Goal: Task Accomplishment & Management: Manage account settings

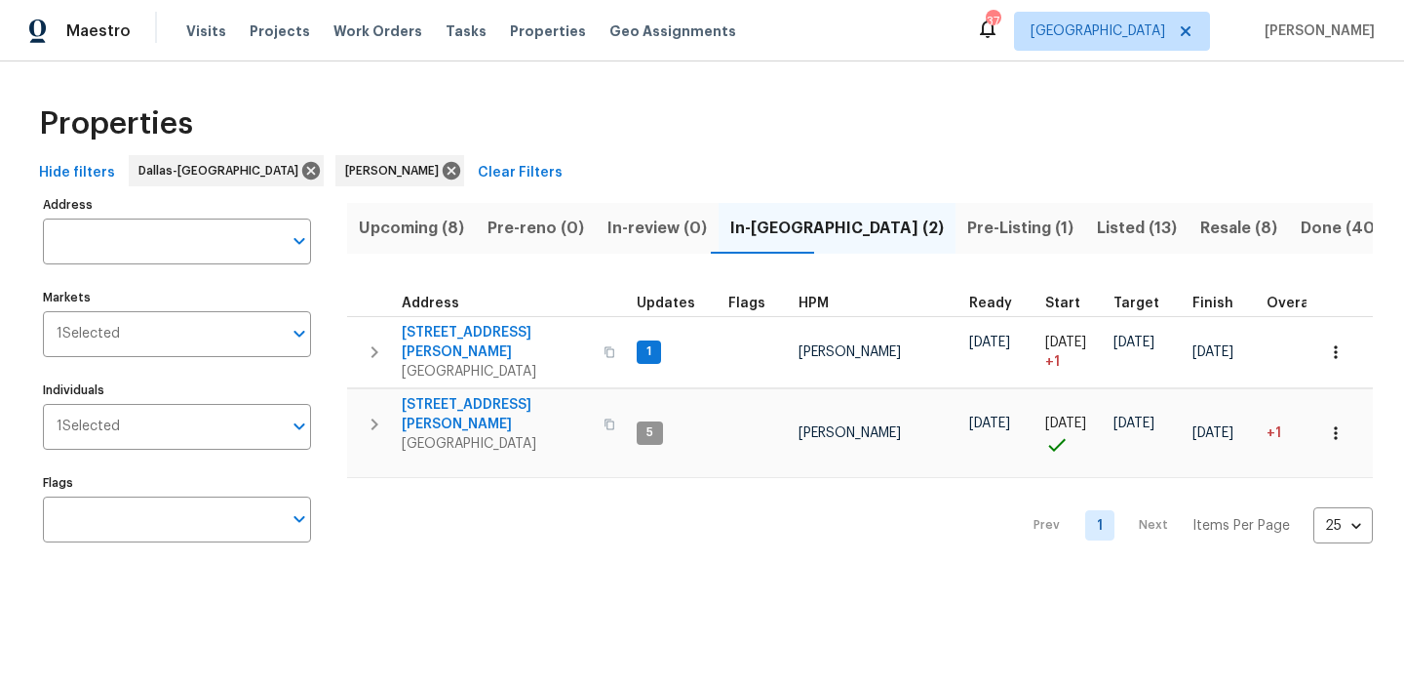
click at [1097, 215] on span "Listed (13)" at bounding box center [1137, 228] width 80 height 27
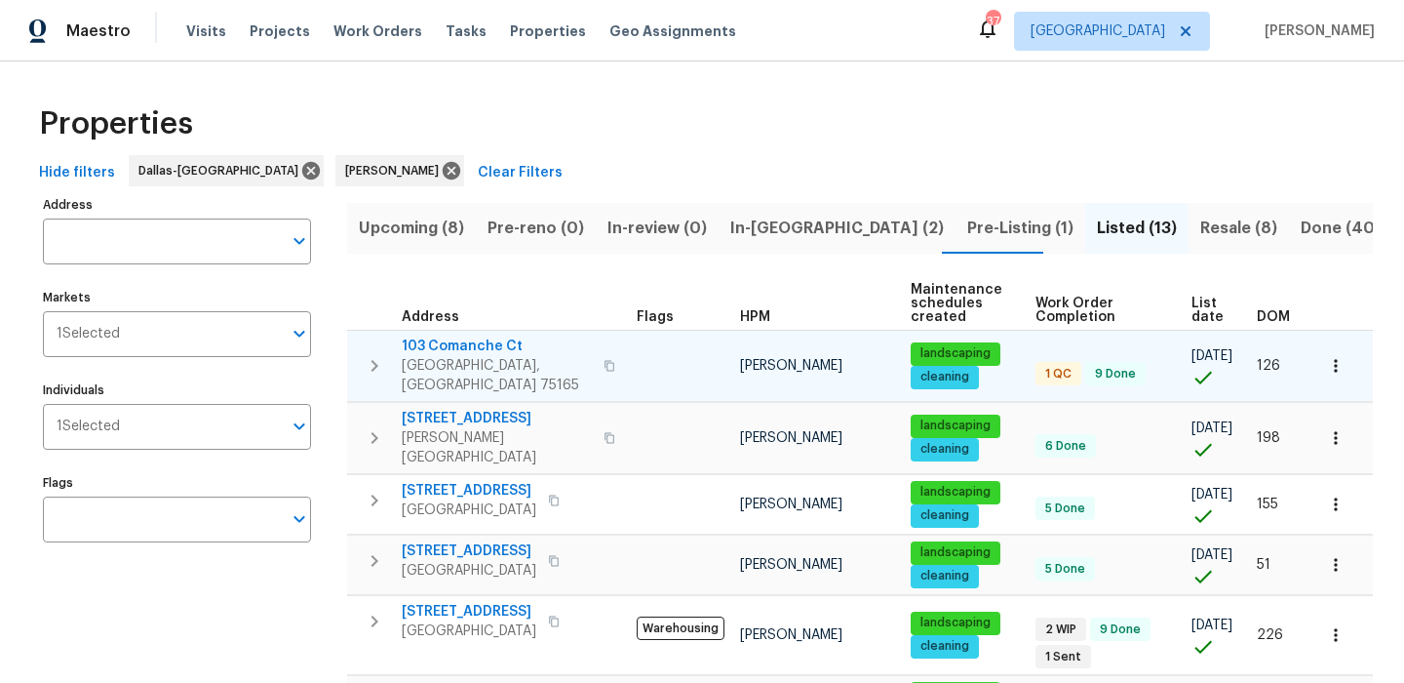
click at [474, 343] on span "103 Comanche Ct" at bounding box center [497, 346] width 190 height 20
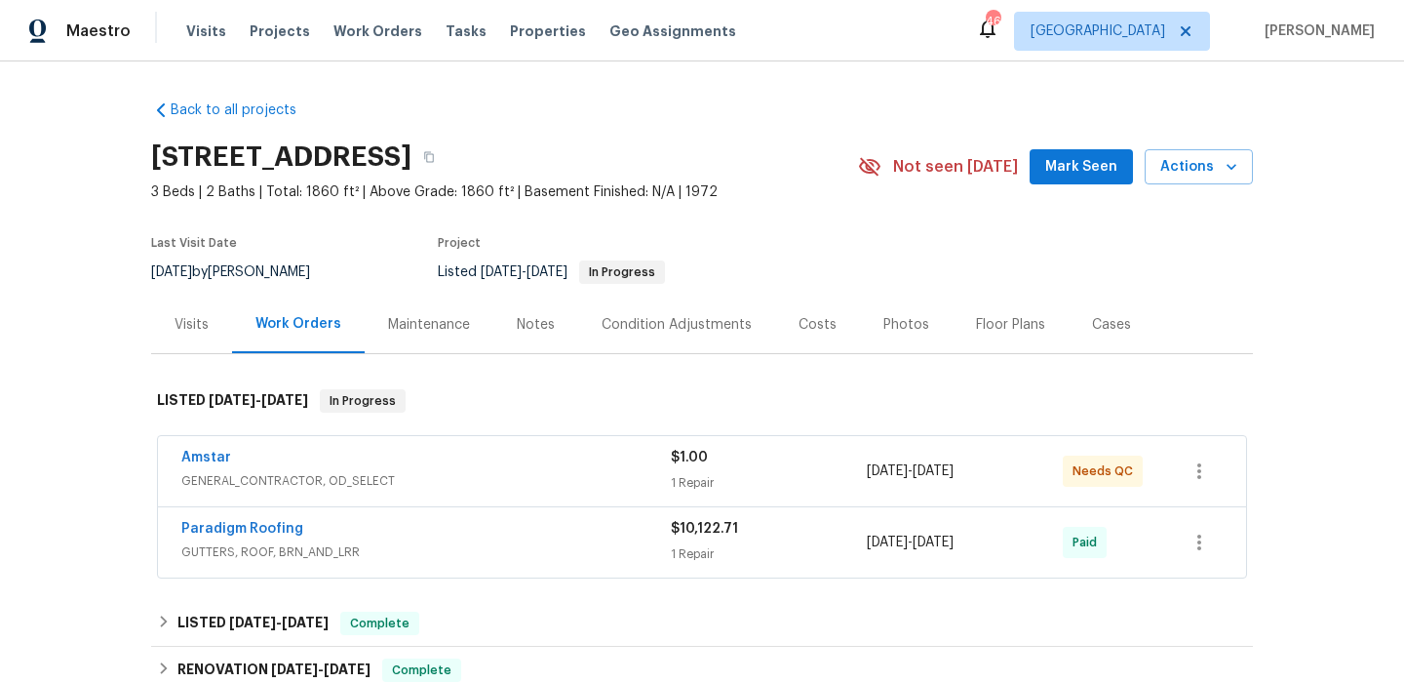
click at [422, 482] on span "GENERAL_CONTRACTOR, OD_SELECT" at bounding box center [426, 481] width 490 height 20
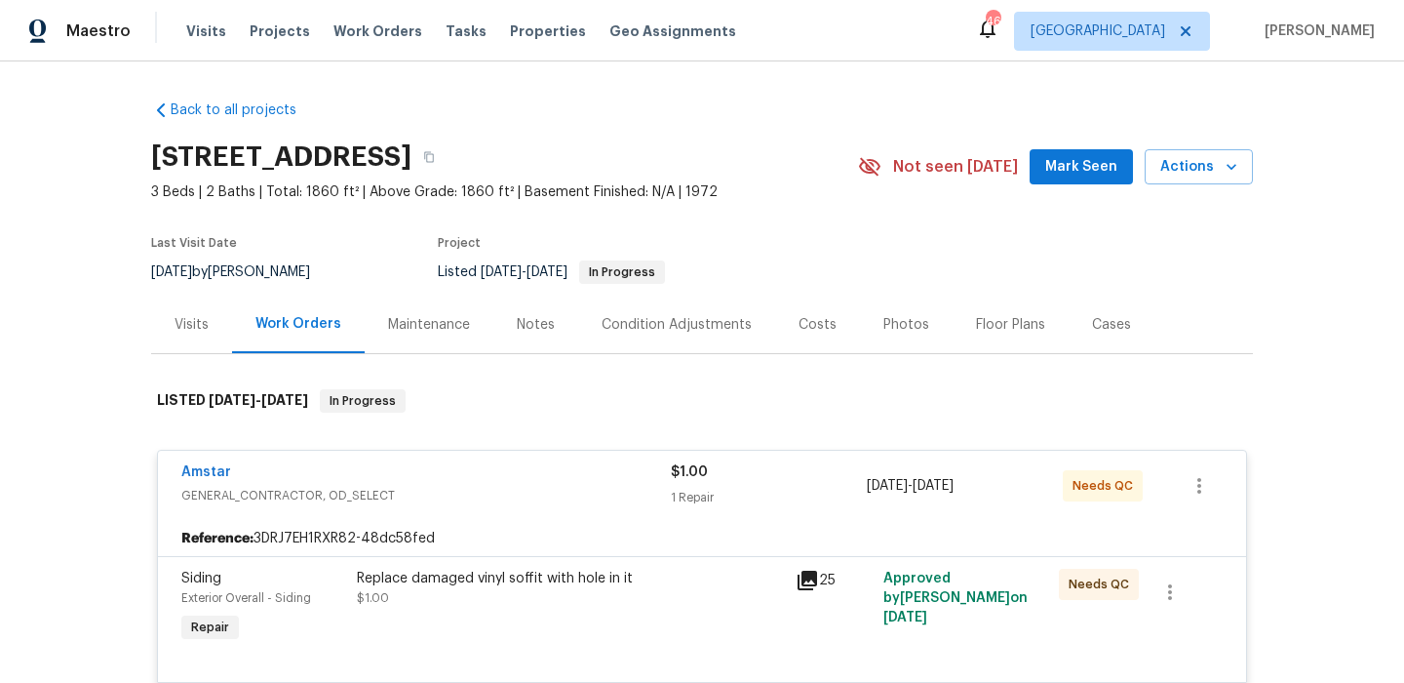
click at [811, 589] on icon at bounding box center [808, 580] width 20 height 20
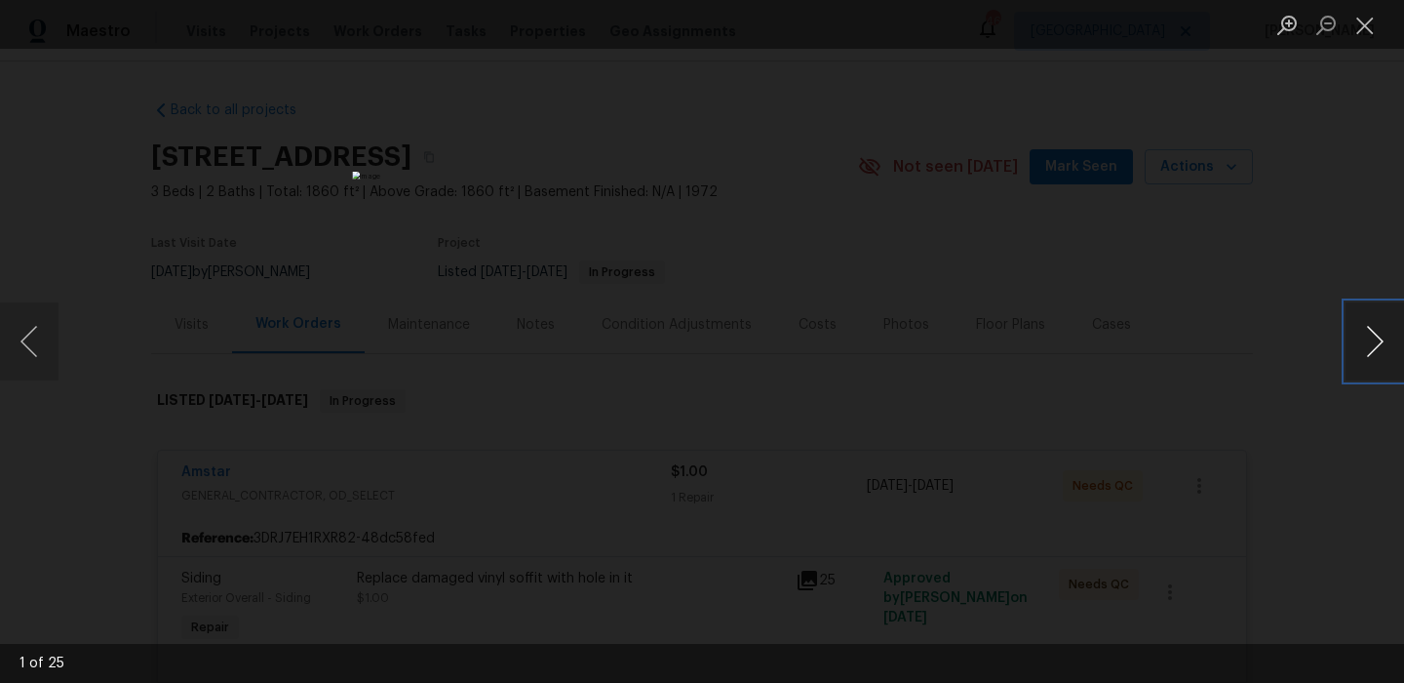
click at [1383, 335] on button "Next image" at bounding box center [1375, 341] width 59 height 78
click at [1383, 340] on button "Next image" at bounding box center [1375, 341] width 59 height 78
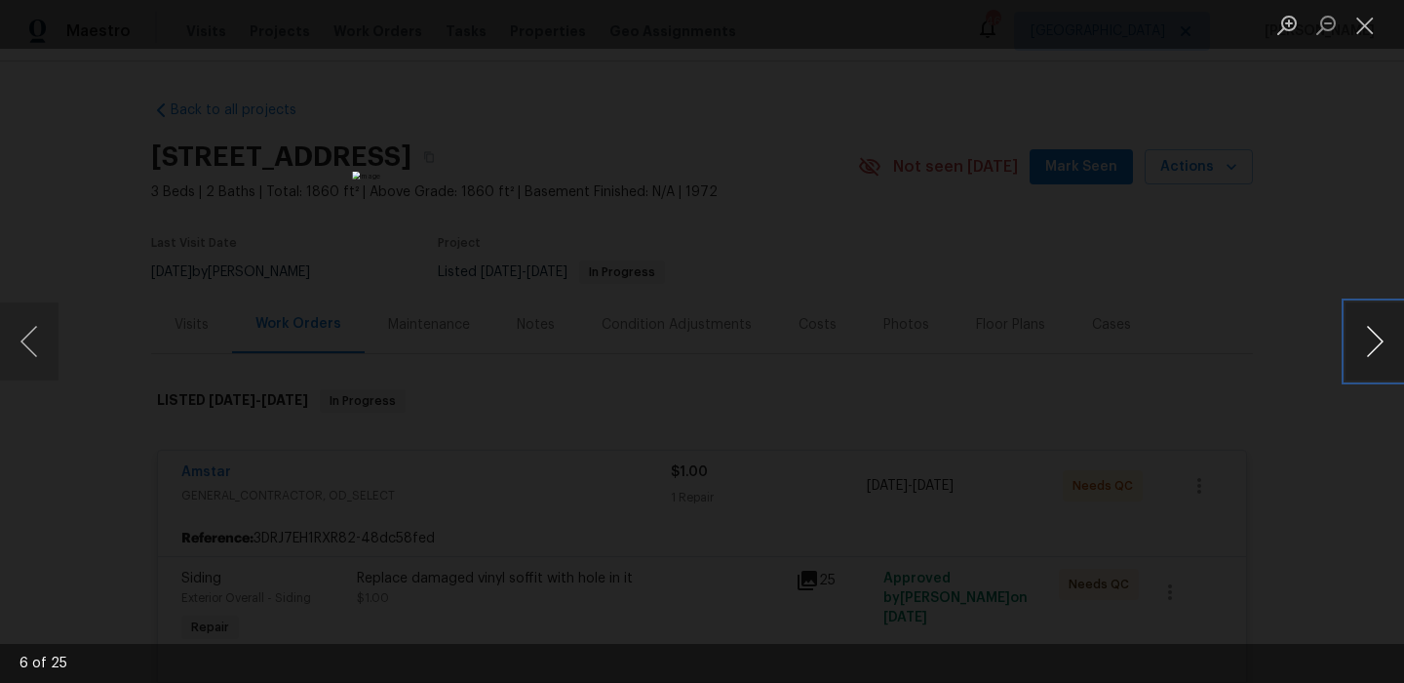
click at [1383, 340] on button "Next image" at bounding box center [1375, 341] width 59 height 78
click at [24, 349] on button "Previous image" at bounding box center [29, 341] width 59 height 78
click at [1362, 350] on button "Next image" at bounding box center [1375, 341] width 59 height 78
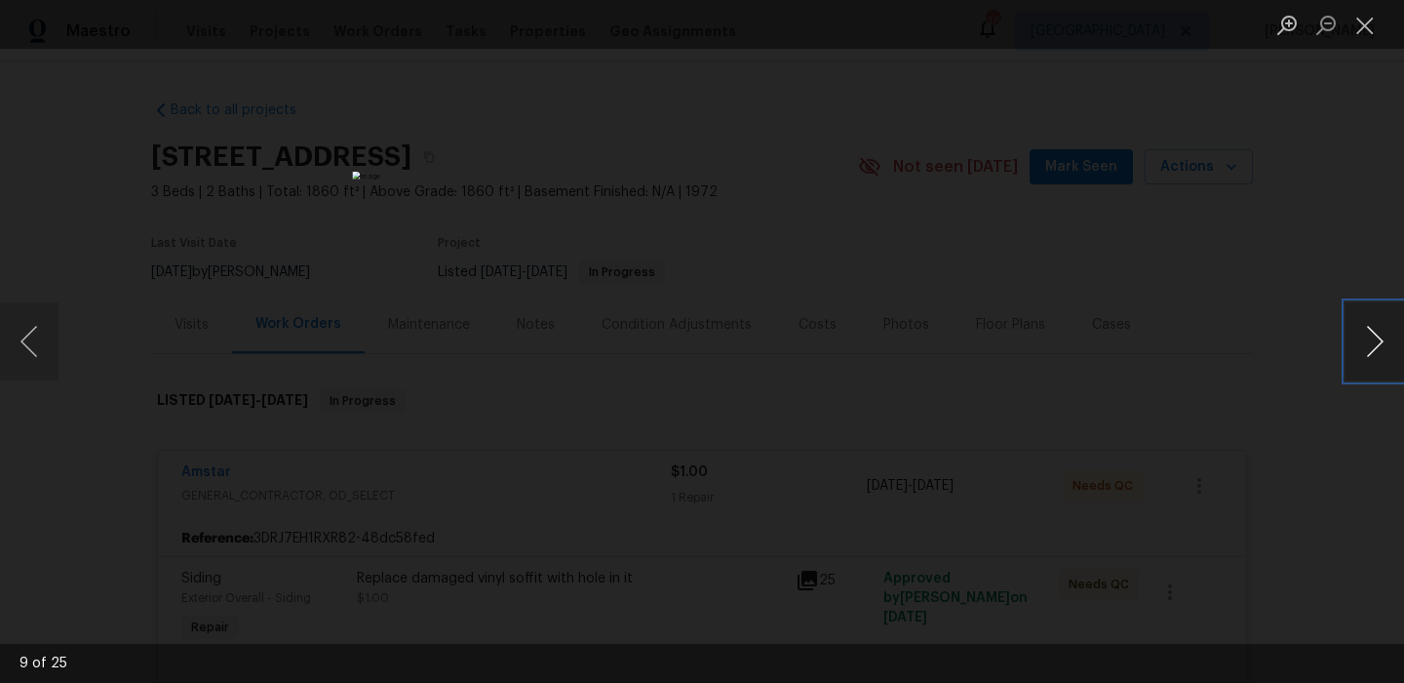
click at [1362, 350] on button "Next image" at bounding box center [1375, 341] width 59 height 78
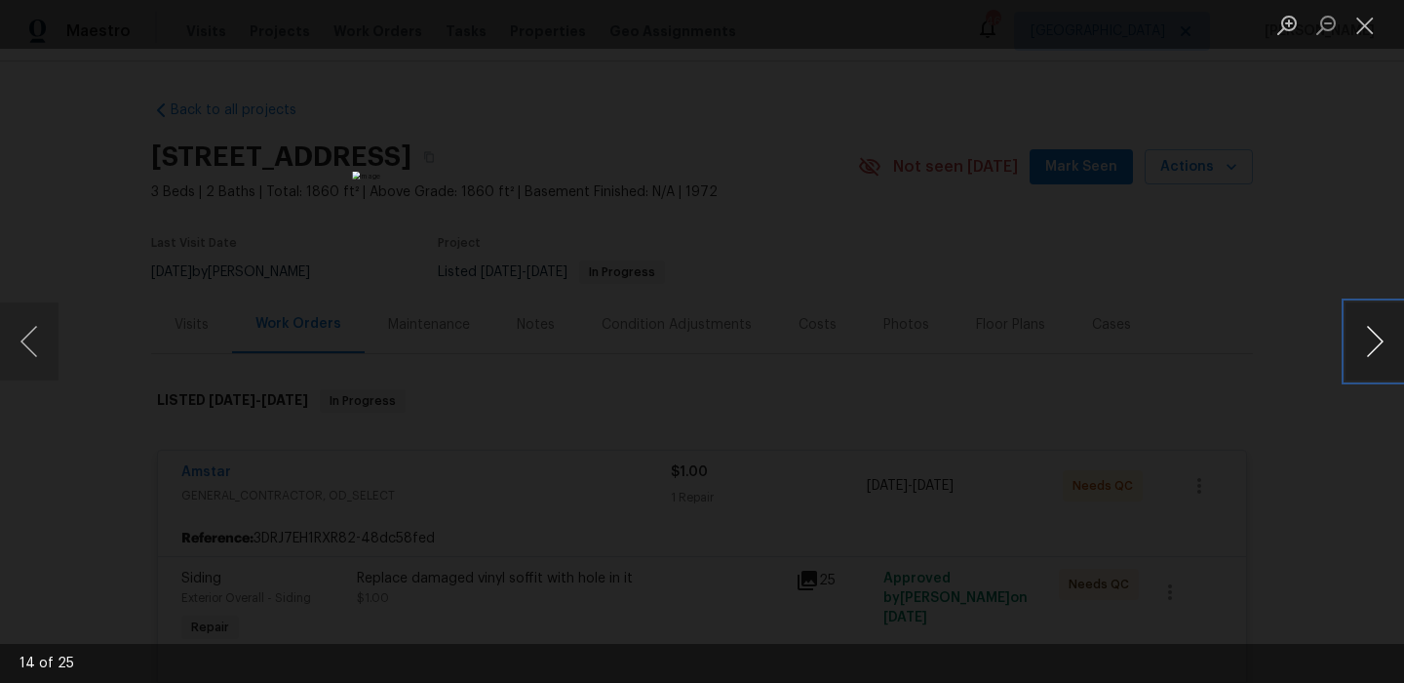
click at [1362, 350] on button "Next image" at bounding box center [1375, 341] width 59 height 78
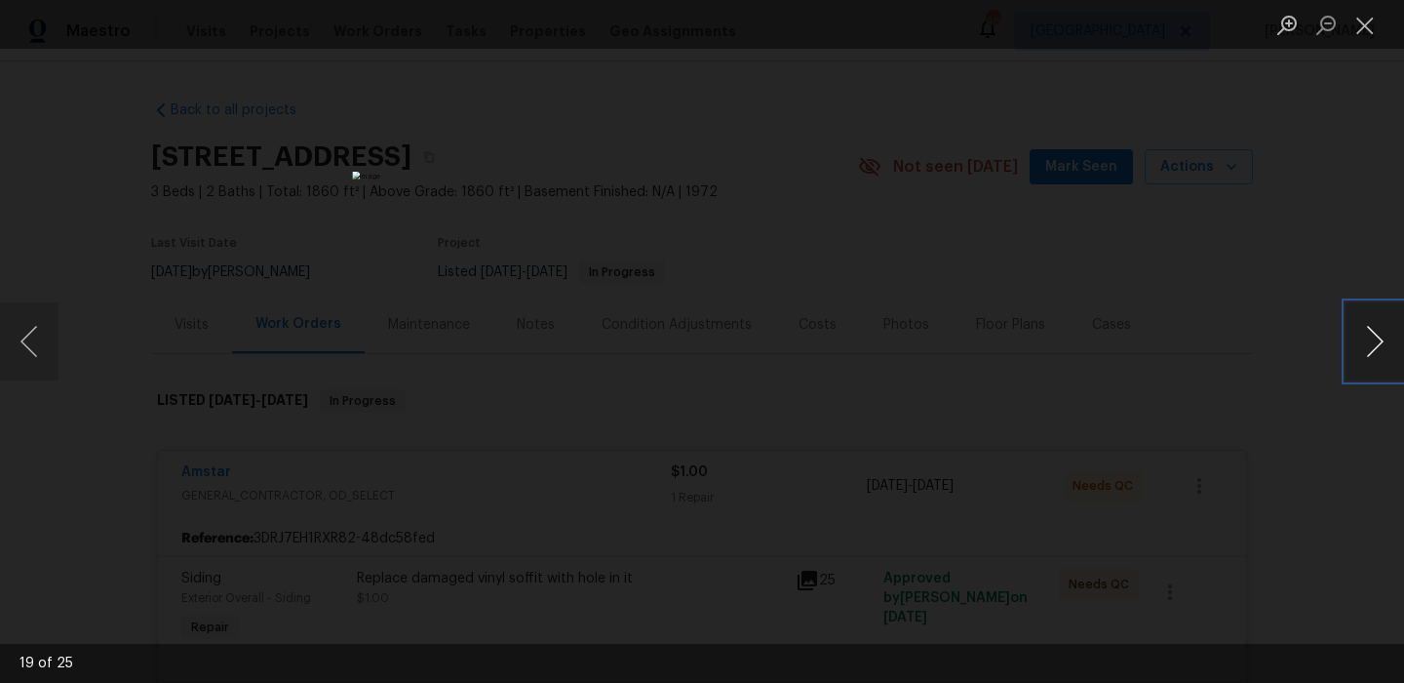
click at [1362, 350] on button "Next image" at bounding box center [1375, 341] width 59 height 78
click at [1363, 27] on button "Close lightbox" at bounding box center [1365, 25] width 39 height 34
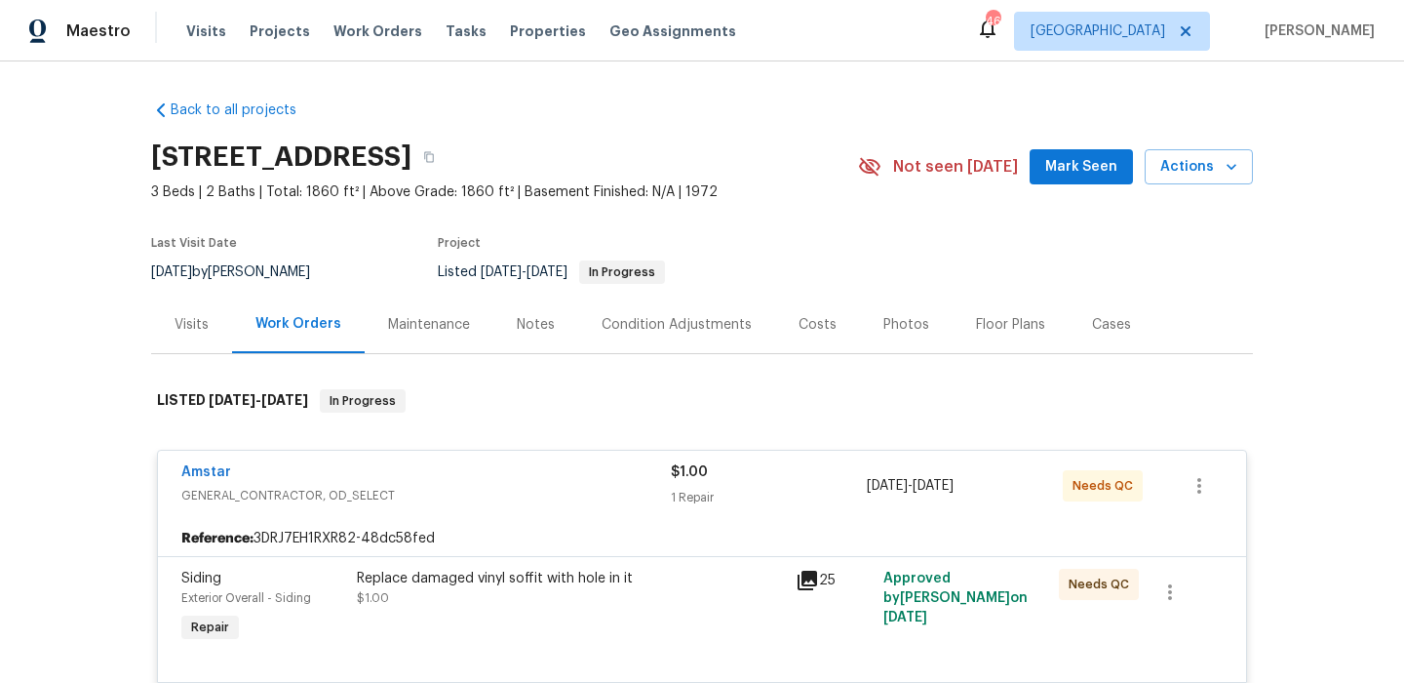
click at [339, 463] on div "Amstar" at bounding box center [426, 473] width 490 height 23
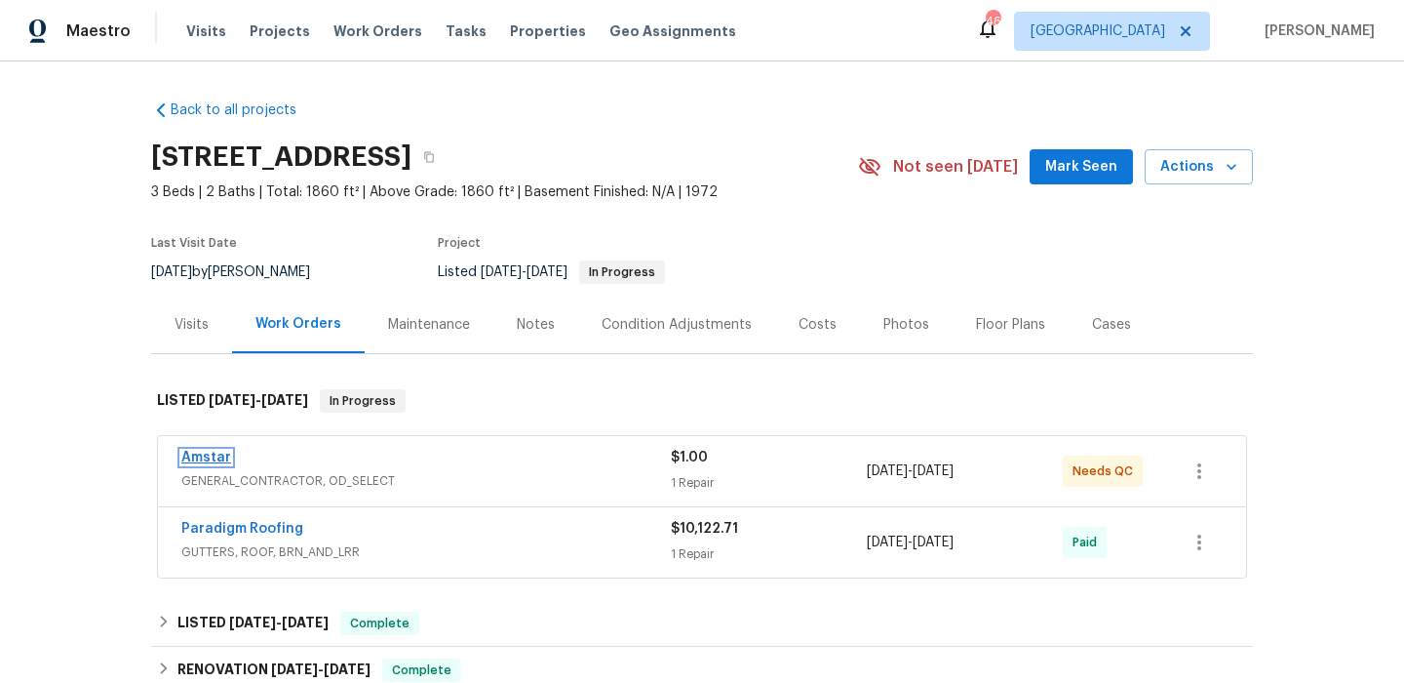
click at [191, 460] on link "Amstar" at bounding box center [206, 458] width 50 height 14
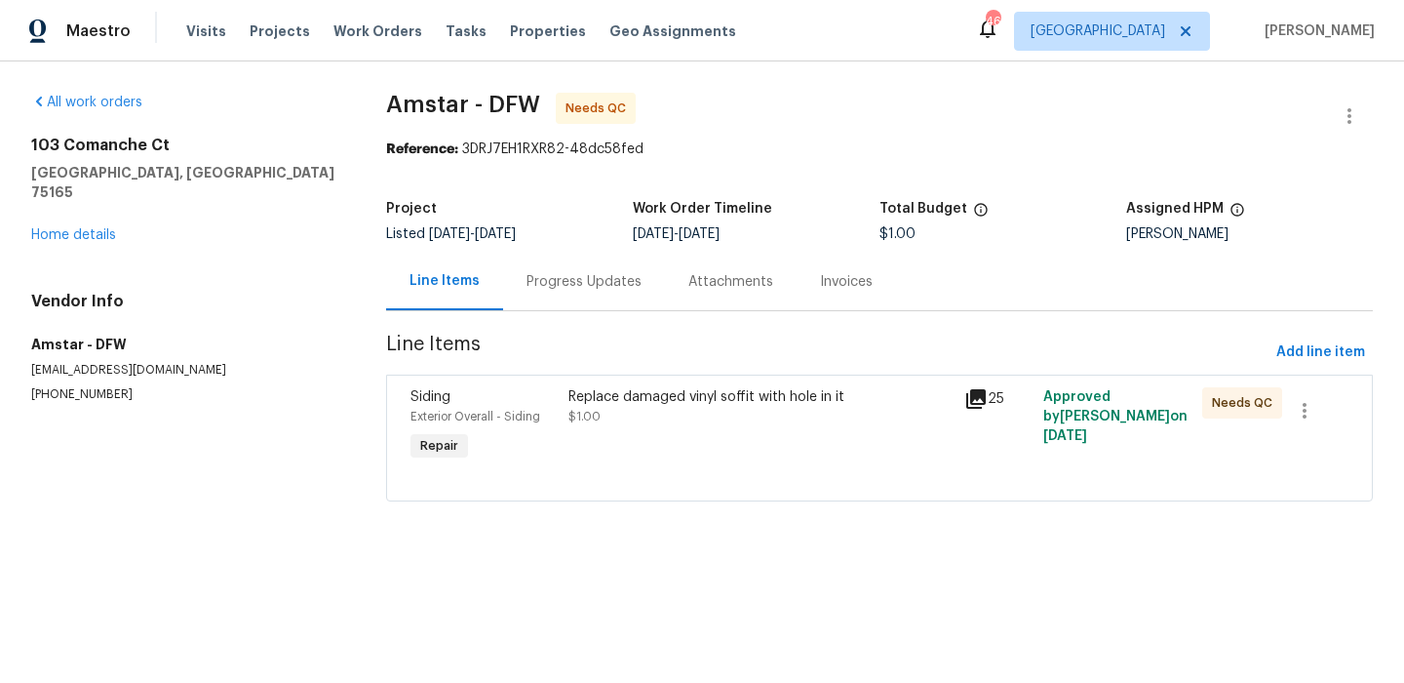
click at [688, 423] on div "Replace damaged vinyl soffit with hole in it $1.00" at bounding box center [761, 406] width 384 height 39
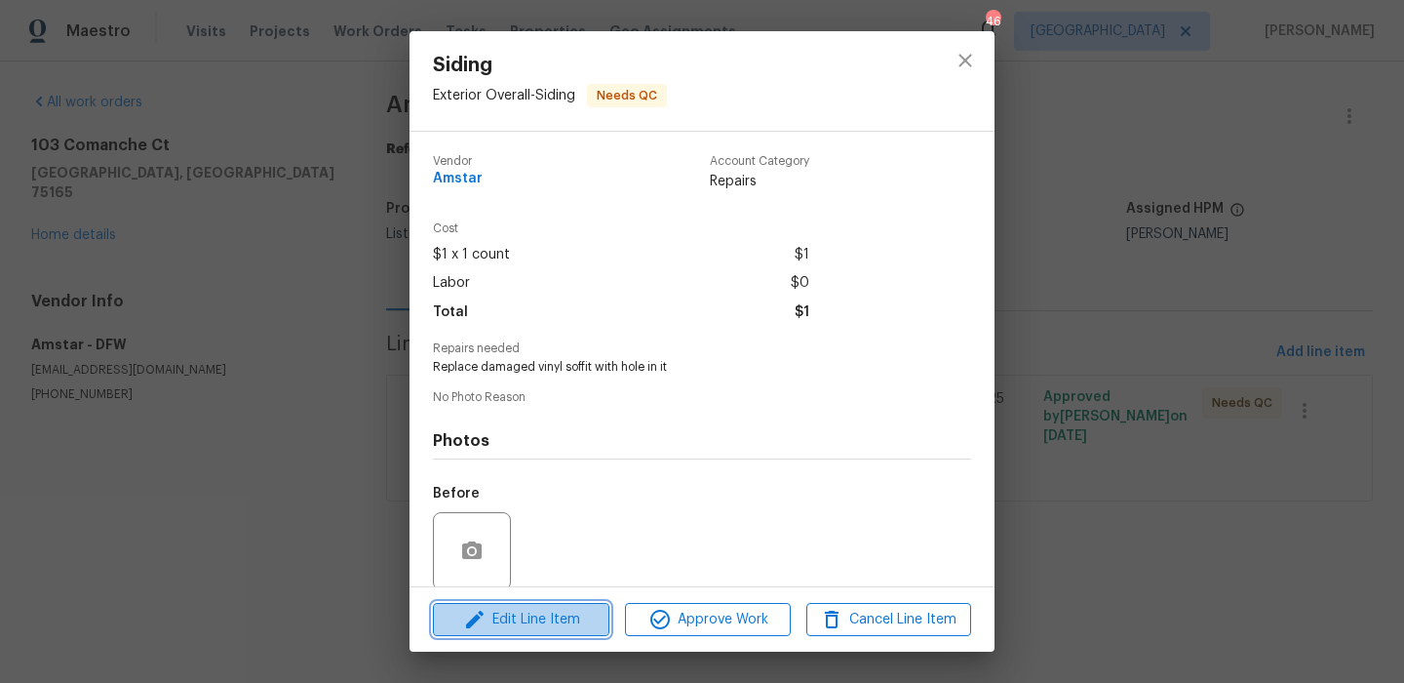
click at [558, 606] on button "Edit Line Item" at bounding box center [521, 620] width 177 height 34
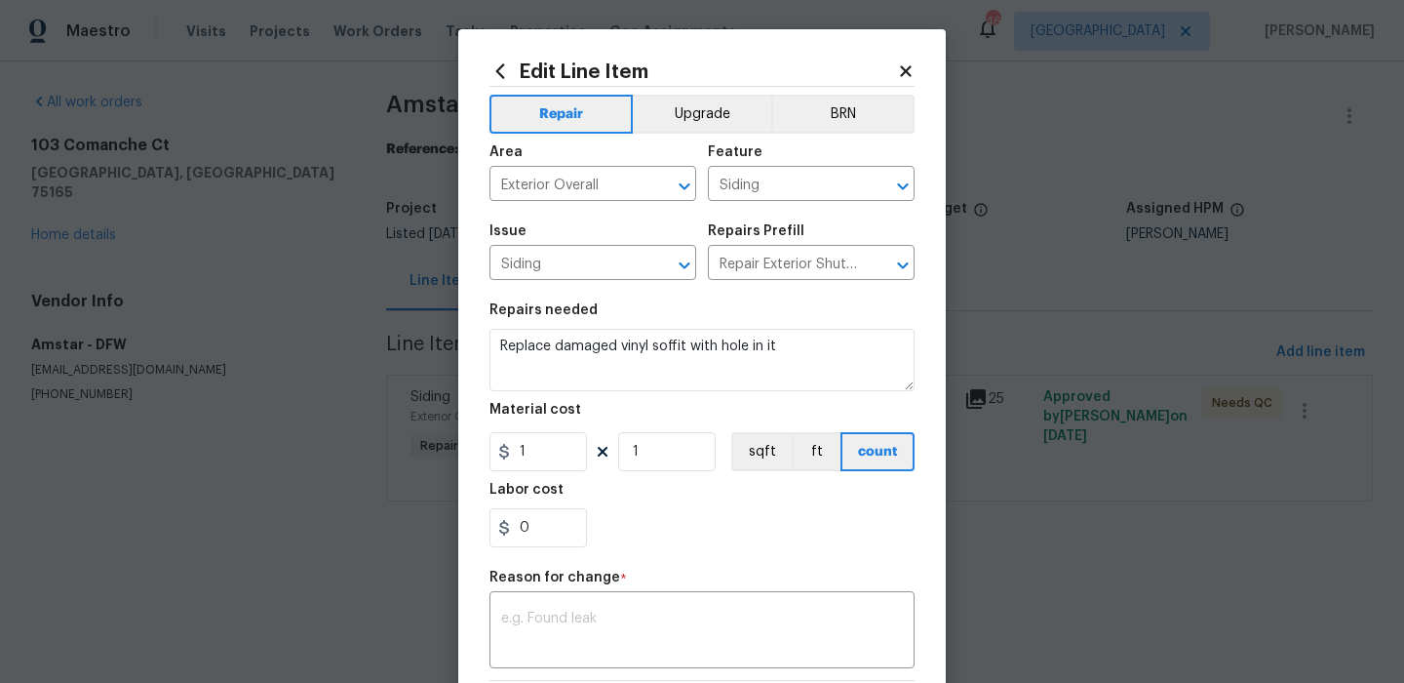
scroll to position [223, 0]
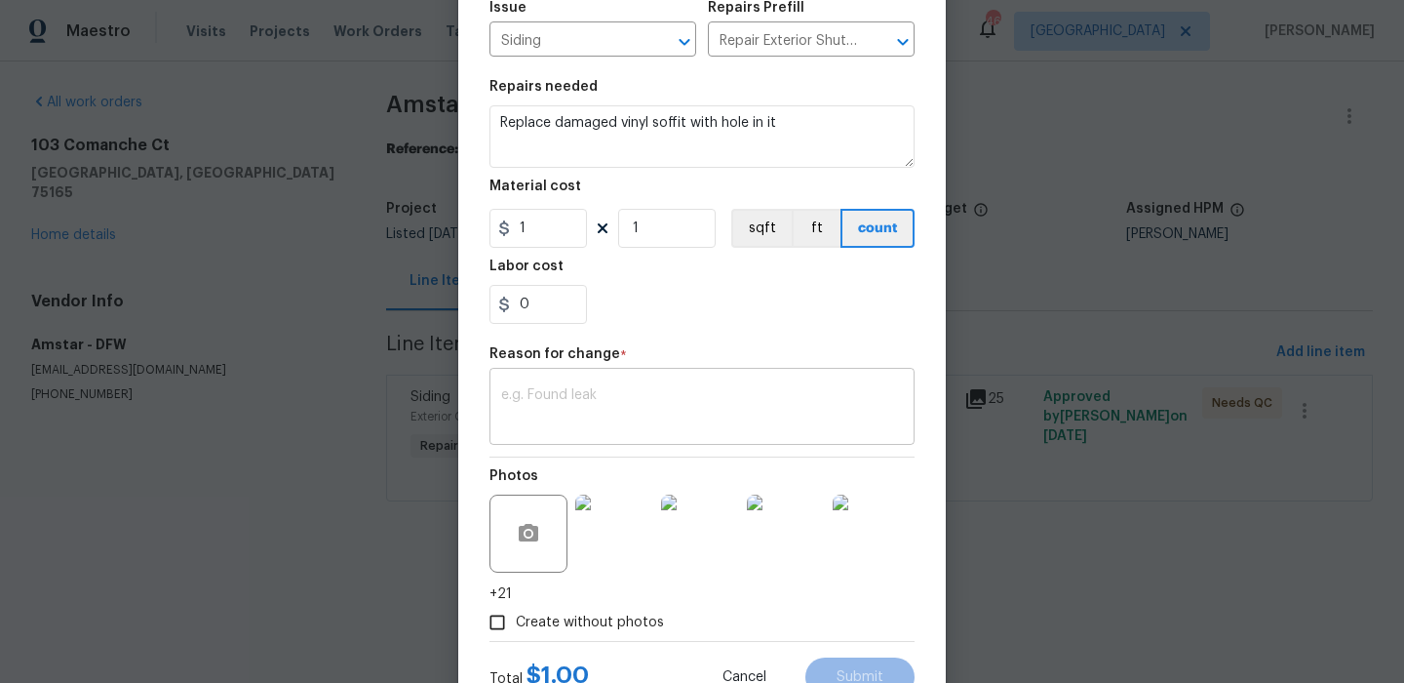
click at [618, 408] on textarea at bounding box center [702, 408] width 402 height 41
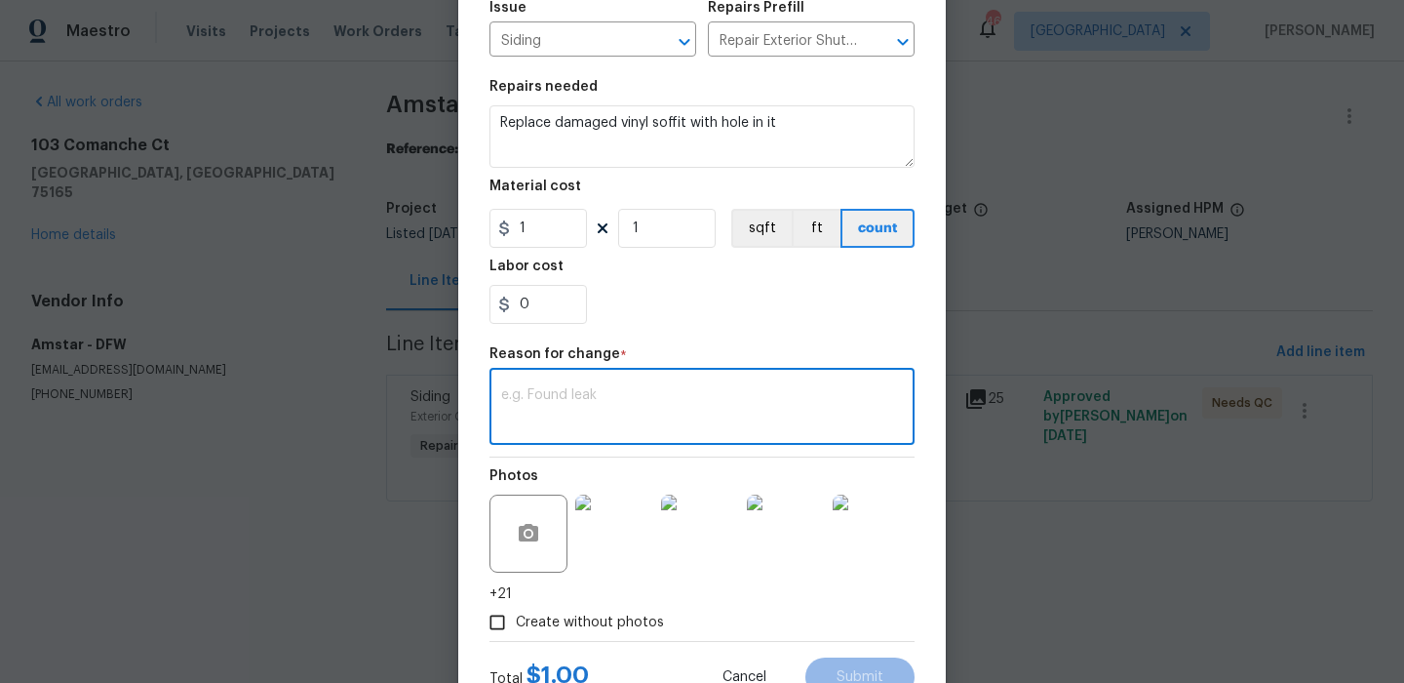
paste textarea "Replace microwave. $375 New cooktop. $600 New single wall oven. $ 800 New kitch…"
type textarea "Replace microwave. $375 New cooktop. $600 New single wall oven. $ 800 New kitch…"
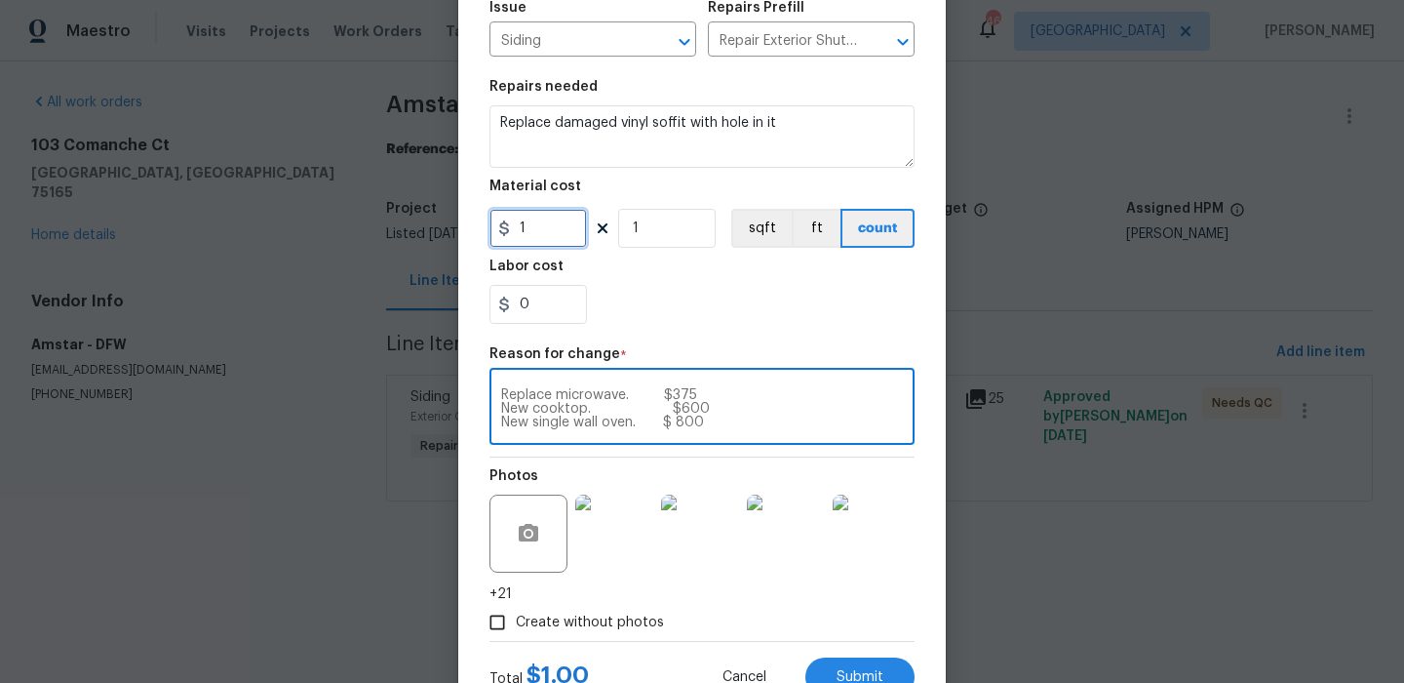
click at [548, 222] on input "1" at bounding box center [539, 228] width 98 height 39
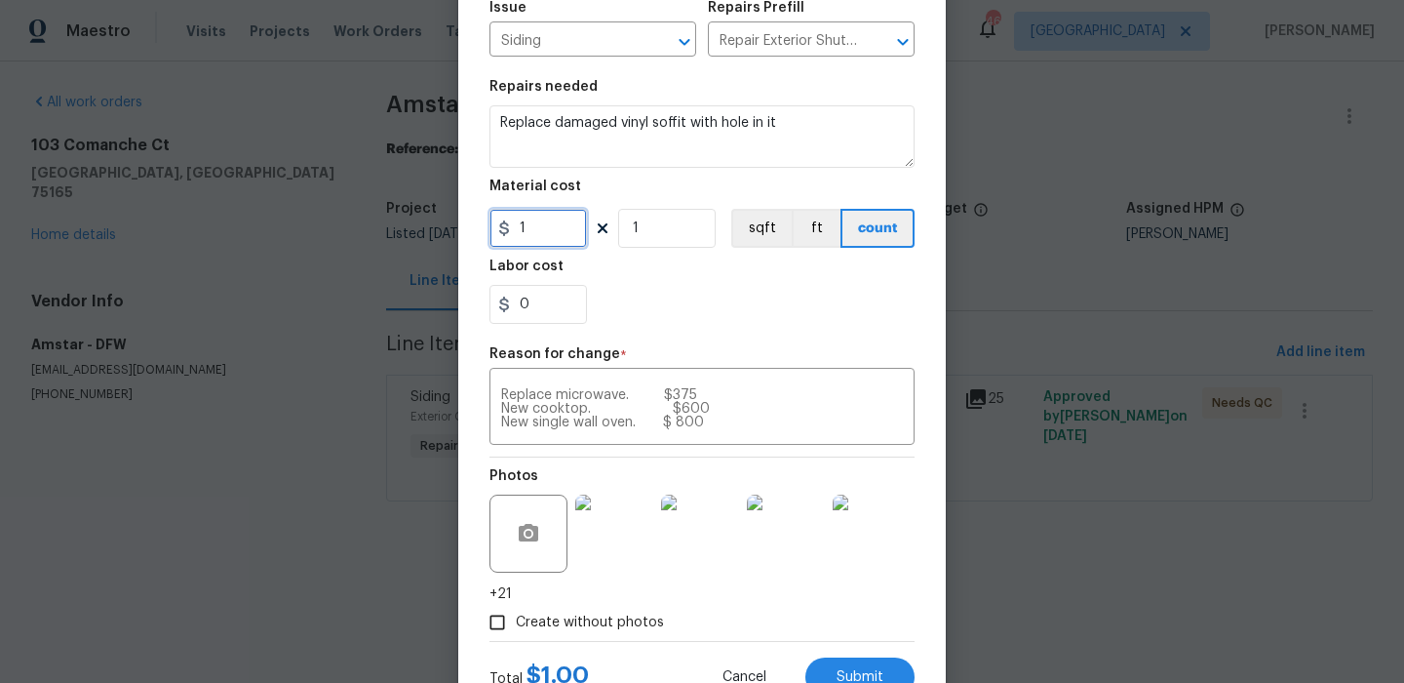
click at [548, 222] on input "1" at bounding box center [539, 228] width 98 height 39
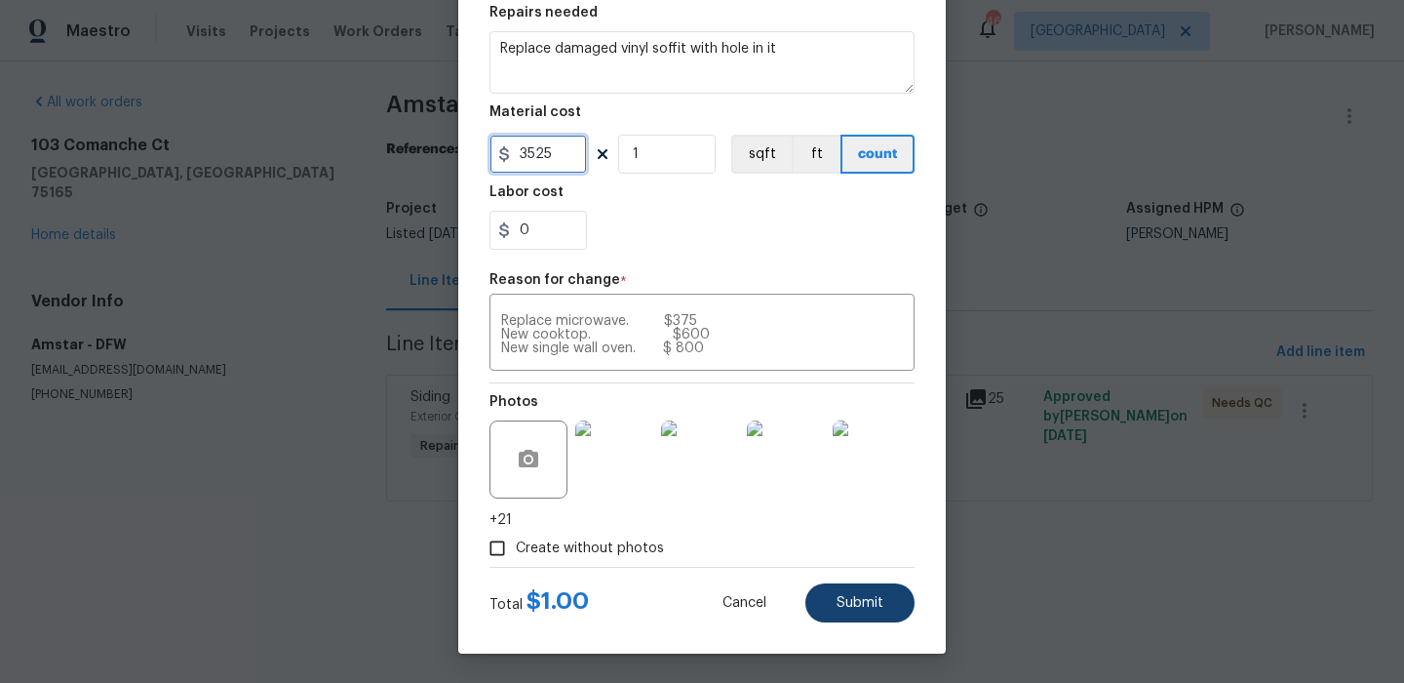
type input "3525"
click at [860, 613] on button "Submit" at bounding box center [859, 602] width 109 height 39
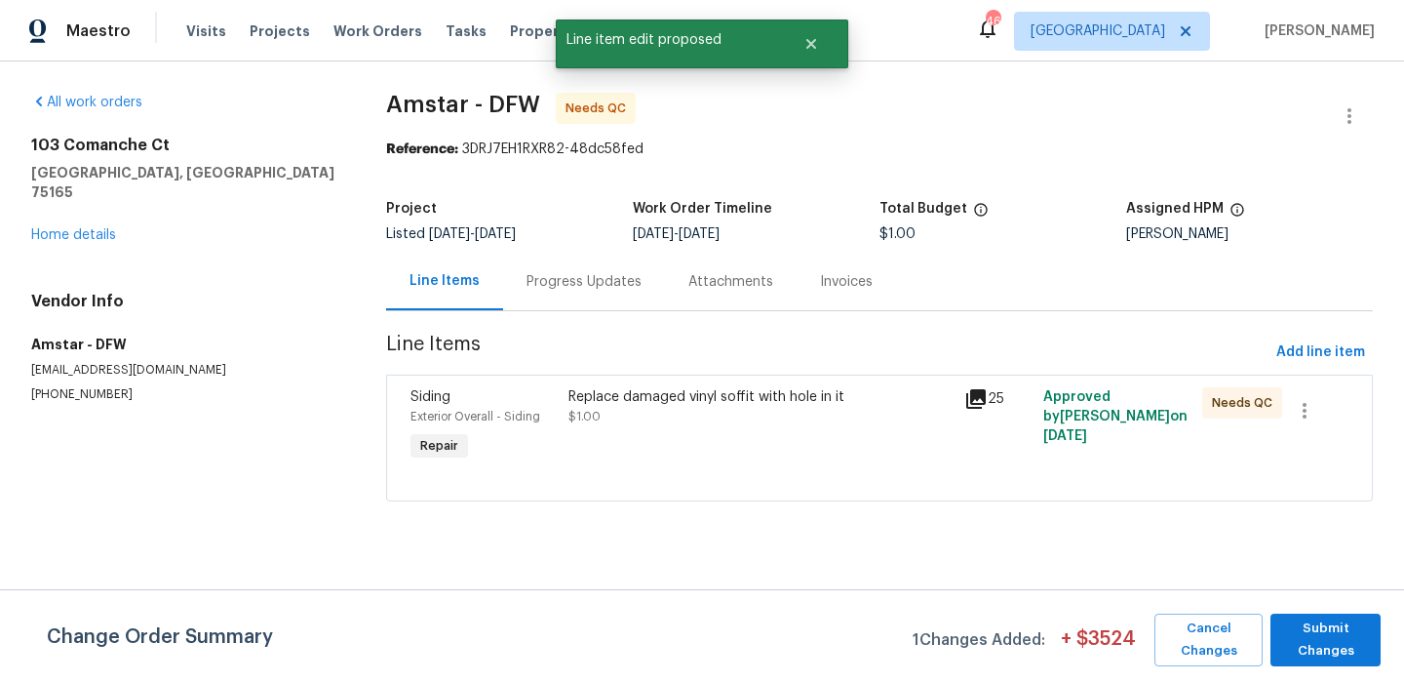
scroll to position [0, 0]
click at [1351, 636] on span "Submit Changes" at bounding box center [1325, 639] width 91 height 45
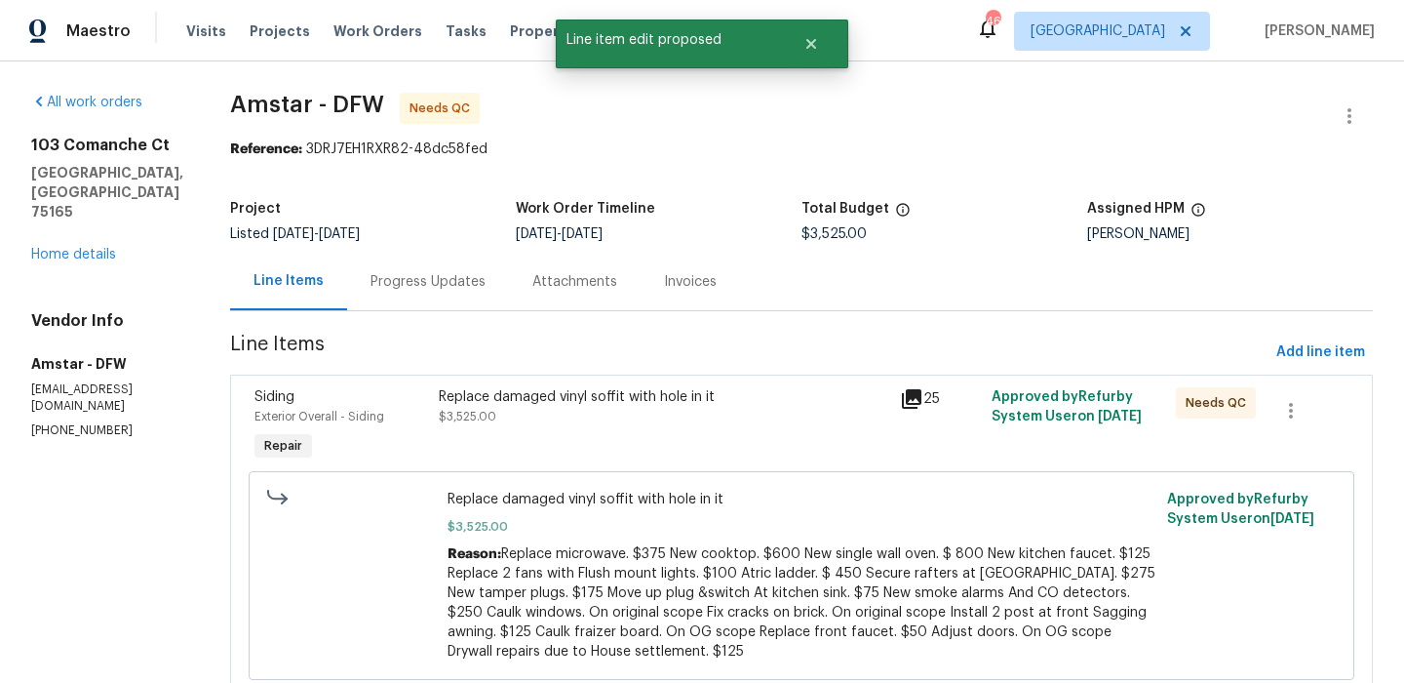
scroll to position [71, 0]
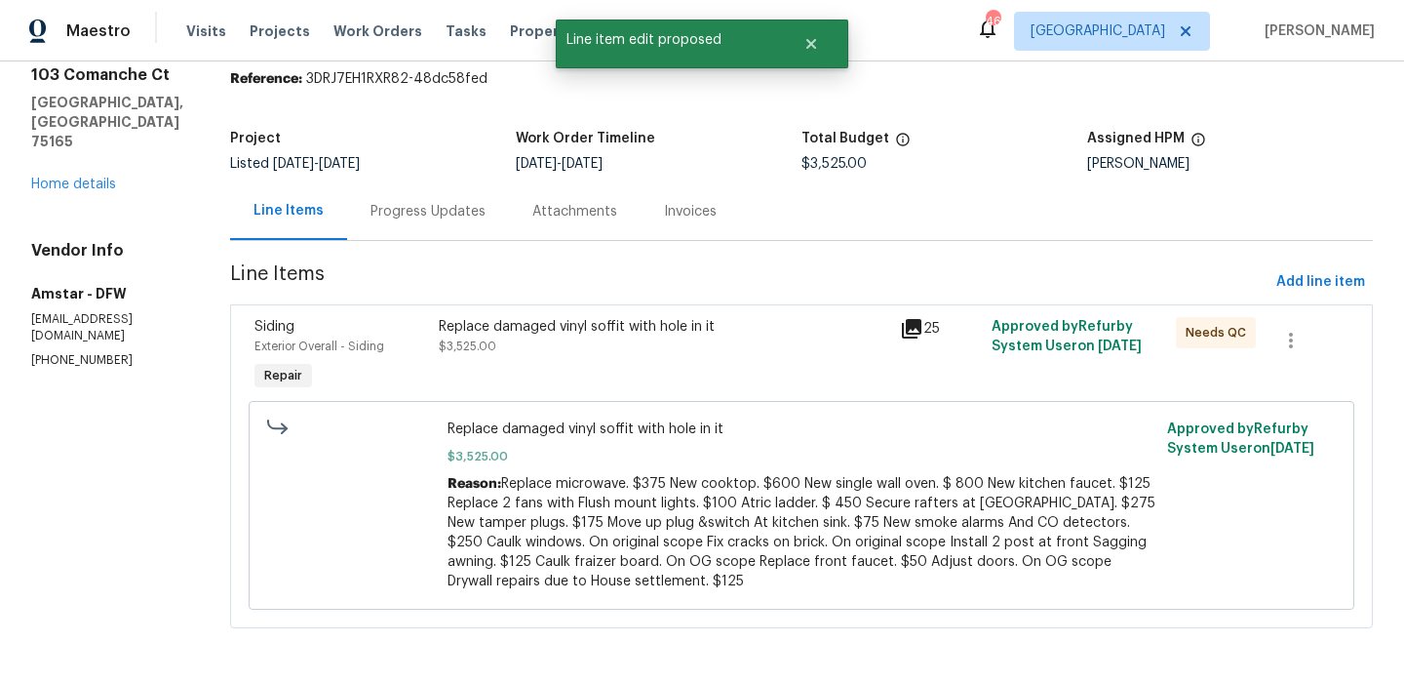
click at [544, 363] on div "Replace damaged vinyl soffit with hole in it $3,525.00" at bounding box center [663, 356] width 461 height 90
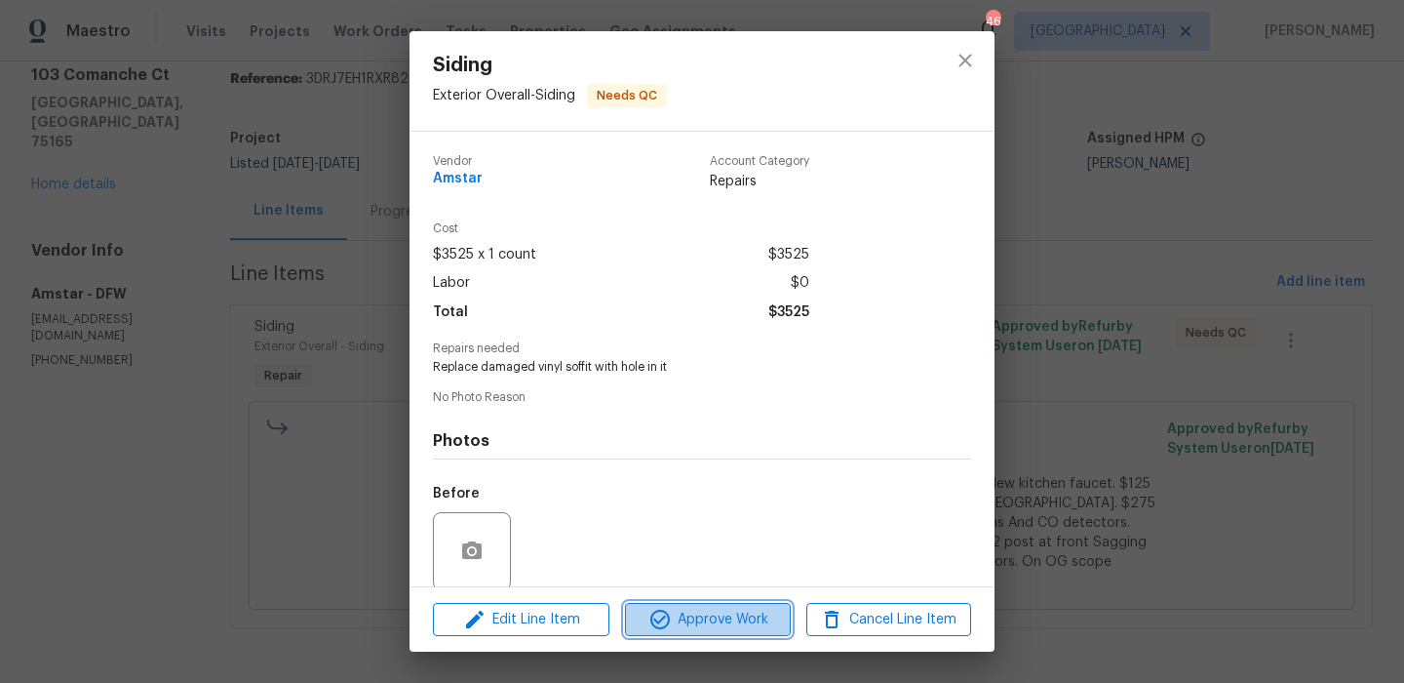
click at [682, 608] on span "Approve Work" at bounding box center [707, 620] width 153 height 24
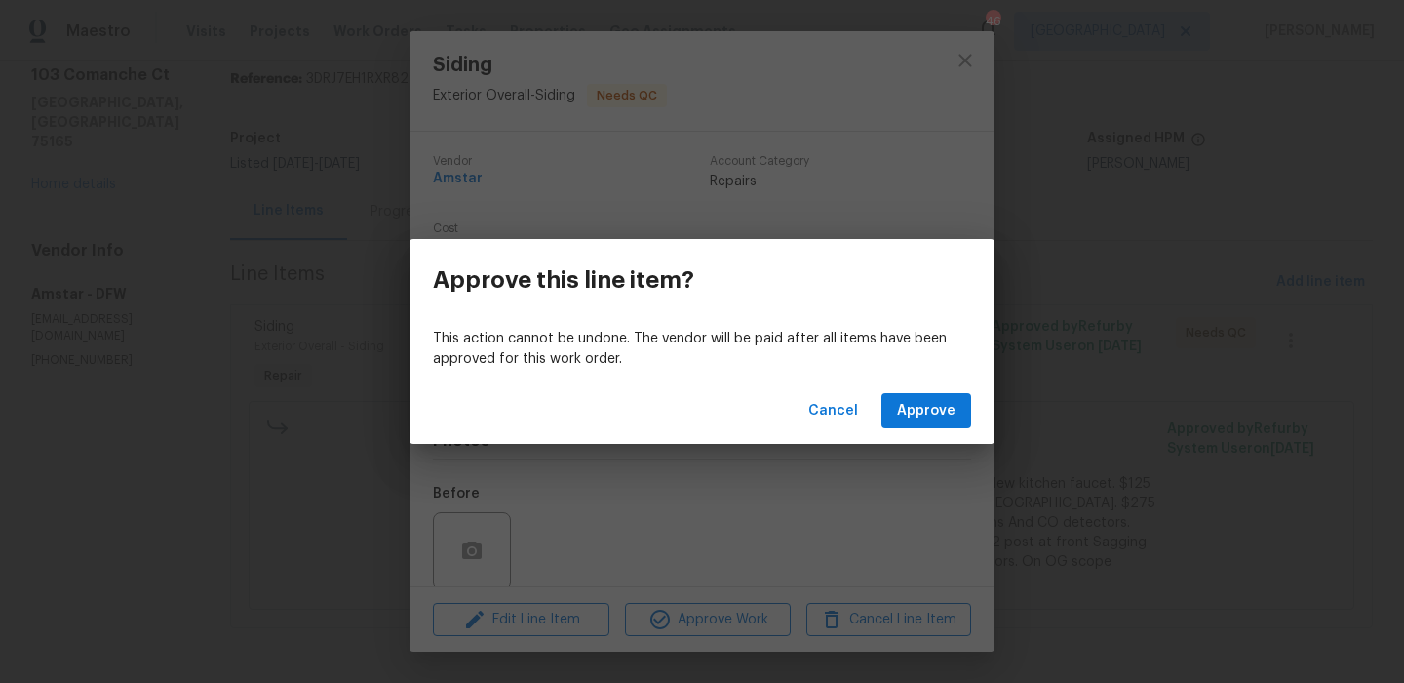
click at [937, 389] on div "Cancel Approve" at bounding box center [702, 410] width 585 height 67
click at [924, 418] on span "Approve" at bounding box center [926, 411] width 59 height 24
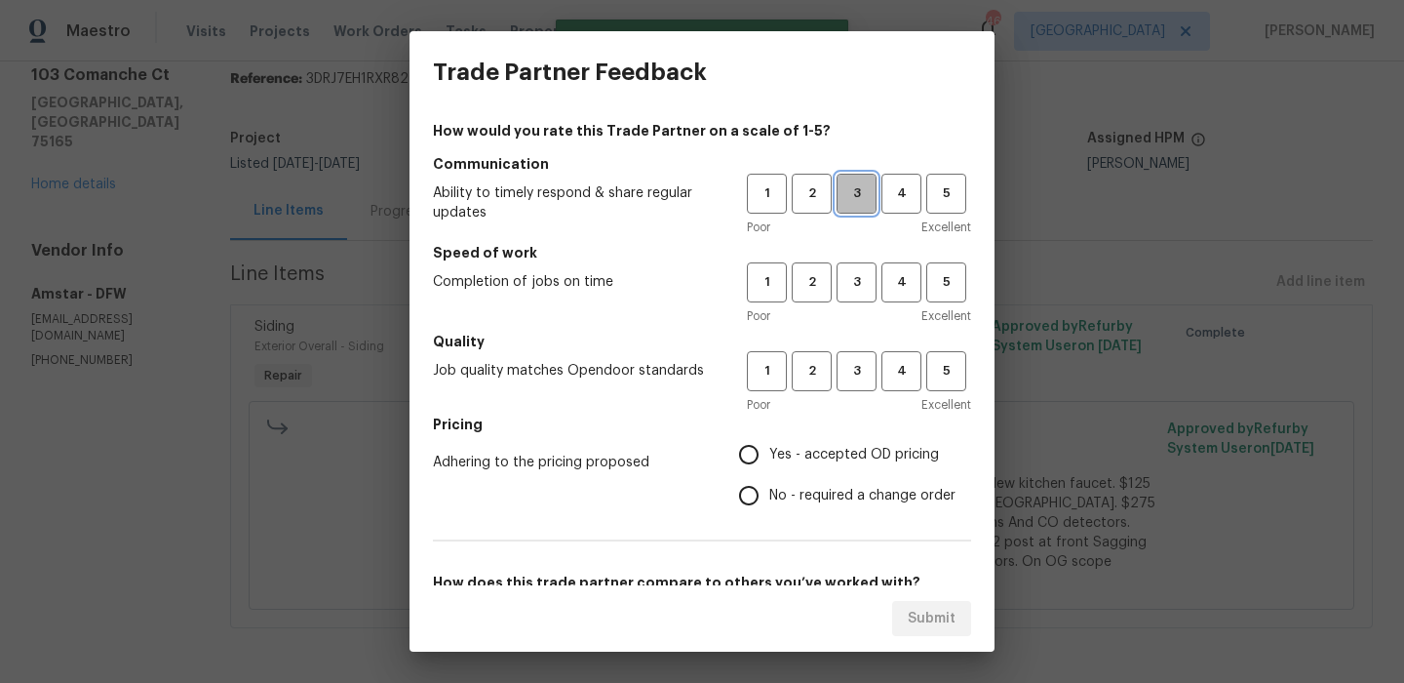
click at [866, 185] on span "3" at bounding box center [857, 193] width 36 height 22
click at [866, 251] on h5 "Speed of work" at bounding box center [702, 253] width 538 height 20
click at [865, 271] on span "3" at bounding box center [857, 282] width 36 height 22
click at [868, 365] on span "3" at bounding box center [857, 371] width 36 height 22
click at [836, 439] on label "Yes - accepted OD pricing" at bounding box center [841, 454] width 227 height 41
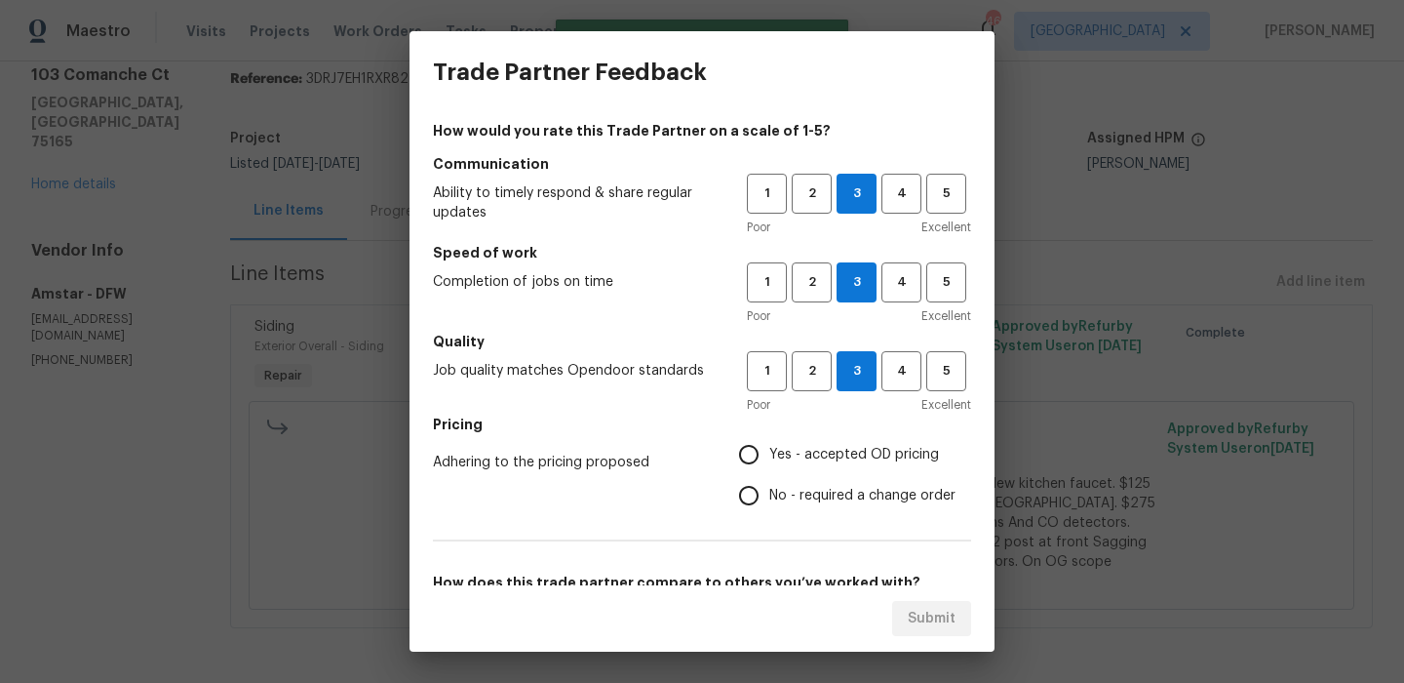
click at [769, 439] on input "Yes - accepted OD pricing" at bounding box center [748, 454] width 41 height 41
radio input "true"
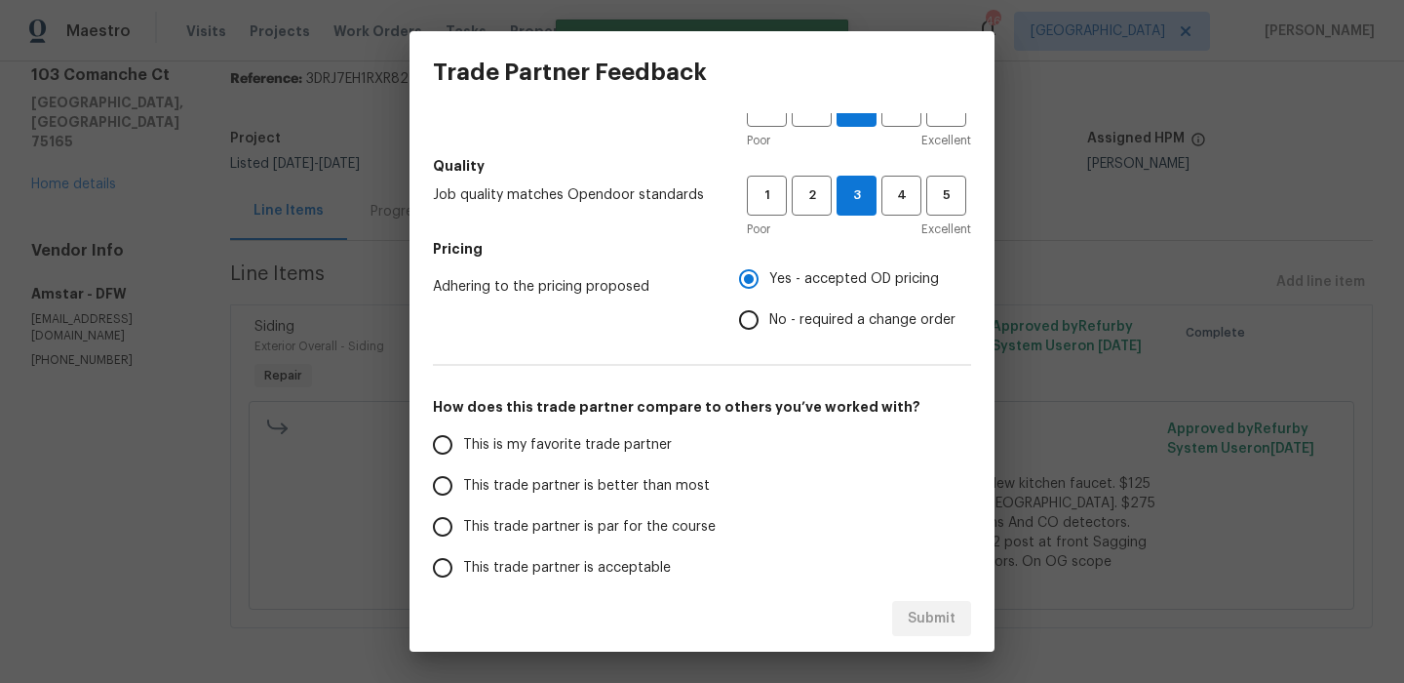
click at [608, 447] on span "This is my favorite trade partner" at bounding box center [567, 445] width 209 height 20
click at [463, 447] on input "This is my favorite trade partner" at bounding box center [442, 444] width 41 height 41
click at [944, 609] on span "Submit" at bounding box center [932, 619] width 48 height 24
radio input "true"
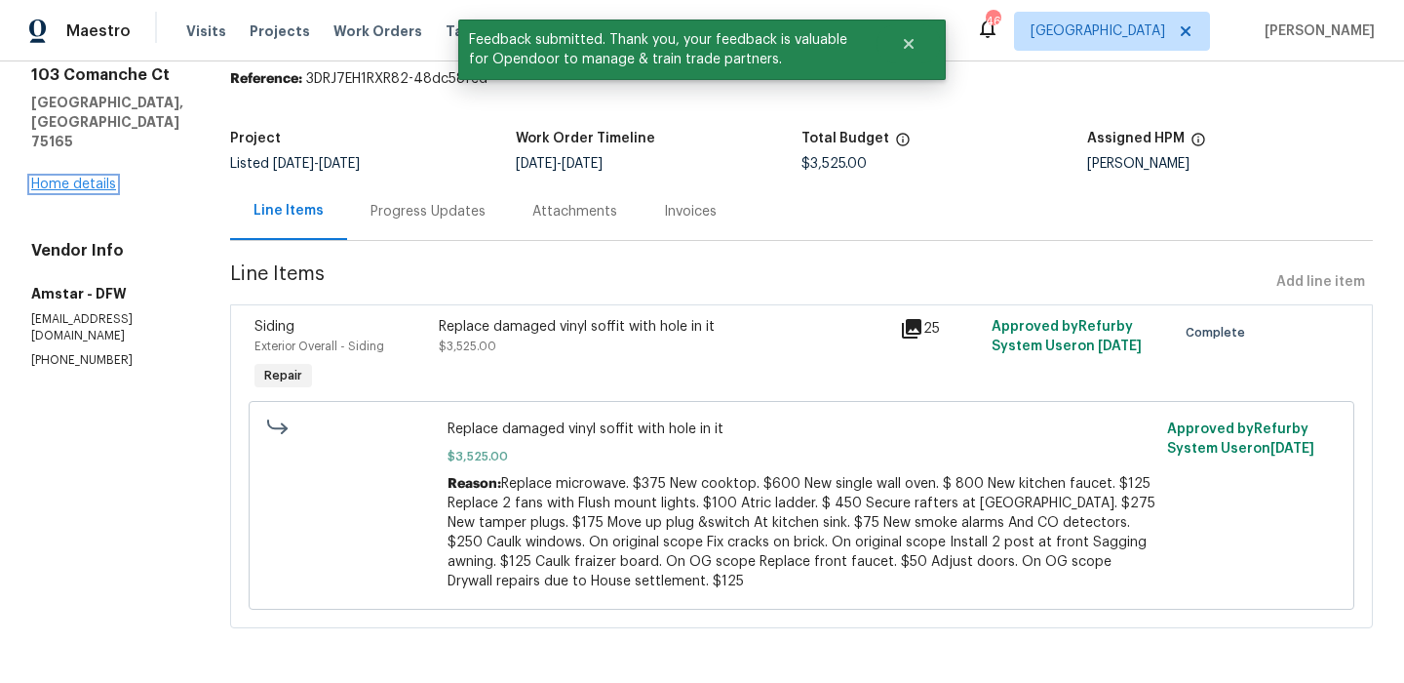
click at [101, 182] on link "Home details" at bounding box center [73, 184] width 85 height 14
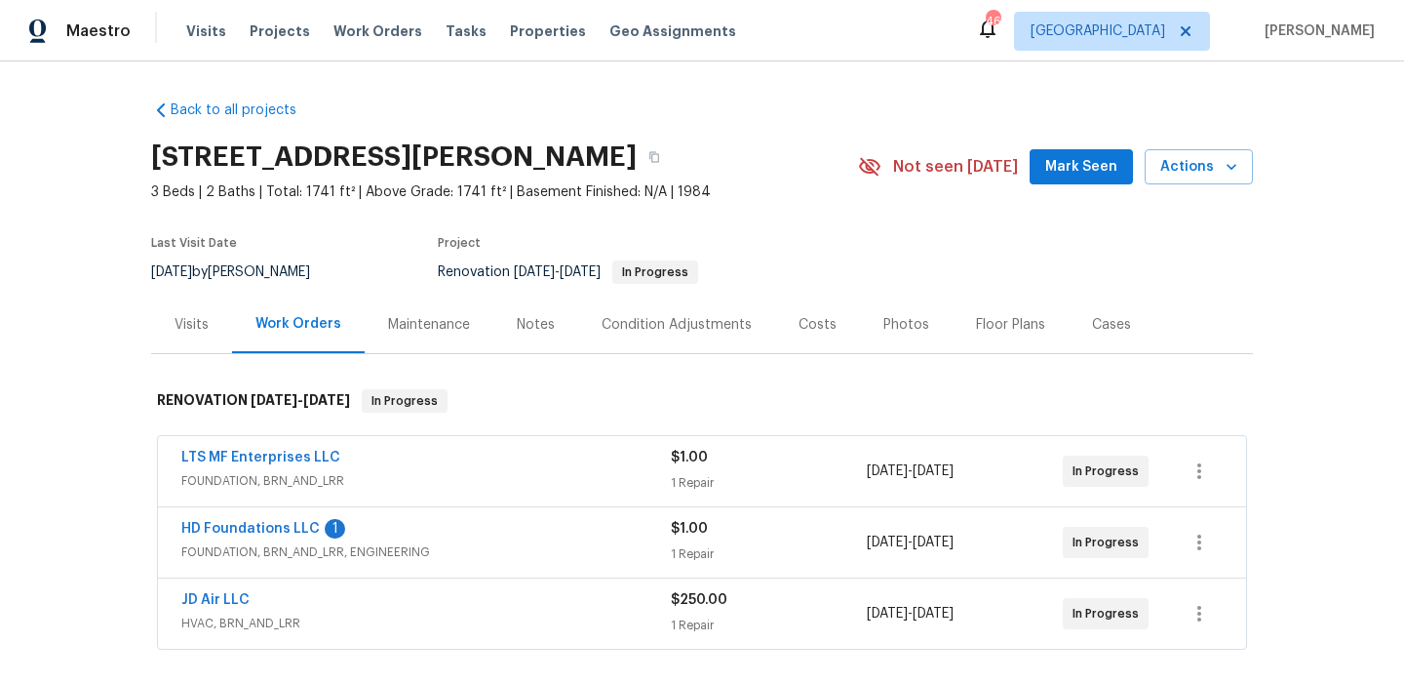
click at [534, 330] on div "Notes" at bounding box center [536, 325] width 38 height 20
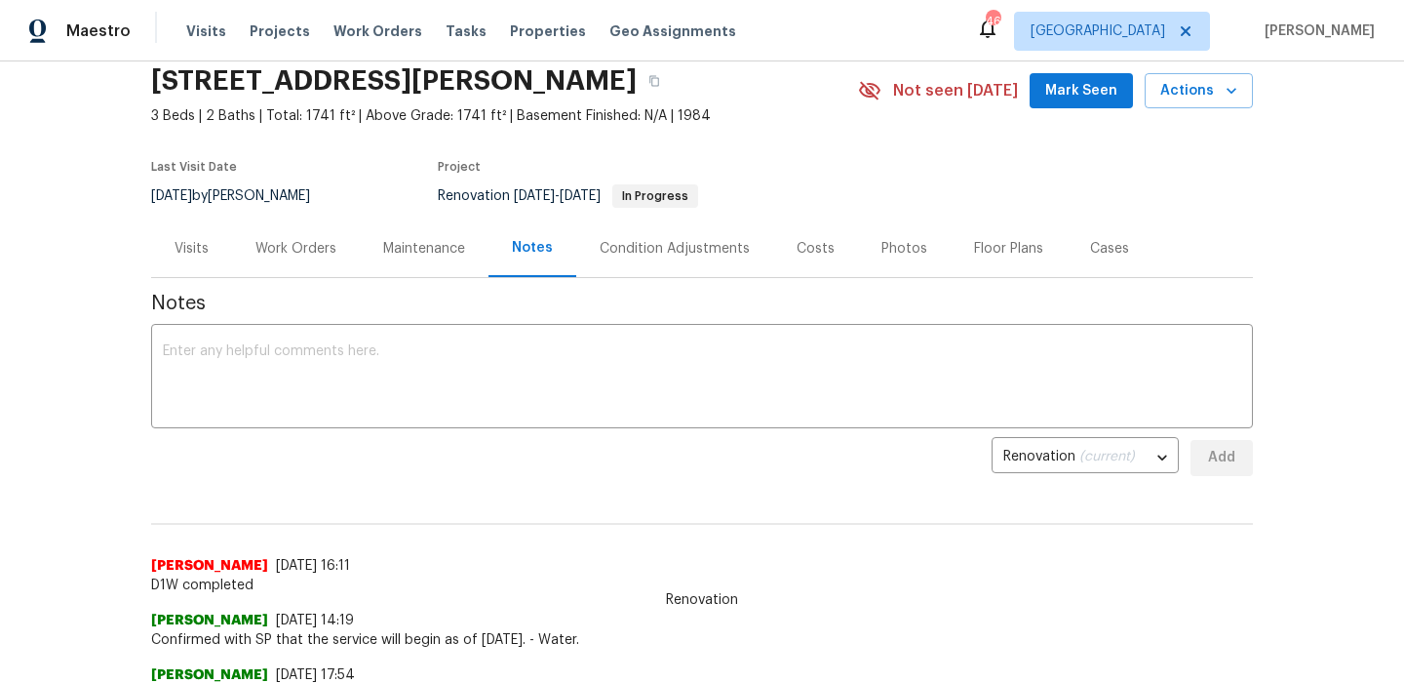
scroll to position [198, 0]
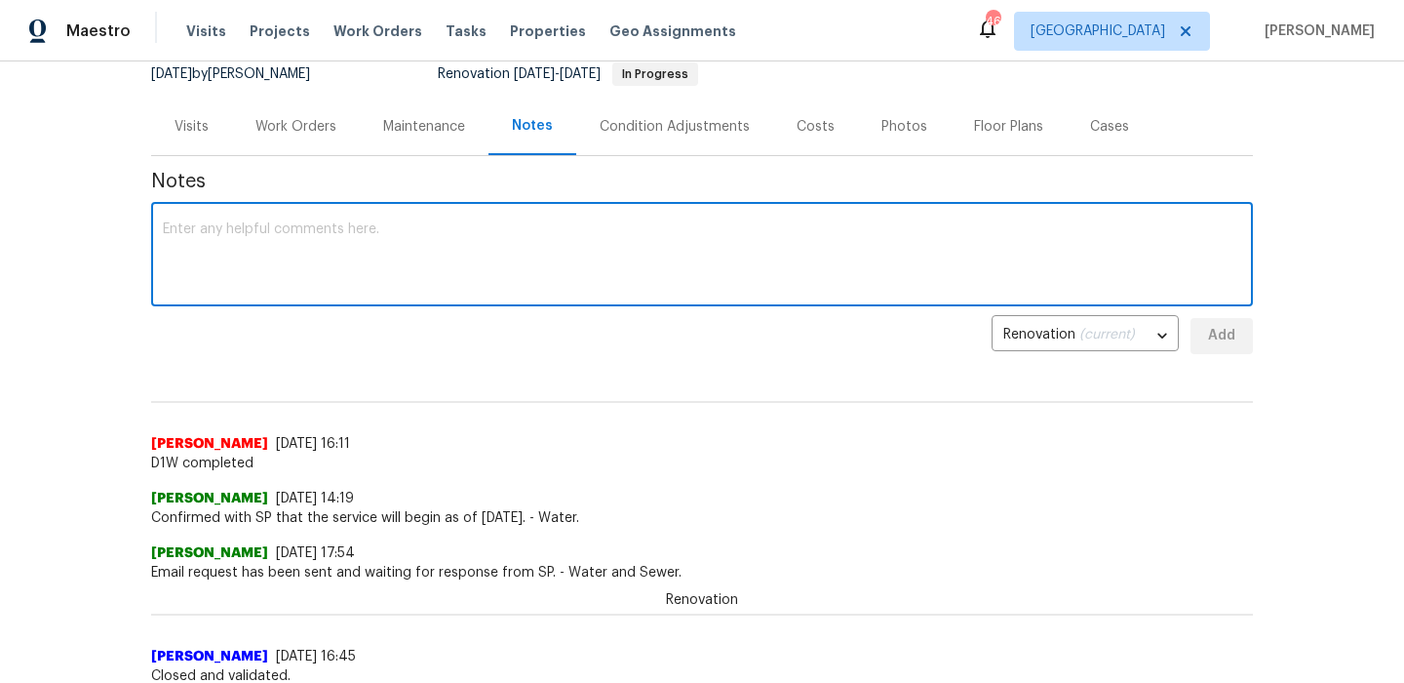
click at [506, 246] on textarea at bounding box center [702, 256] width 1079 height 68
type textarea "Foundation out today to measure"
click at [1236, 346] on span "Add" at bounding box center [1221, 336] width 31 height 24
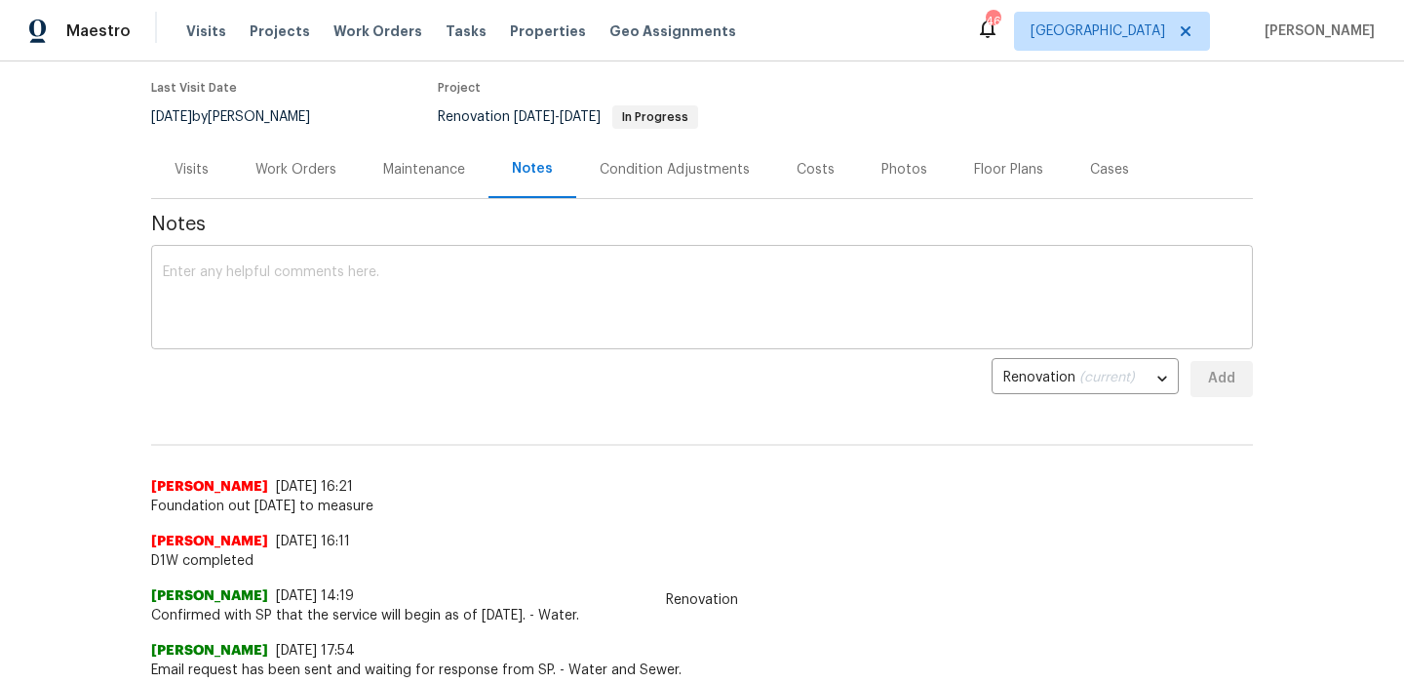
scroll to position [114, 0]
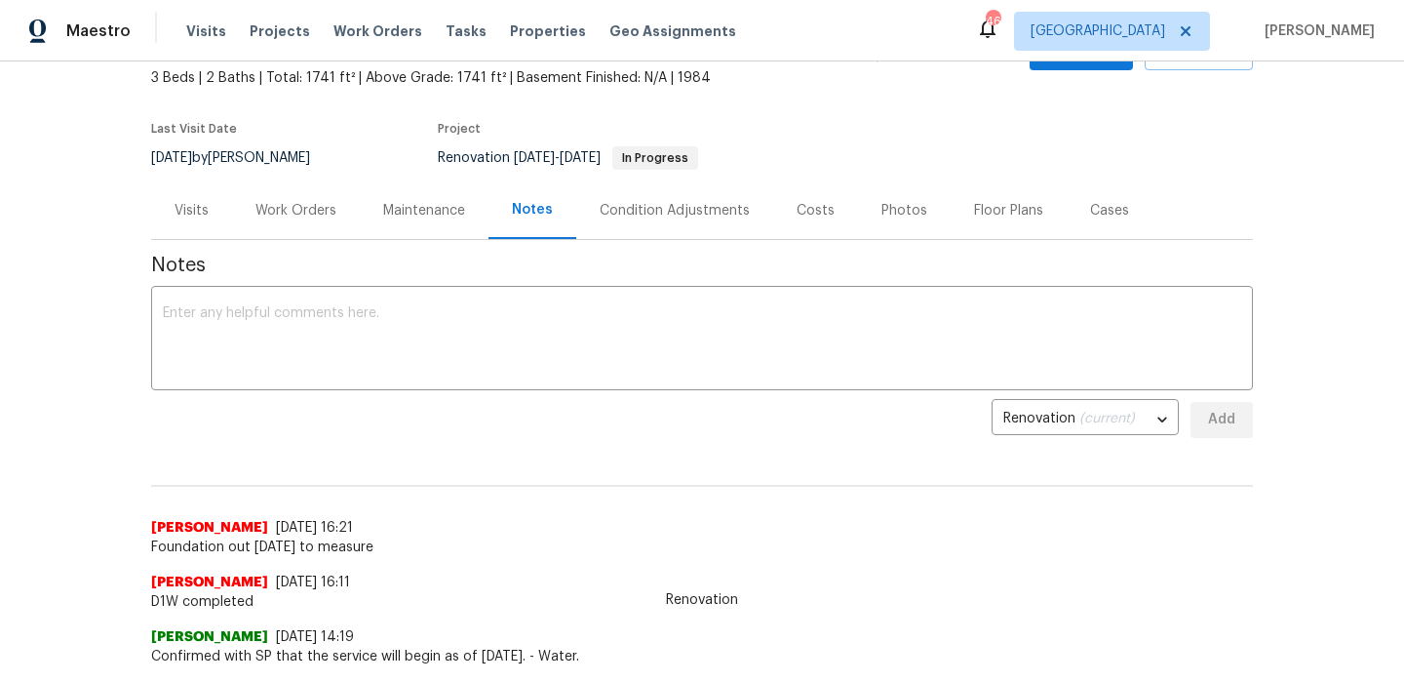
click at [300, 222] on div "Work Orders" at bounding box center [296, 210] width 128 height 58
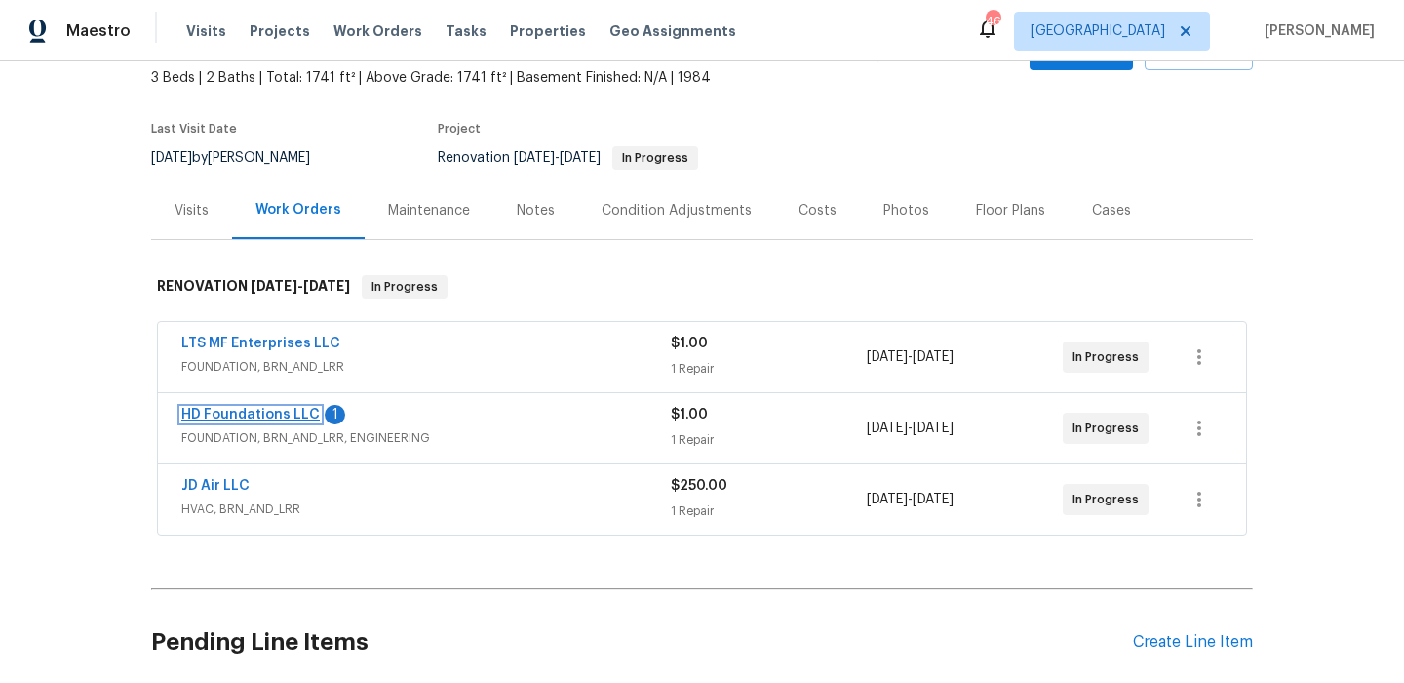
click at [275, 417] on link "HD Foundations LLC" at bounding box center [250, 415] width 138 height 14
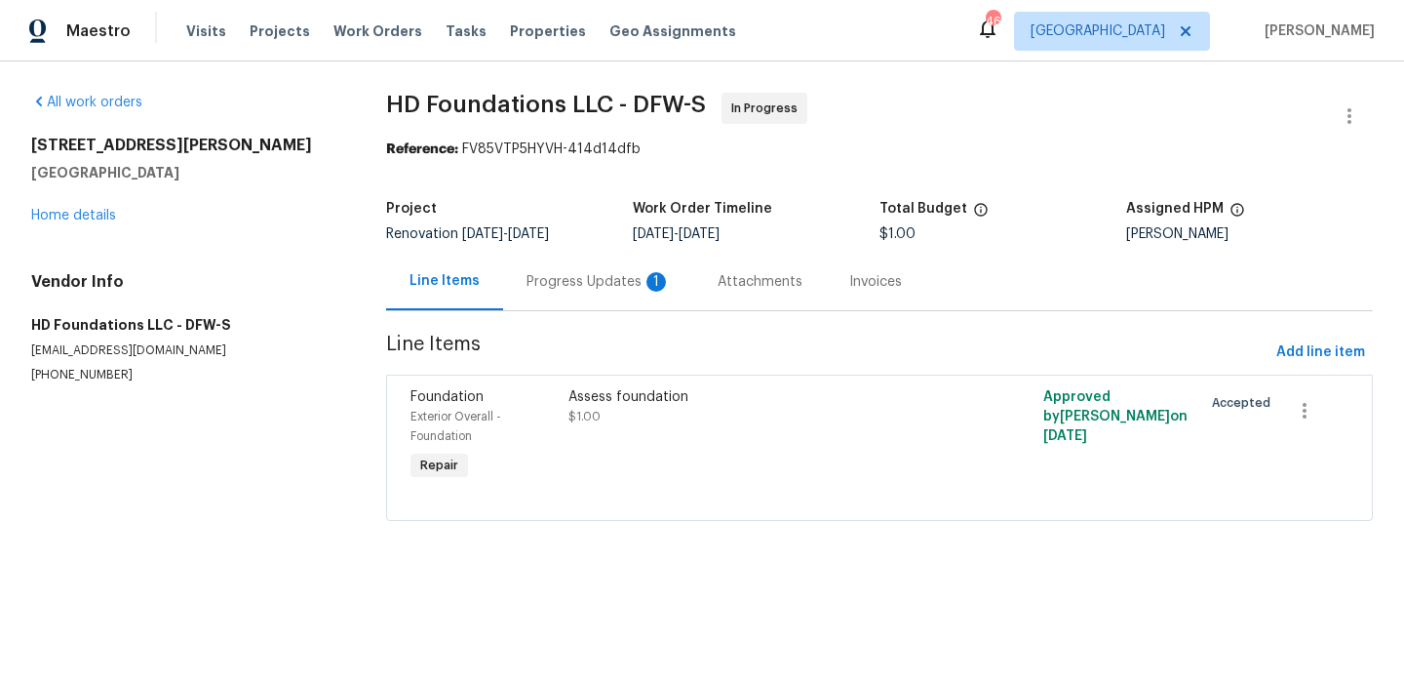
click at [631, 273] on div "Progress Updates 1" at bounding box center [599, 282] width 144 height 20
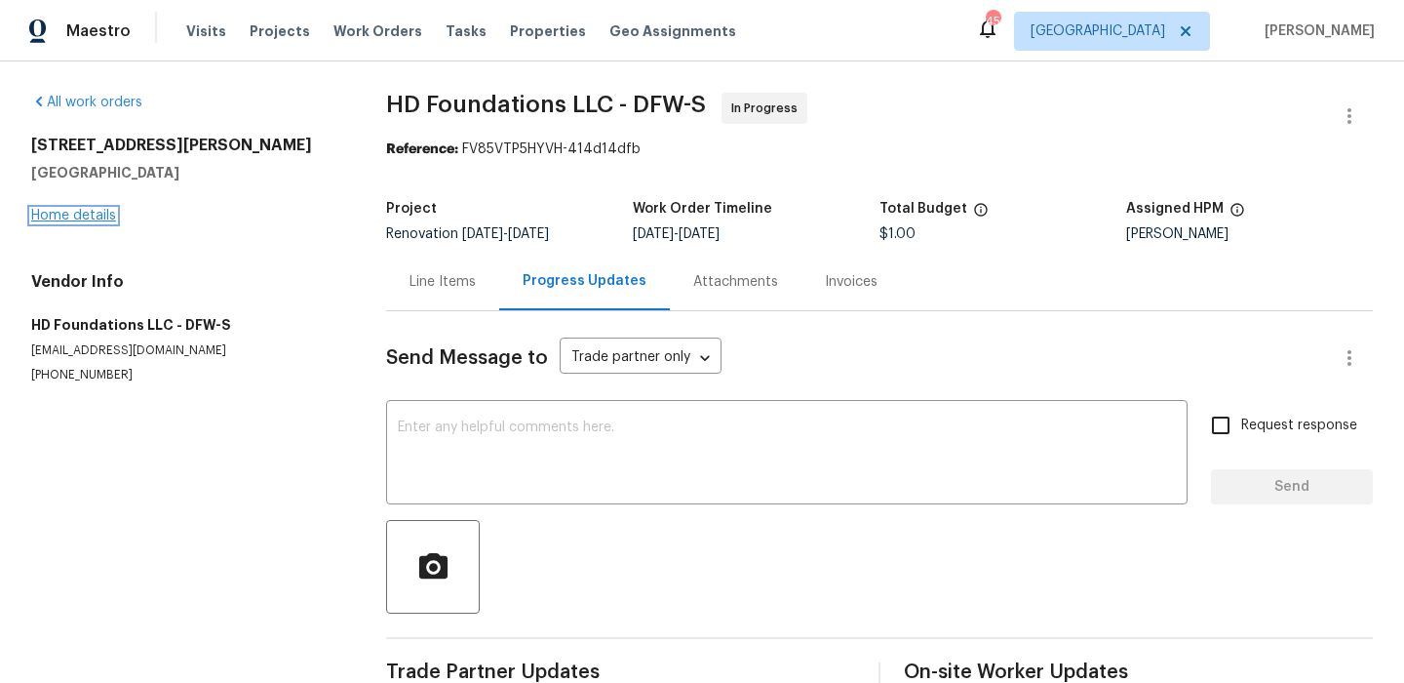
click at [94, 216] on link "Home details" at bounding box center [73, 216] width 85 height 14
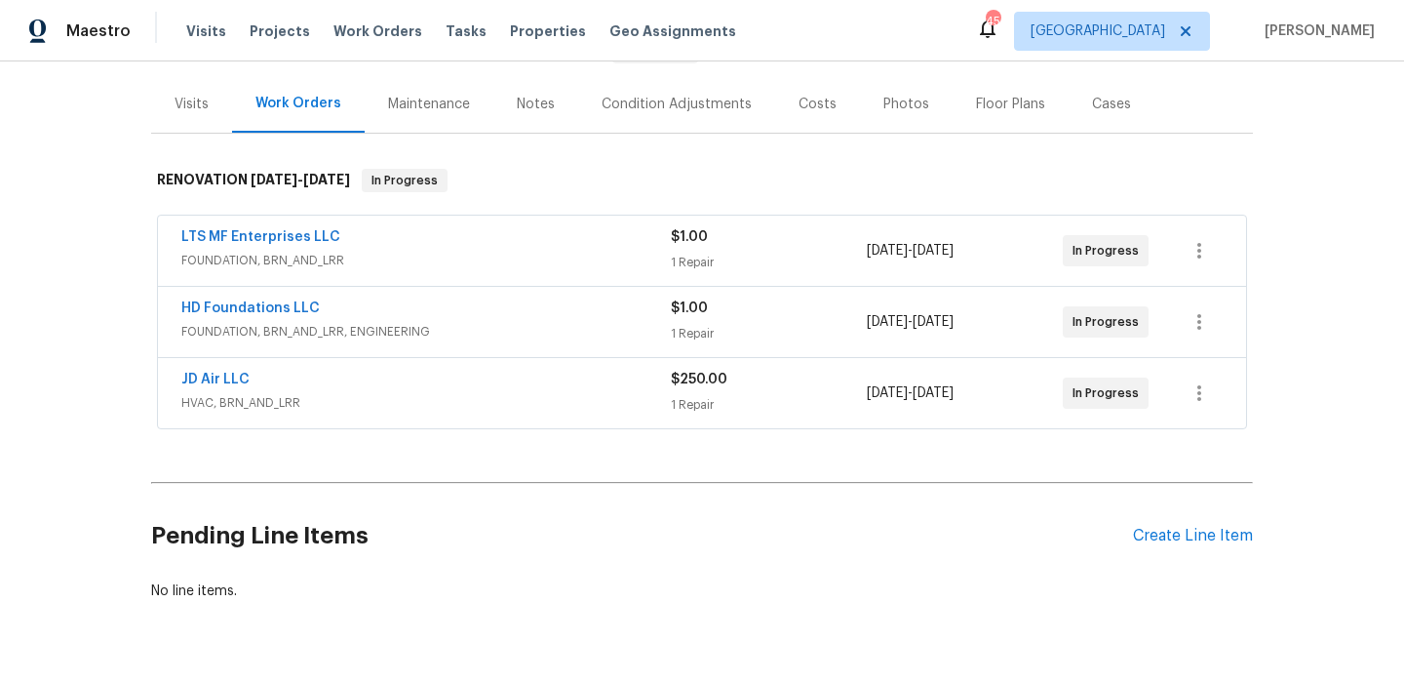
scroll to position [271, 0]
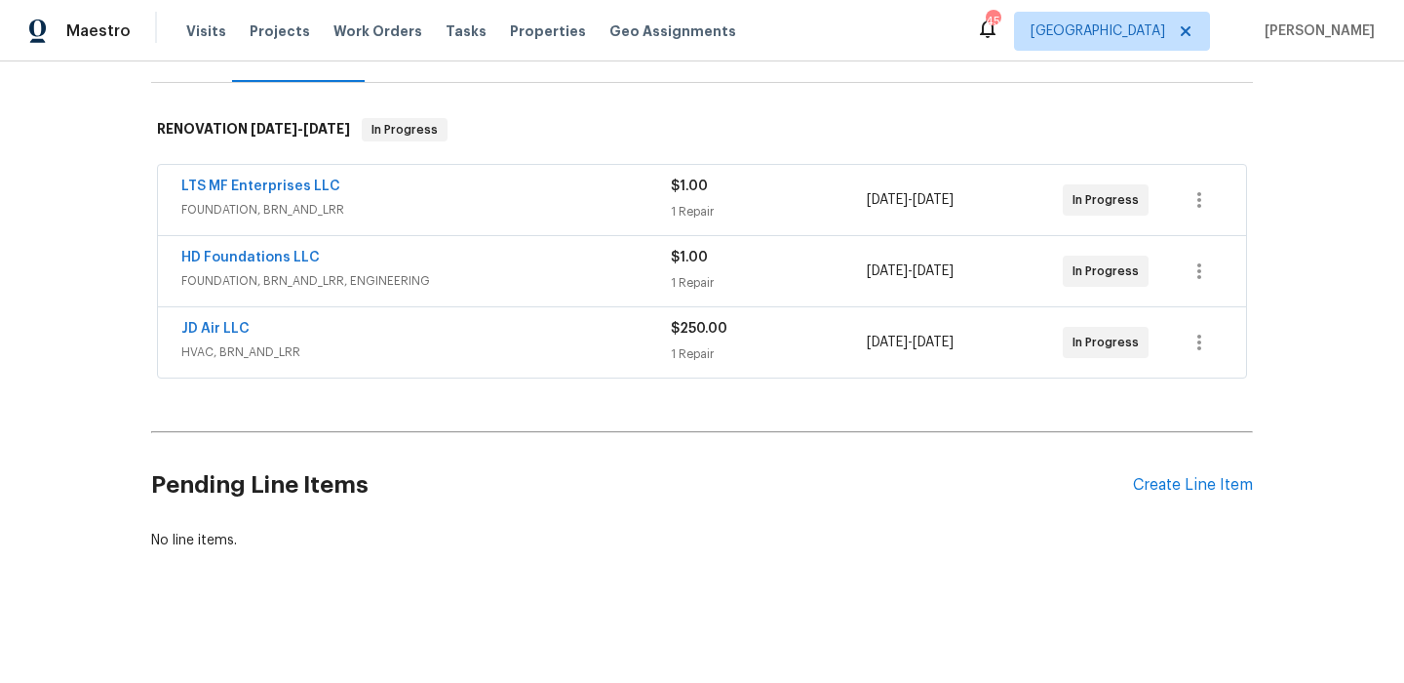
click at [1238, 508] on div "Pending Line Items Create Line Item" at bounding box center [702, 485] width 1102 height 91
click at [1238, 489] on div "Create Line Item" at bounding box center [1193, 485] width 120 height 19
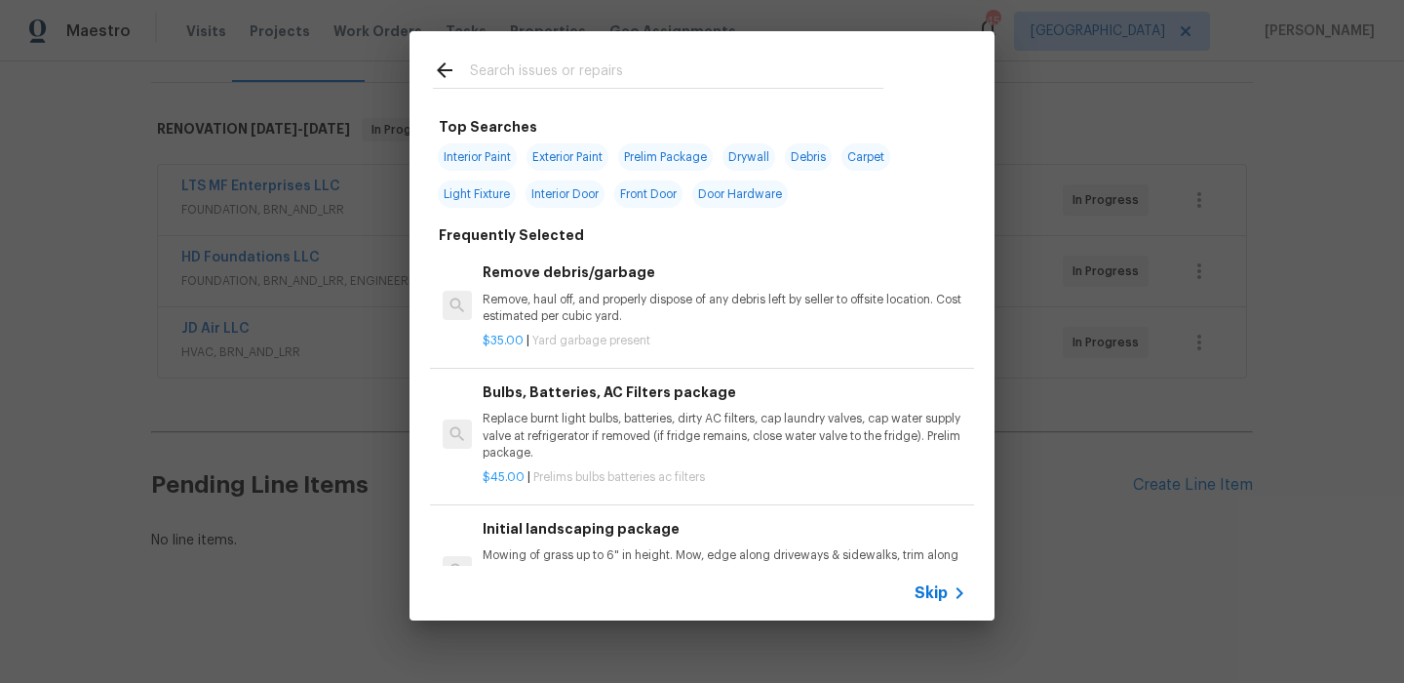
click at [927, 598] on span "Skip" at bounding box center [931, 593] width 33 height 20
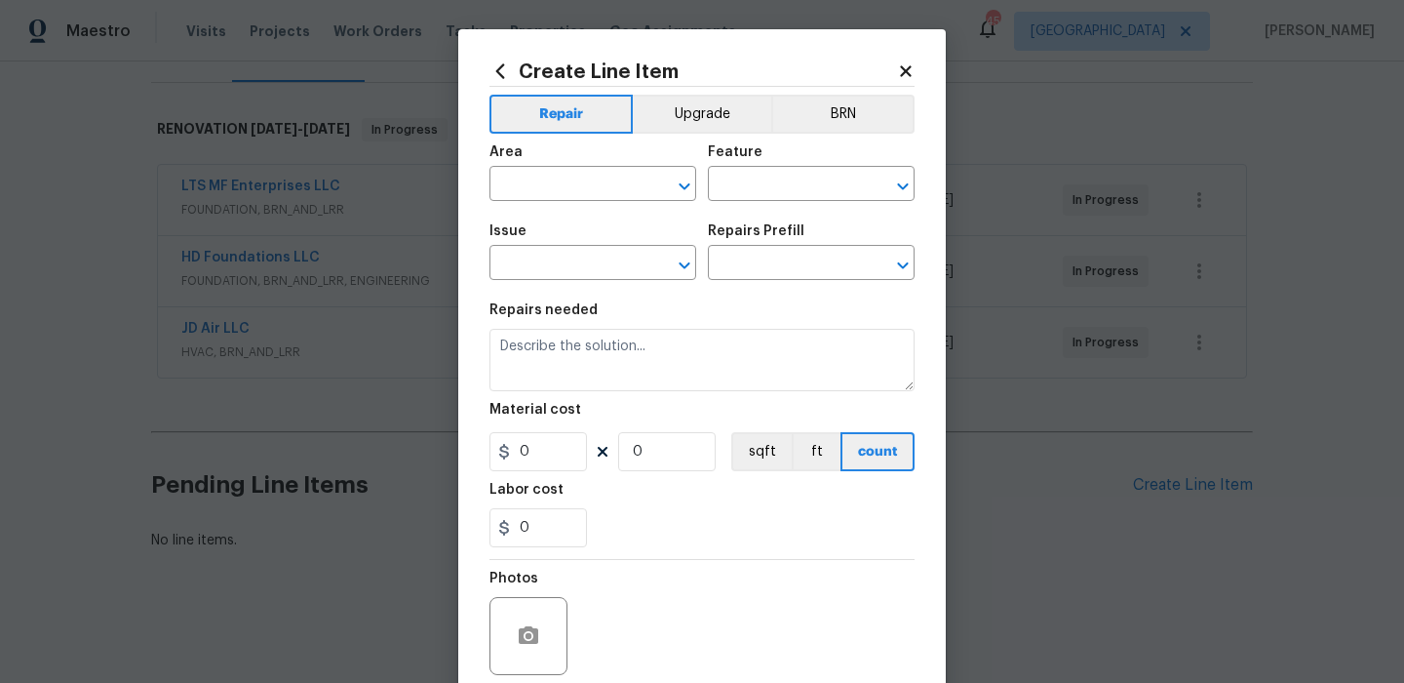
click at [540, 160] on div "Area" at bounding box center [593, 157] width 207 height 25
click at [540, 170] on figure "Area ​" at bounding box center [593, 173] width 207 height 56
click at [540, 171] on input "text" at bounding box center [566, 186] width 152 height 30
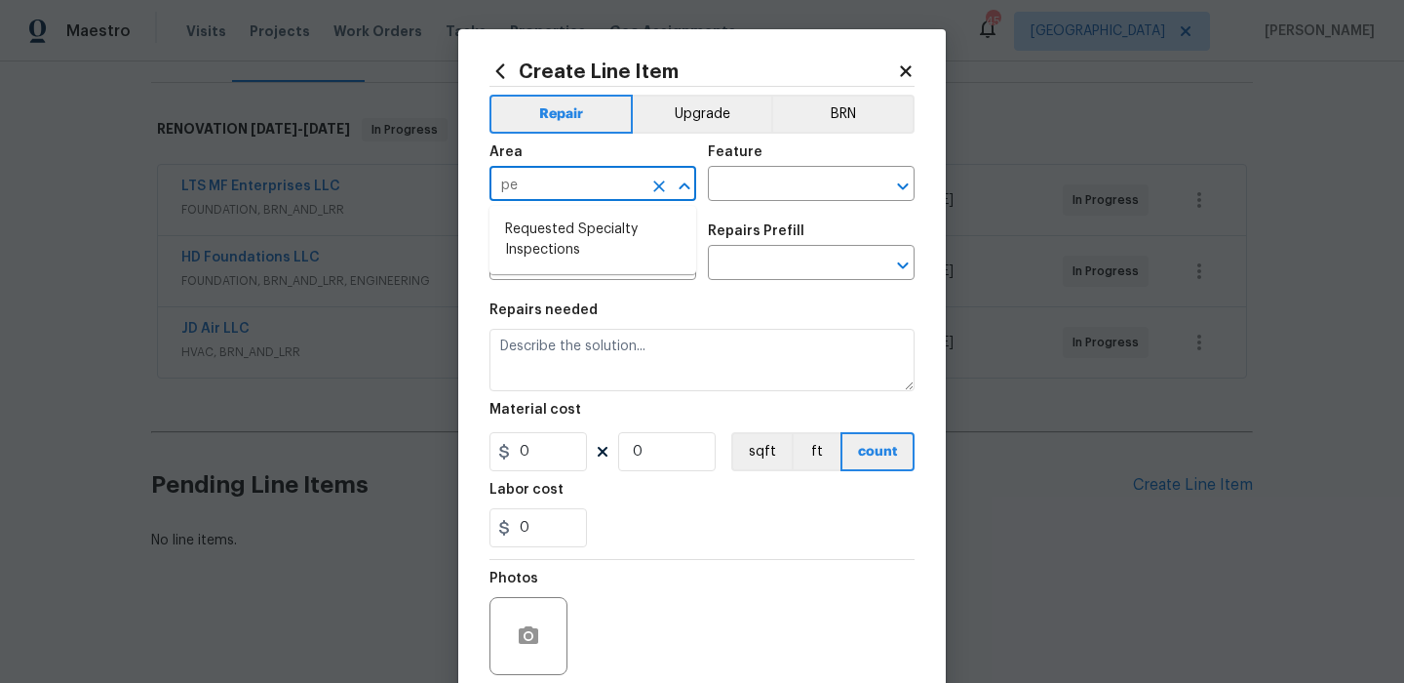
type input "p"
click at [562, 261] on li "Interior Overall" at bounding box center [593, 262] width 207 height 32
type input "Interior Overall"
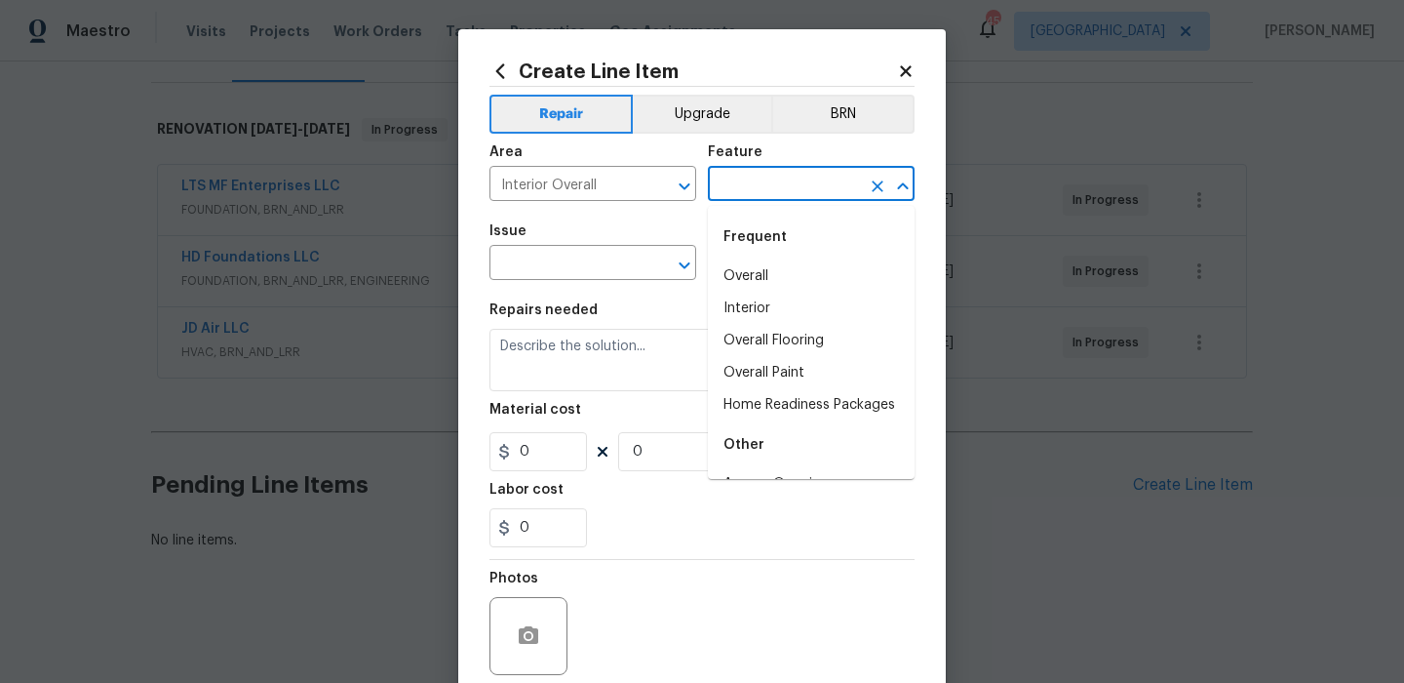
click at [765, 177] on input "text" at bounding box center [784, 186] width 152 height 30
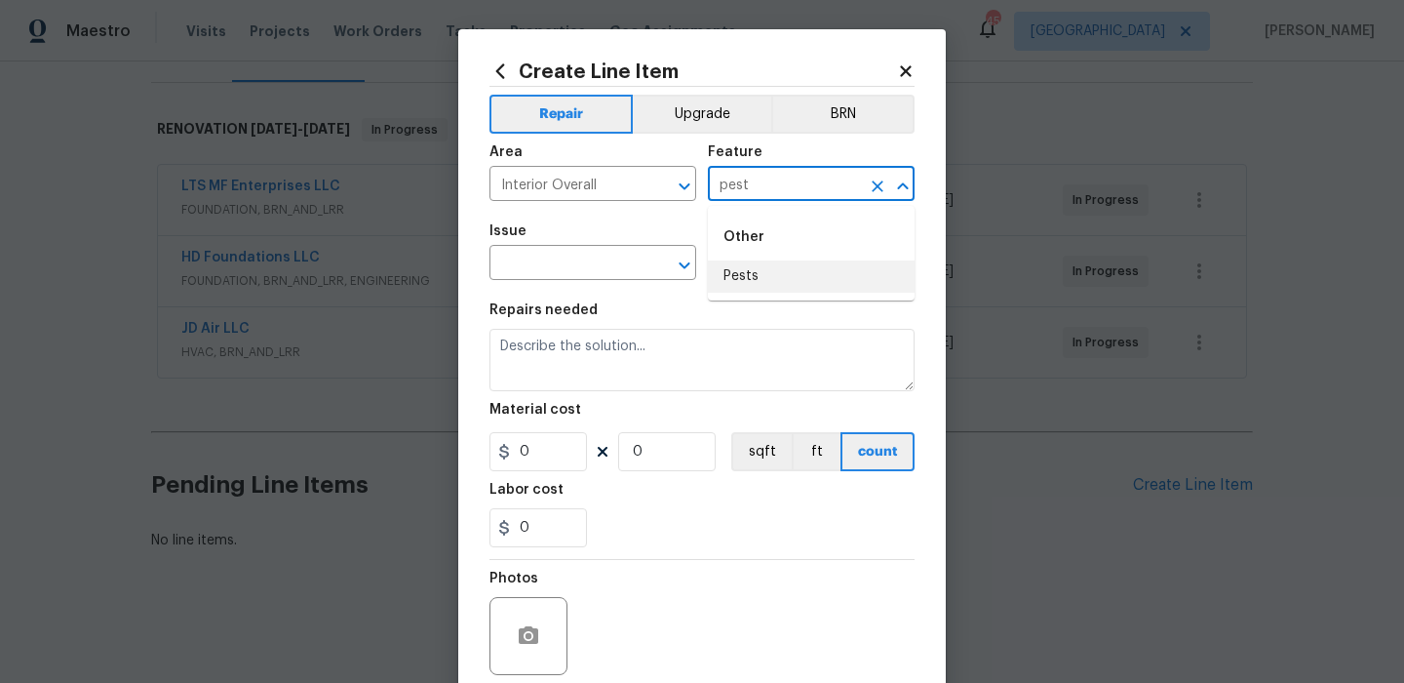
click at [763, 272] on li "Pests" at bounding box center [811, 276] width 207 height 32
type input "Pests"
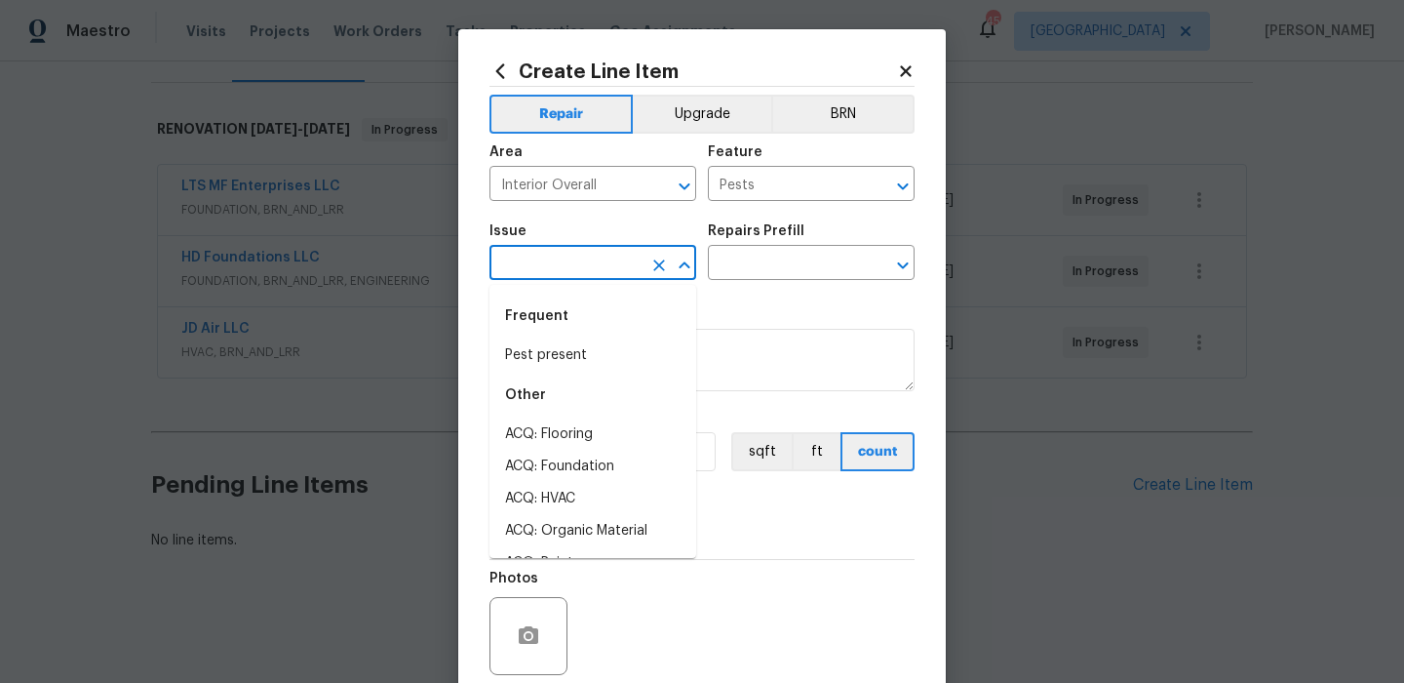
click at [564, 270] on input "text" at bounding box center [566, 265] width 152 height 30
click at [551, 350] on li "Pest present" at bounding box center [593, 355] width 207 height 32
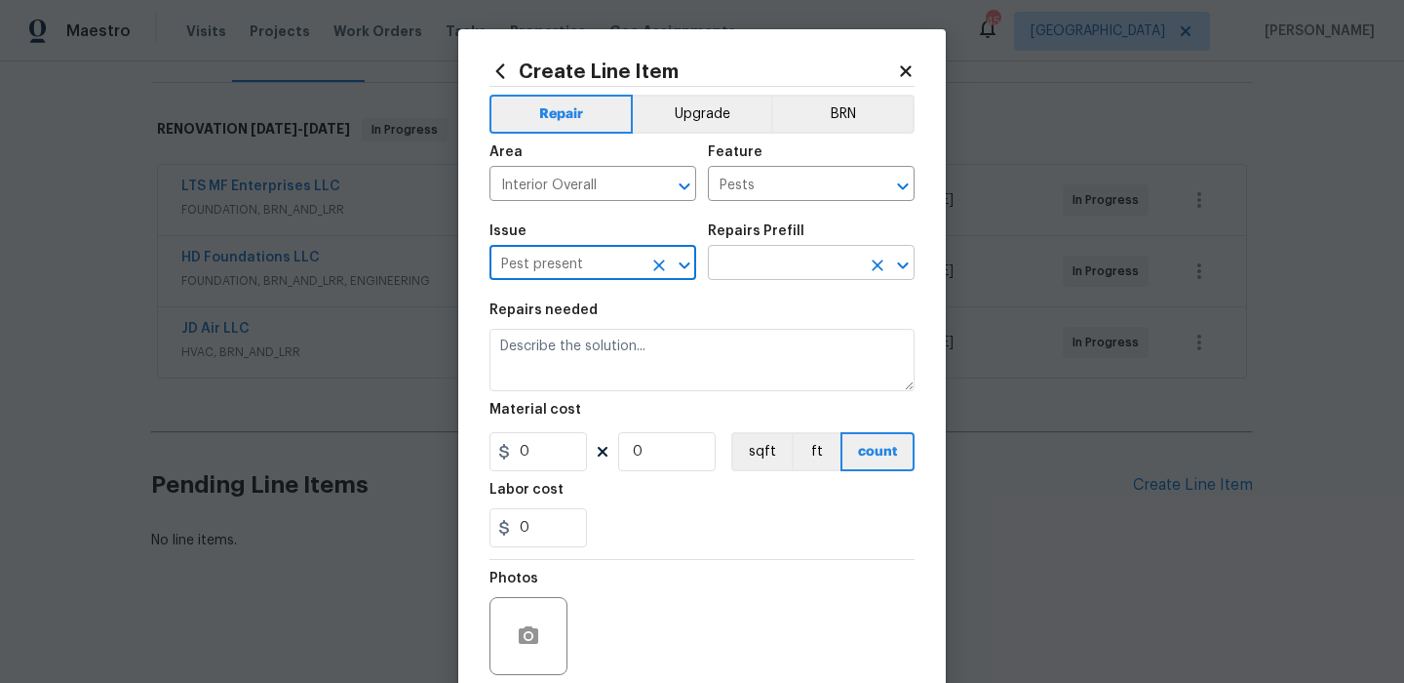
type input "Pest present"
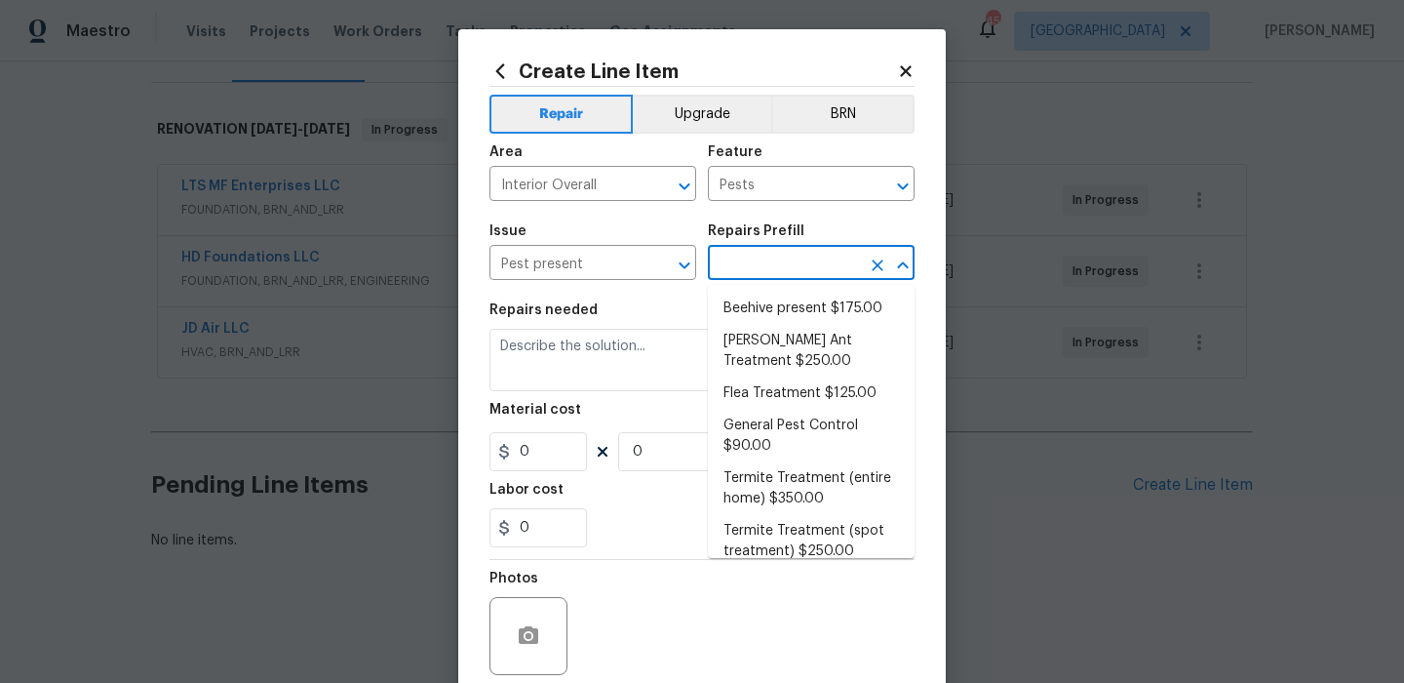
click at [767, 256] on input "text" at bounding box center [784, 265] width 152 height 30
click at [788, 421] on li "General Pest Control $90.00" at bounding box center [811, 436] width 207 height 53
type input "General Pest Control $90.00"
type textarea "General pest treatment for active pest/insect infestation - non termite"
type input "90"
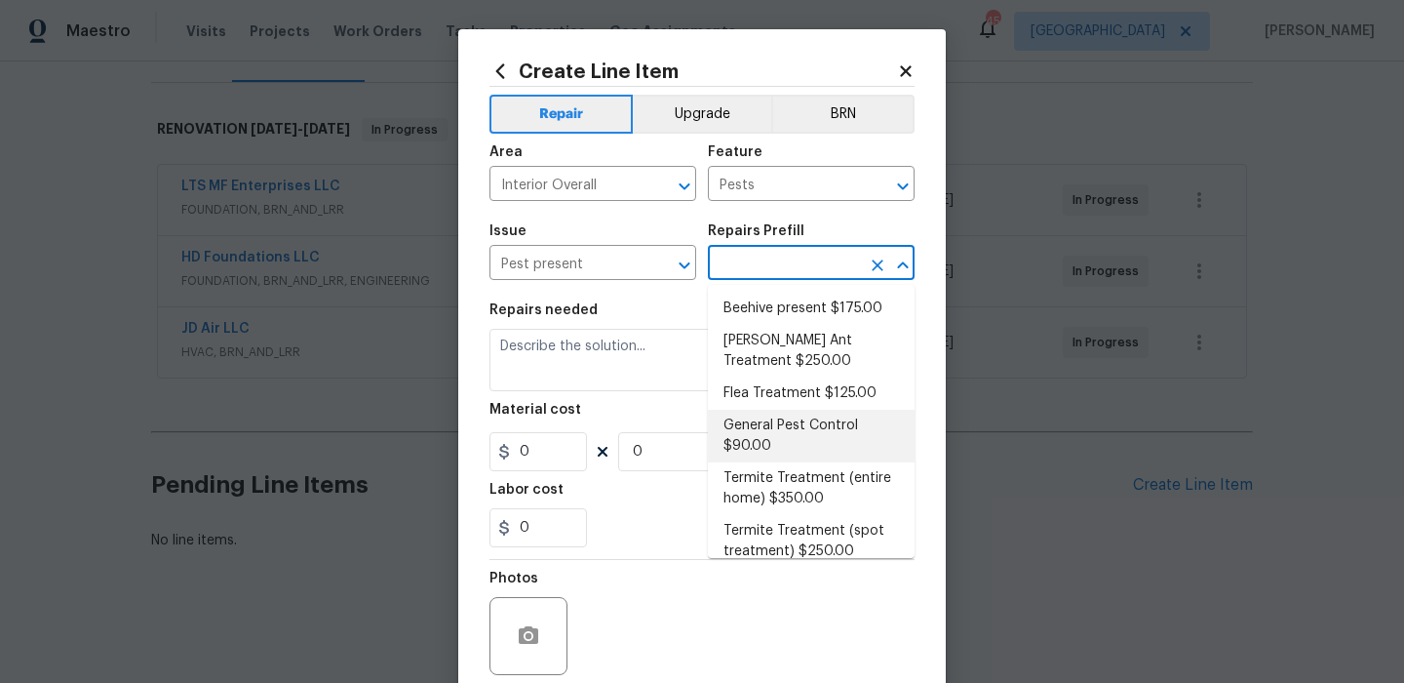
type input "1"
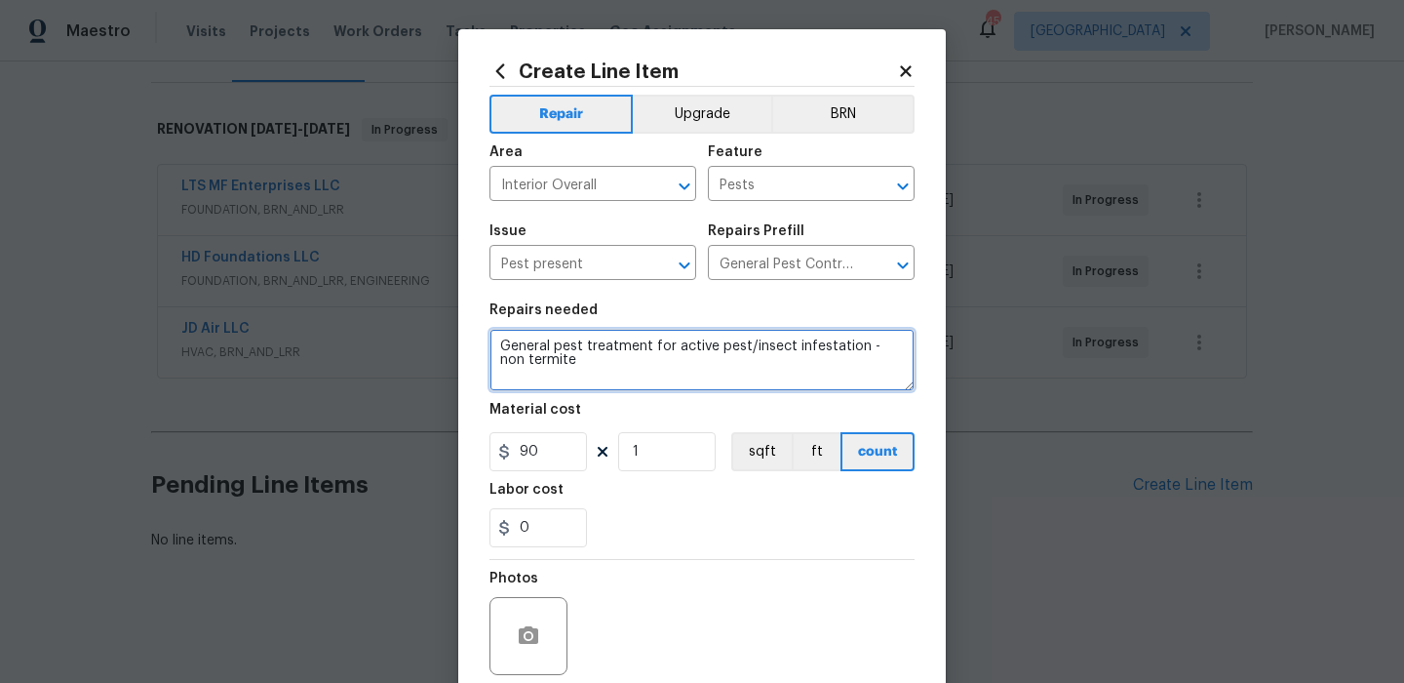
click at [705, 372] on textarea "General pest treatment for active pest/insect infestation - non termite" at bounding box center [702, 360] width 425 height 62
type textarea "Please treat for pests and there is possibly fleas as well"
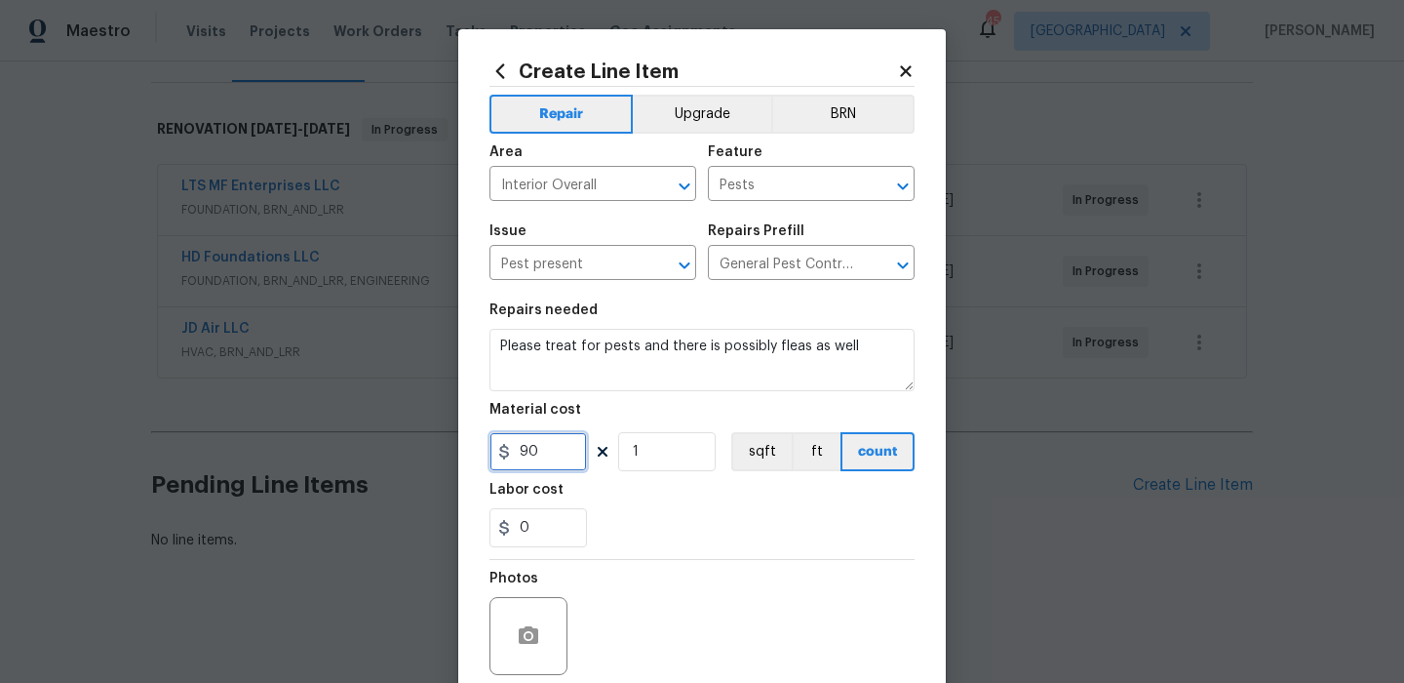
click at [567, 457] on input "90" at bounding box center [539, 451] width 98 height 39
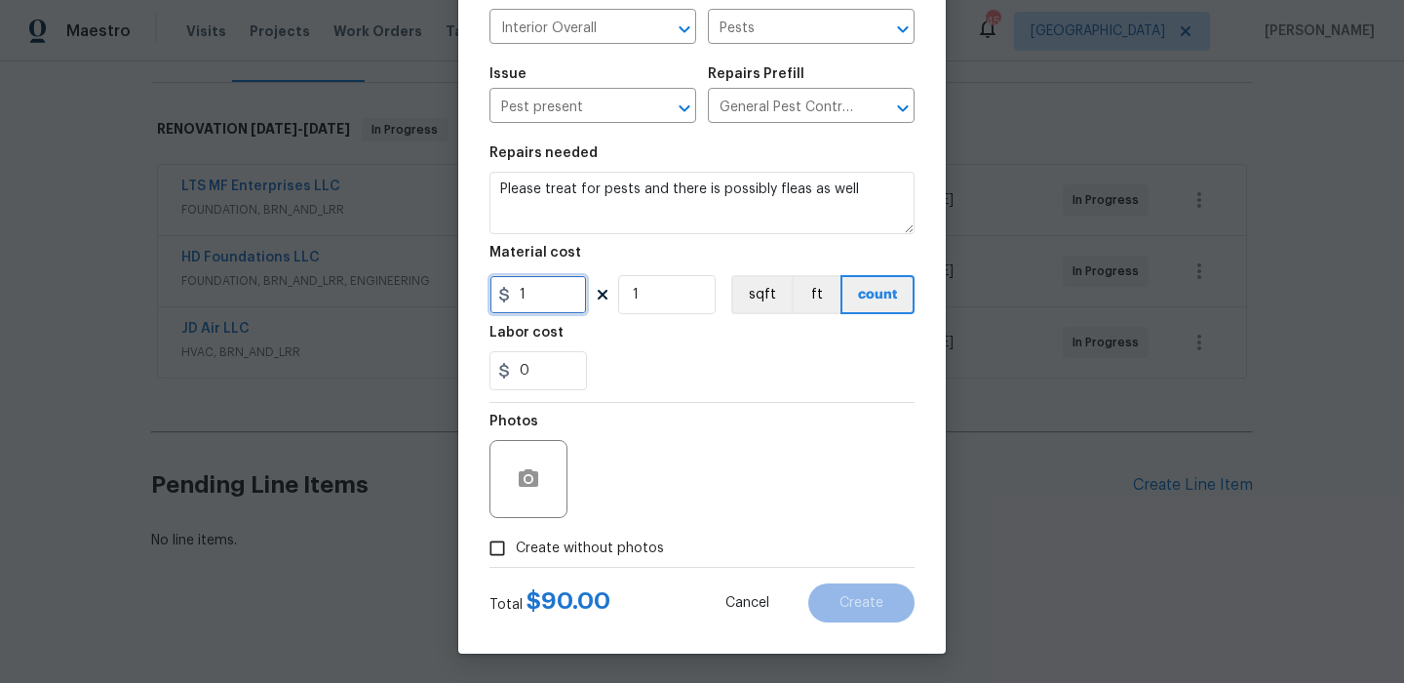
type input "1"
click at [639, 570] on div "Total $ 90.00 Cancel Create" at bounding box center [702, 595] width 425 height 55
click at [654, 547] on span "Create without photos" at bounding box center [590, 548] width 148 height 20
click at [516, 547] on input "Create without photos" at bounding box center [497, 548] width 37 height 37
checkbox input "true"
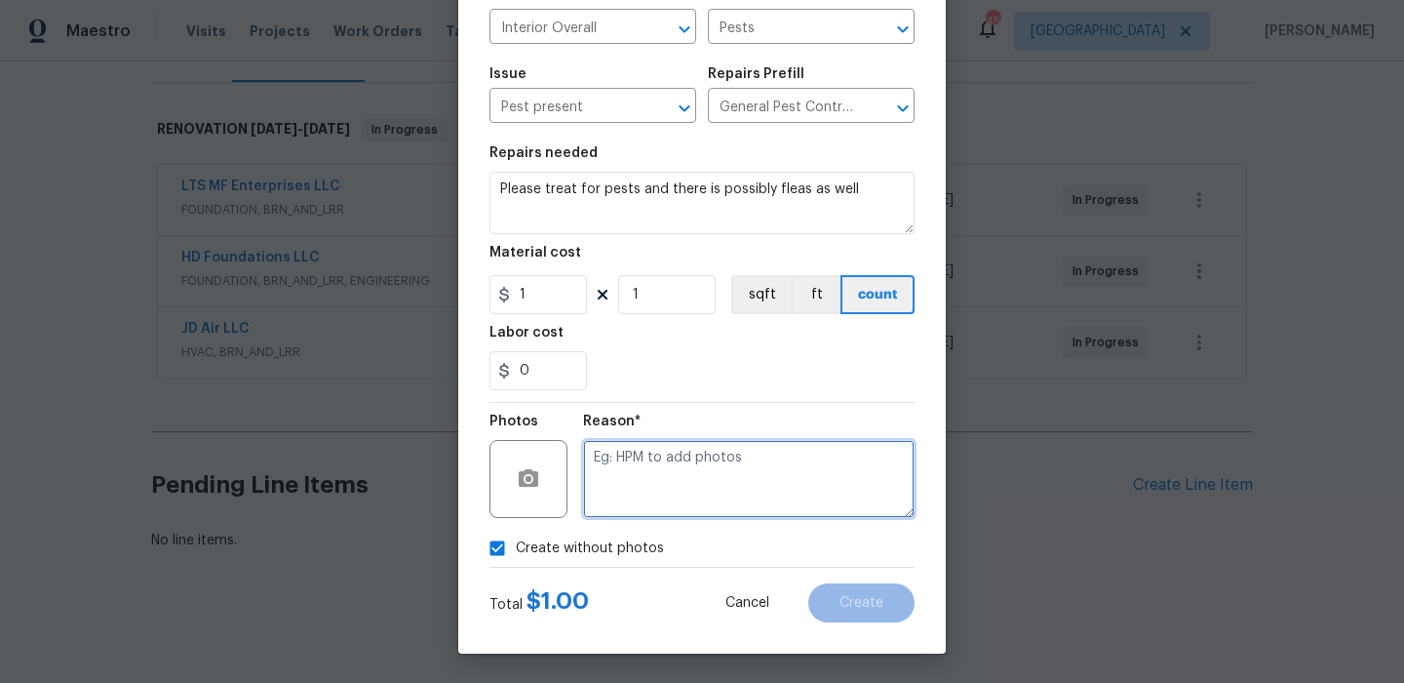
click at [697, 505] on textarea at bounding box center [749, 479] width 332 height 78
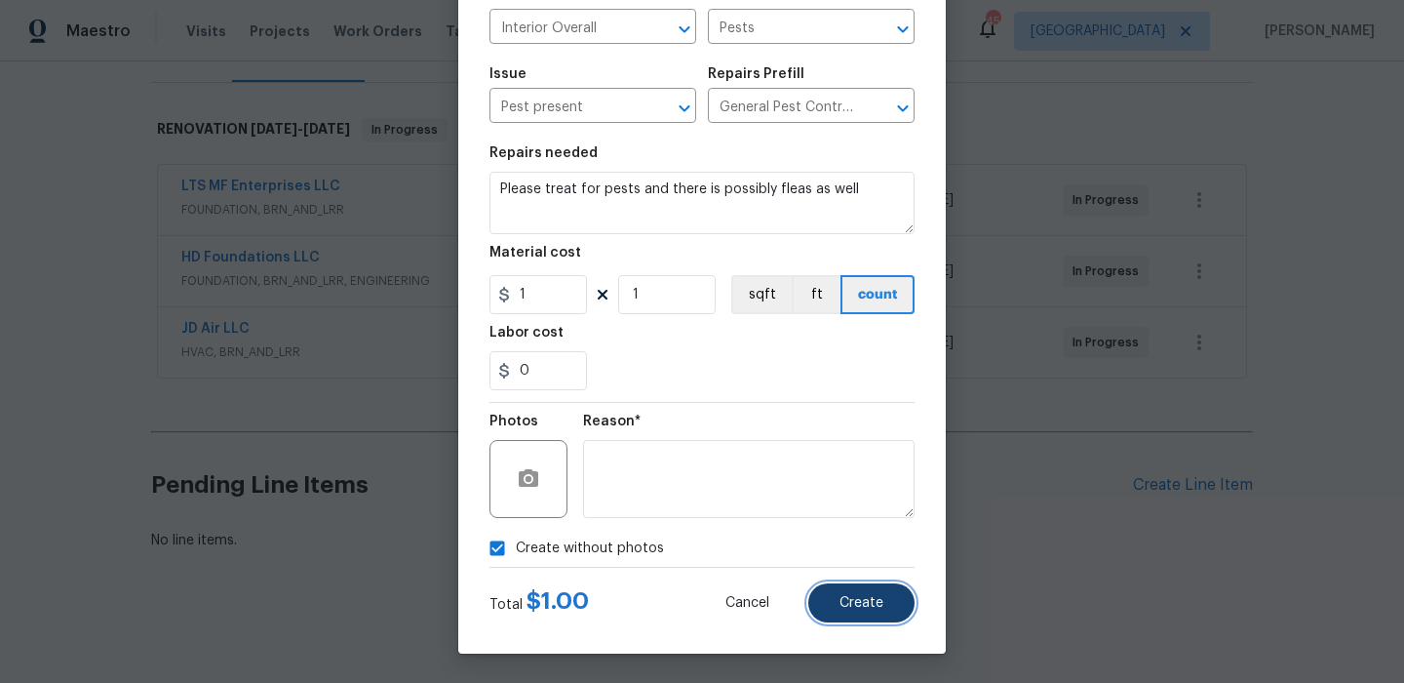
click at [886, 608] on button "Create" at bounding box center [861, 602] width 106 height 39
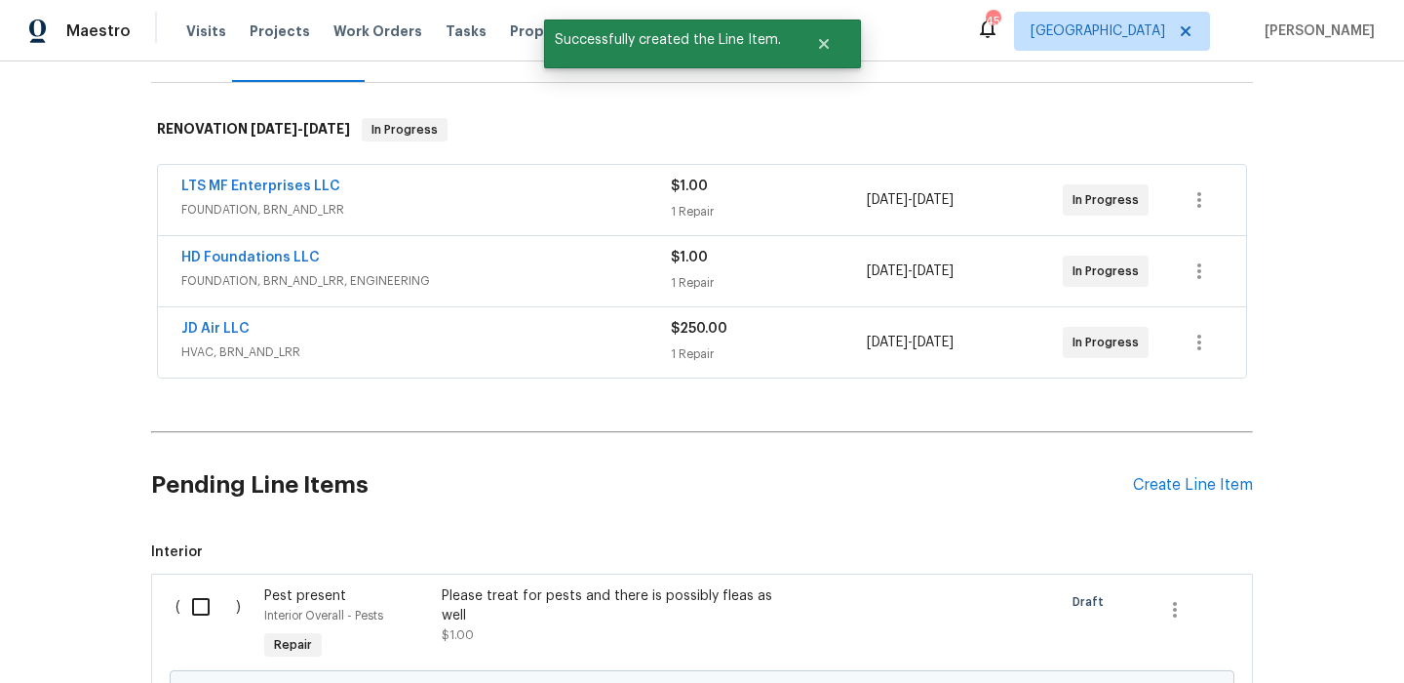
click at [213, 622] on input "checkbox" at bounding box center [208, 606] width 56 height 41
checkbox input "true"
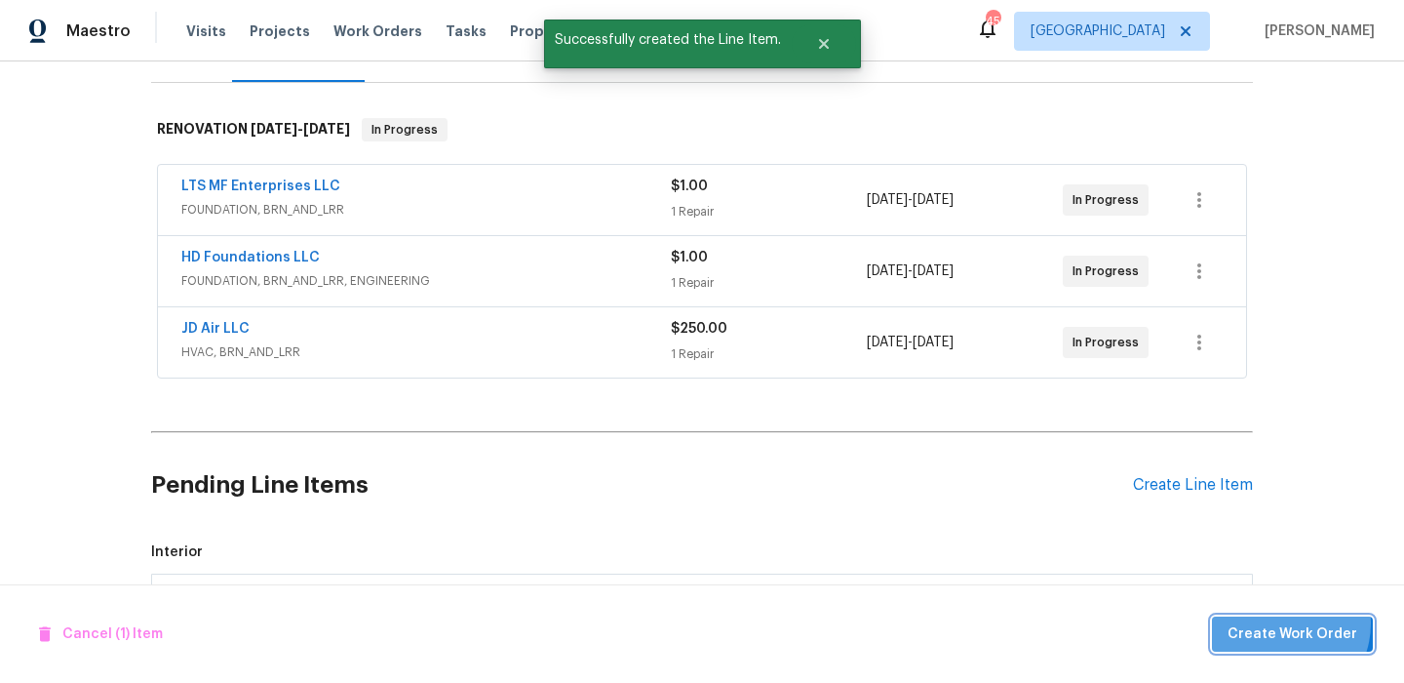
click at [1284, 623] on span "Create Work Order" at bounding box center [1293, 634] width 130 height 24
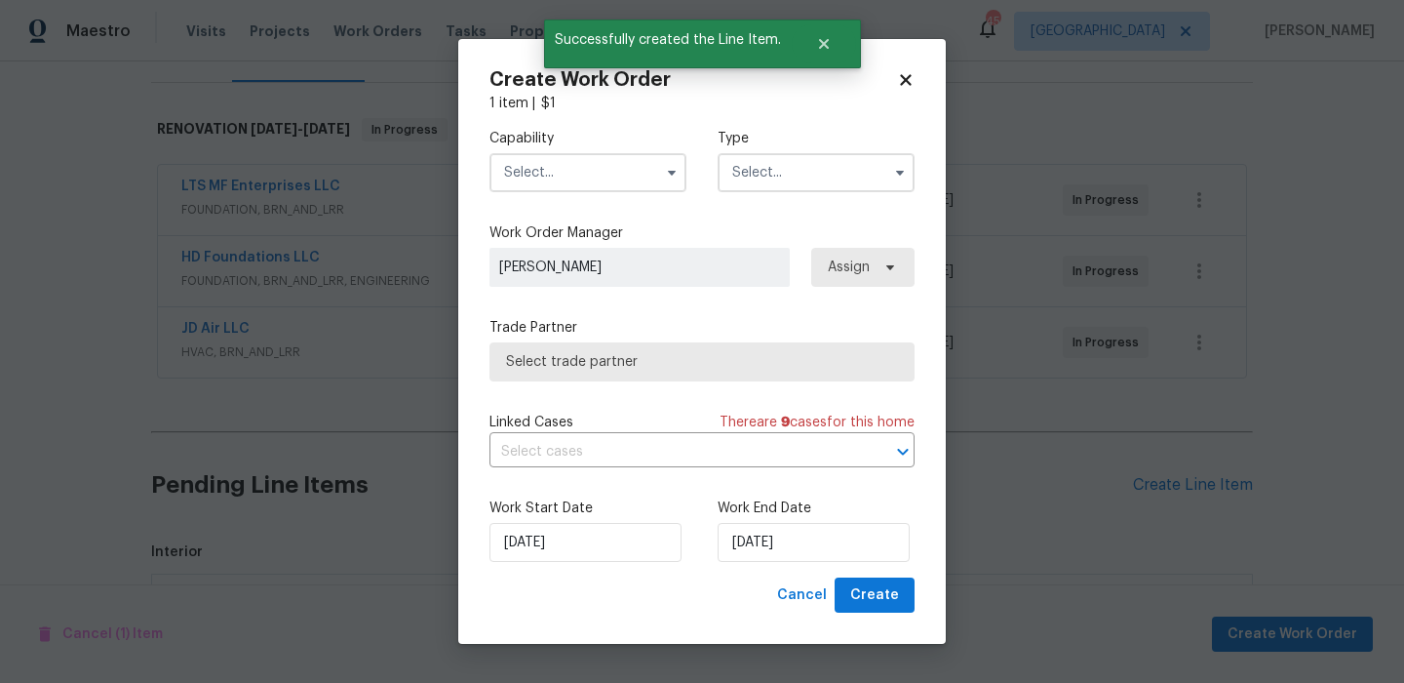
click at [600, 172] on input "text" at bounding box center [588, 172] width 197 height 39
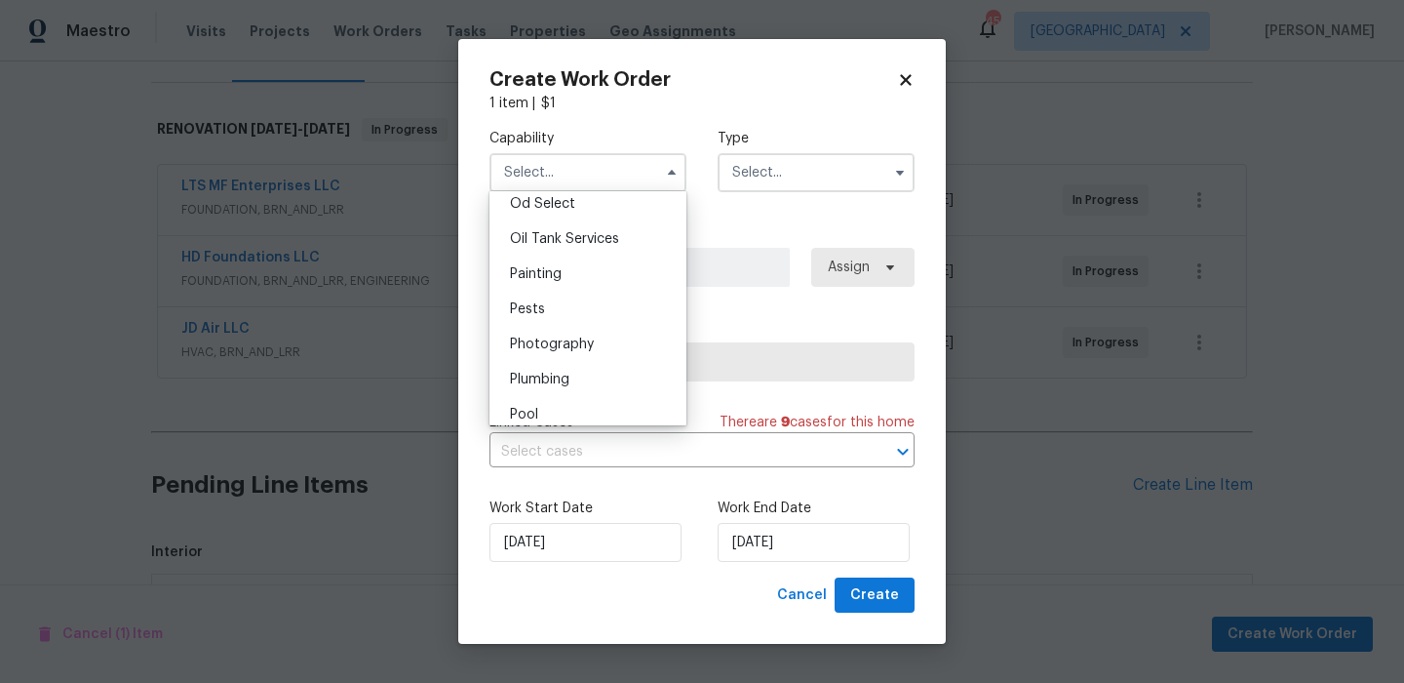
scroll to position [1579, 0]
click at [593, 303] on div "Pests" at bounding box center [587, 308] width 187 height 35
type input "Pests"
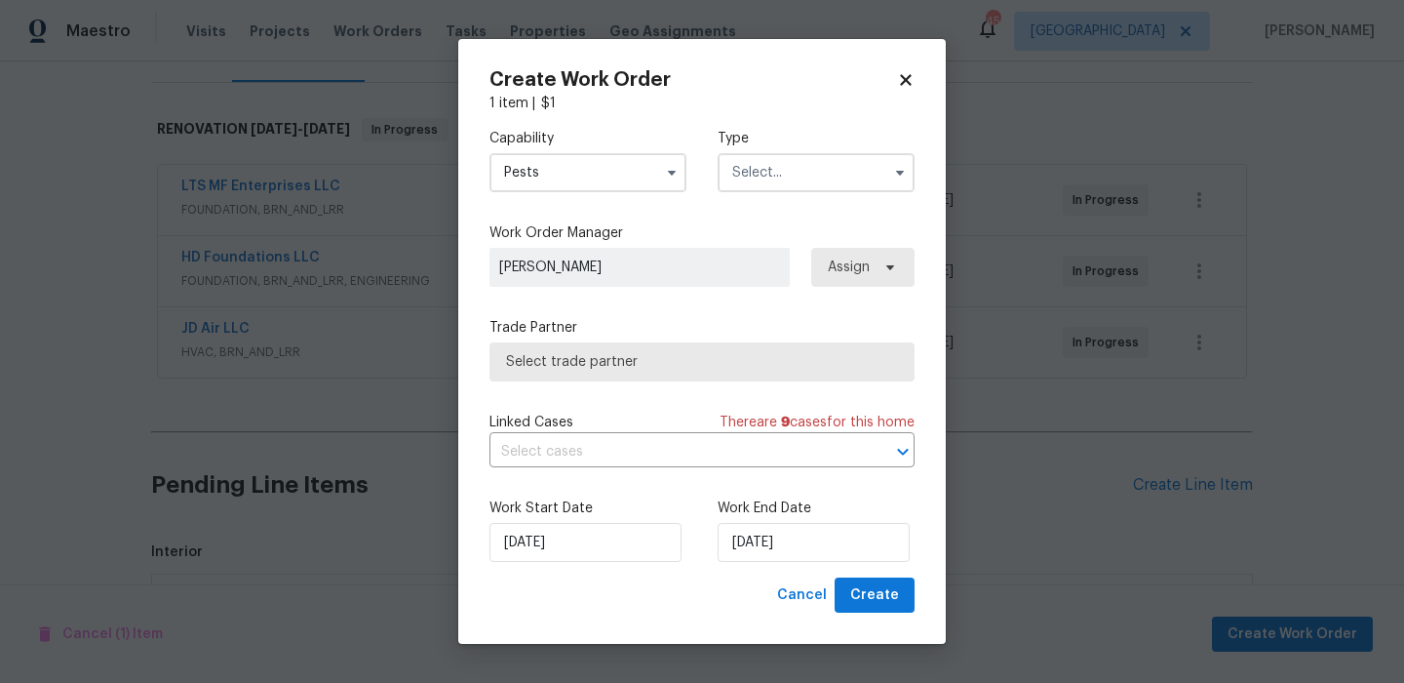
click at [796, 147] on label "Type" at bounding box center [816, 139] width 197 height 20
click at [796, 154] on input "text" at bounding box center [816, 172] width 197 height 39
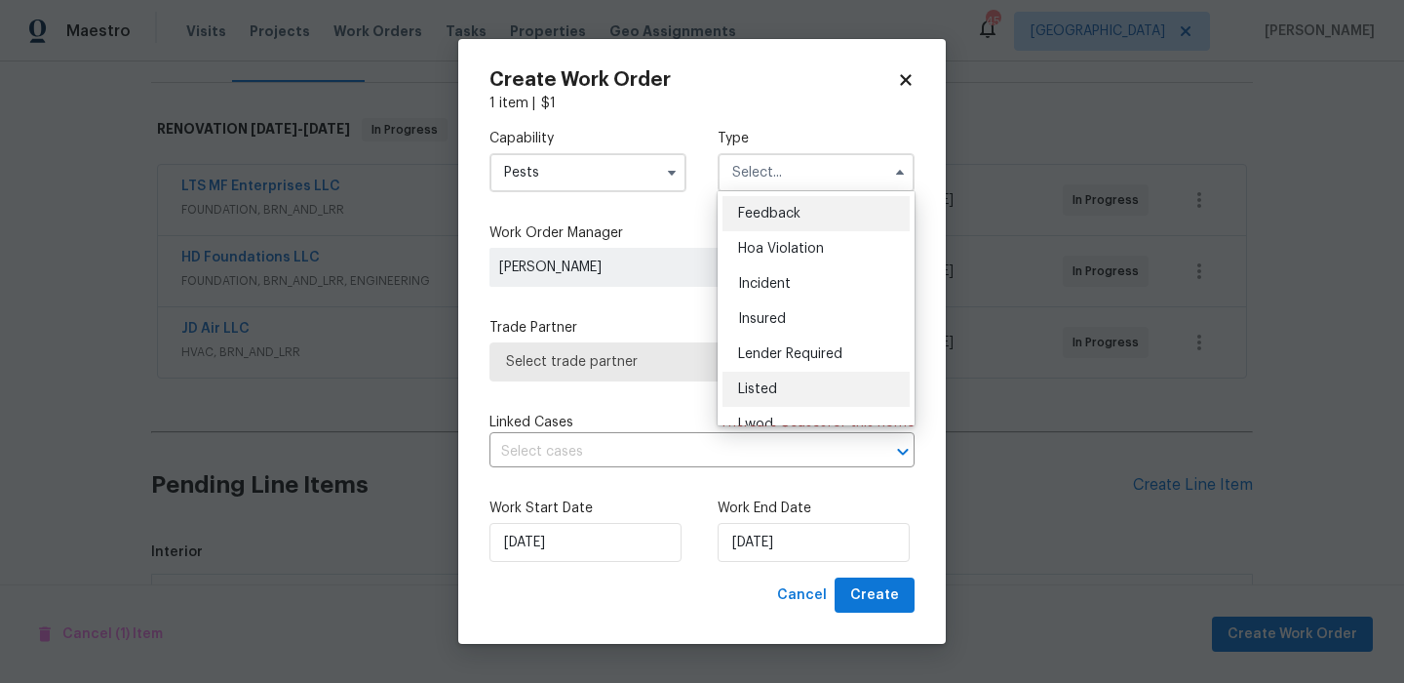
scroll to position [232, 0]
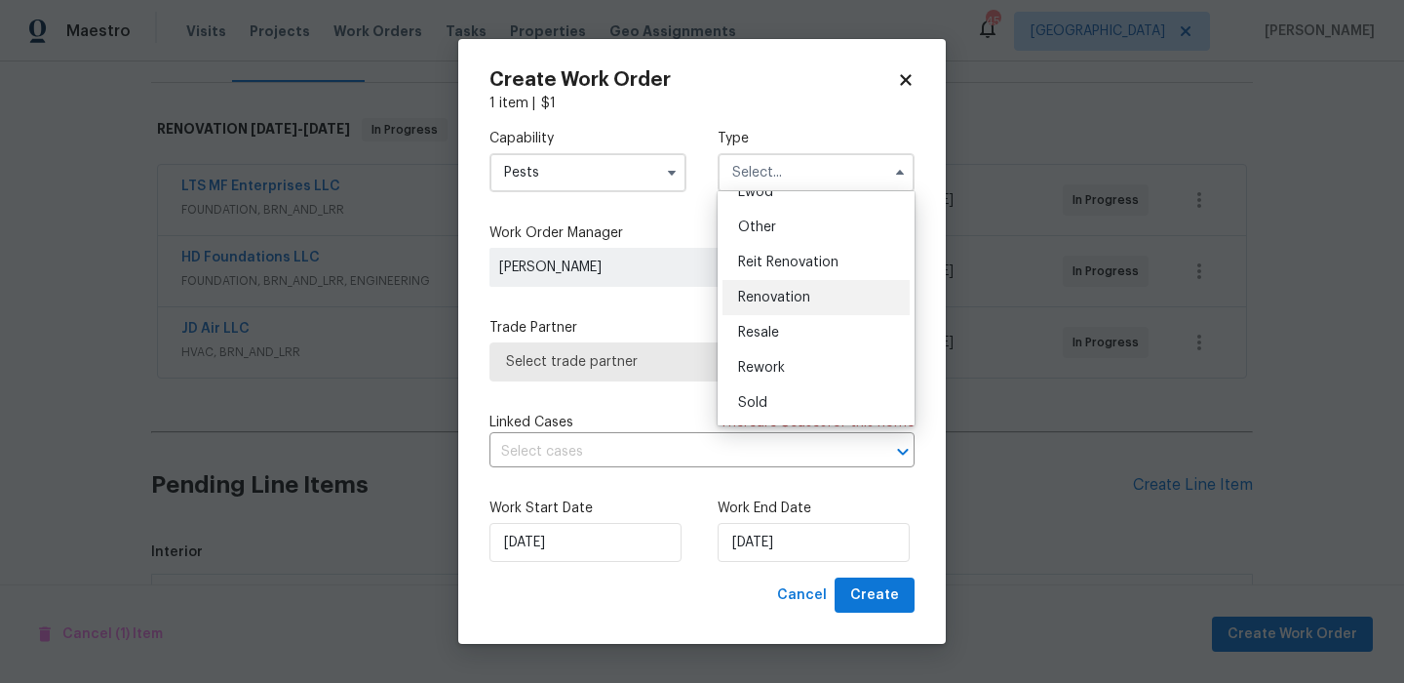
click at [796, 302] on span "Renovation" at bounding box center [774, 298] width 72 height 14
type input "Renovation"
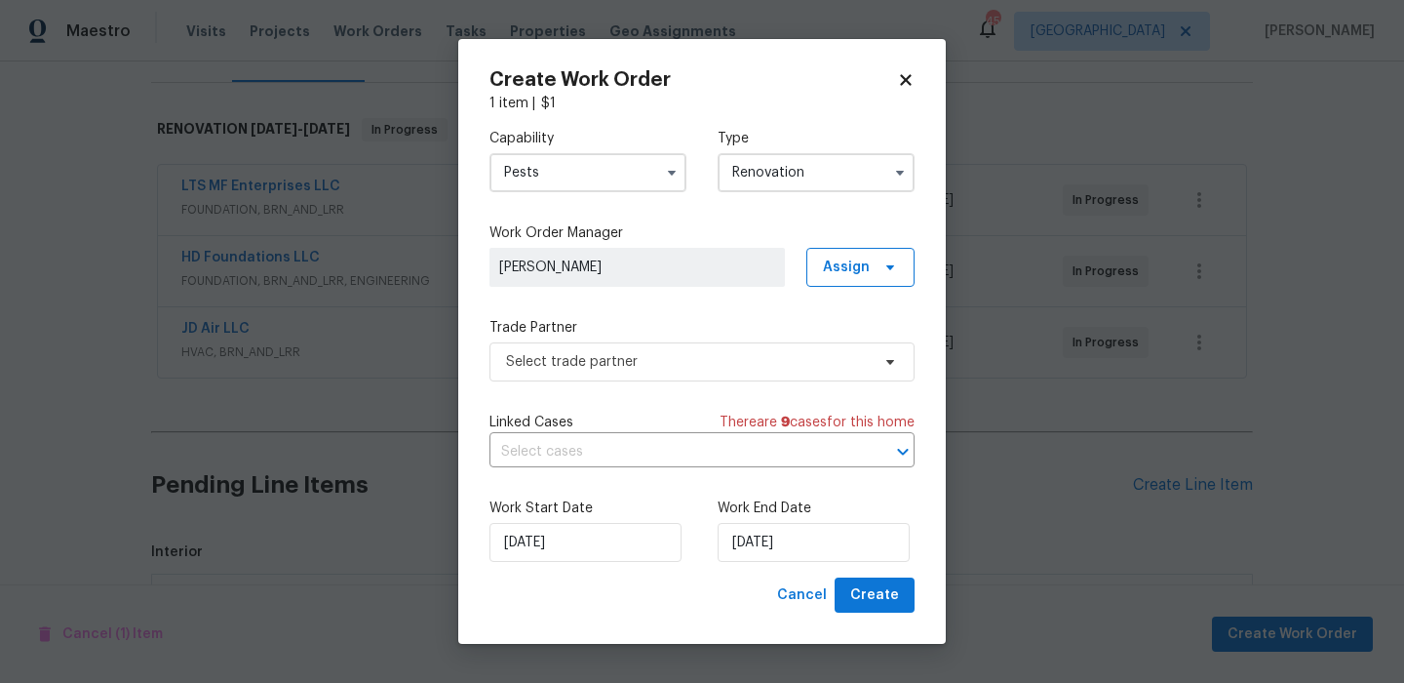
click at [812, 572] on div "Work Start Date 9/18/2025 Work End Date 9/18/2025" at bounding box center [702, 530] width 425 height 95
click at [816, 563] on div "Work Start Date 9/18/2025 Work End Date 9/18/2025" at bounding box center [702, 530] width 425 height 95
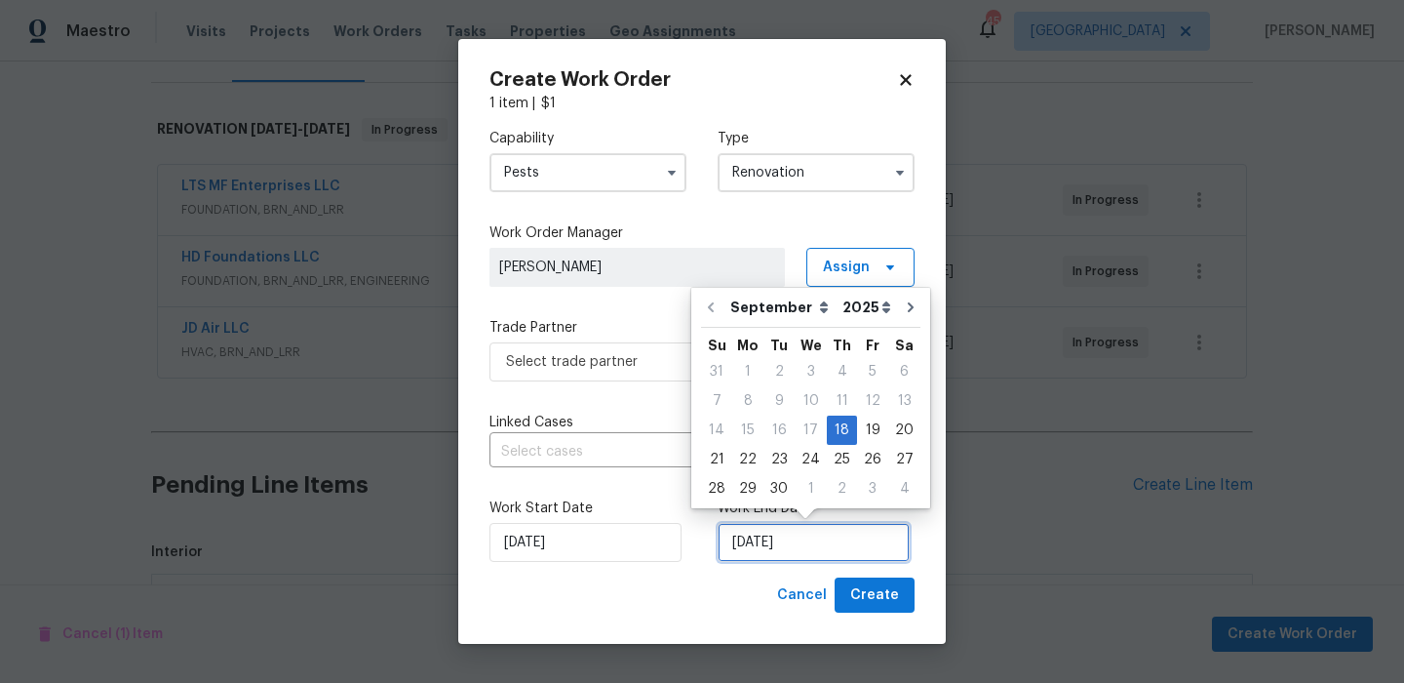
click at [816, 549] on input "9/18/2025" at bounding box center [814, 542] width 192 height 39
click at [750, 461] on div "22" at bounding box center [747, 459] width 31 height 27
type input "9/22/2025"
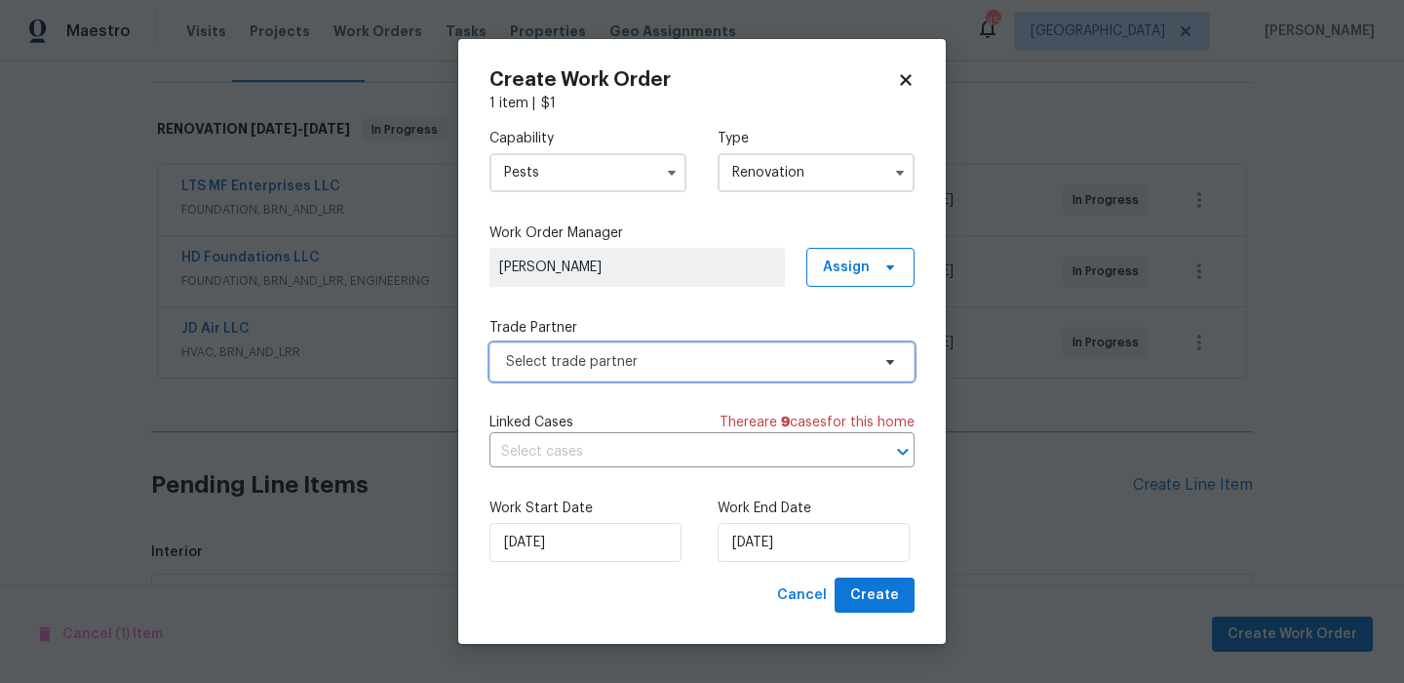
click at [687, 342] on span "Select trade partner" at bounding box center [702, 361] width 425 height 39
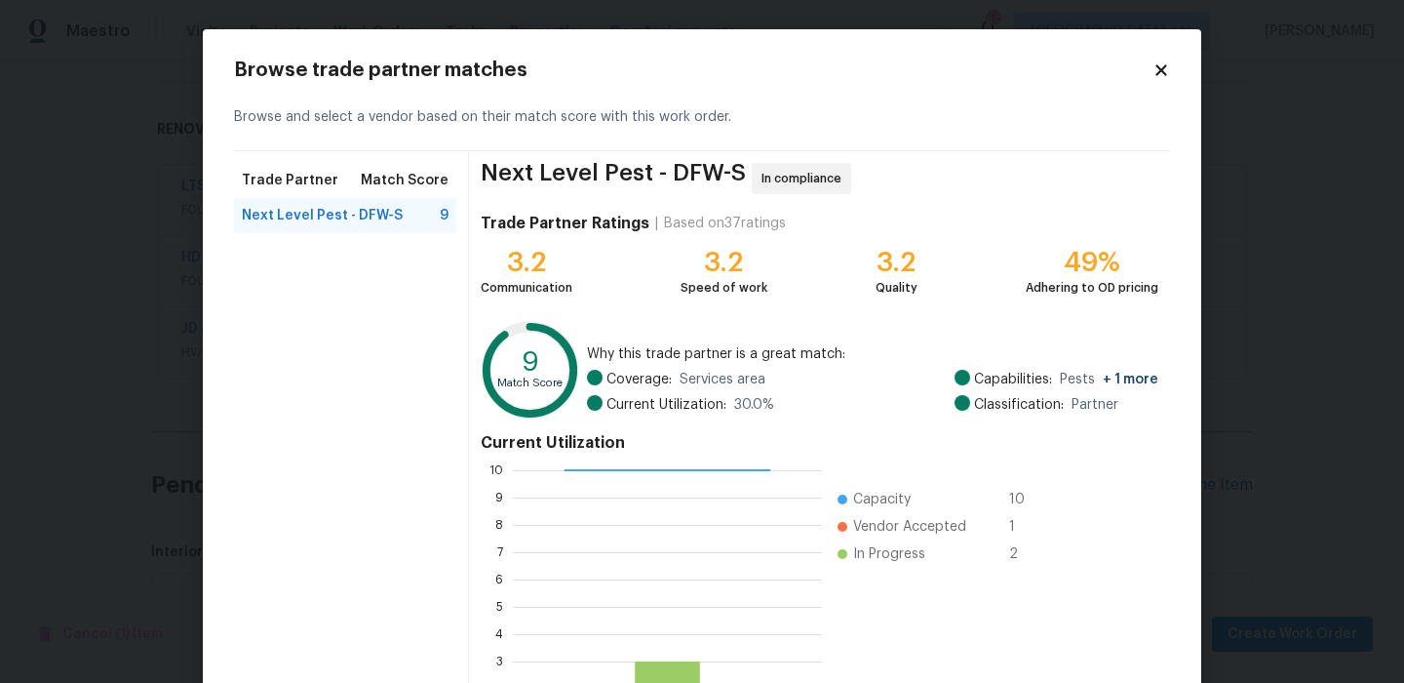
scroll to position [177, 0]
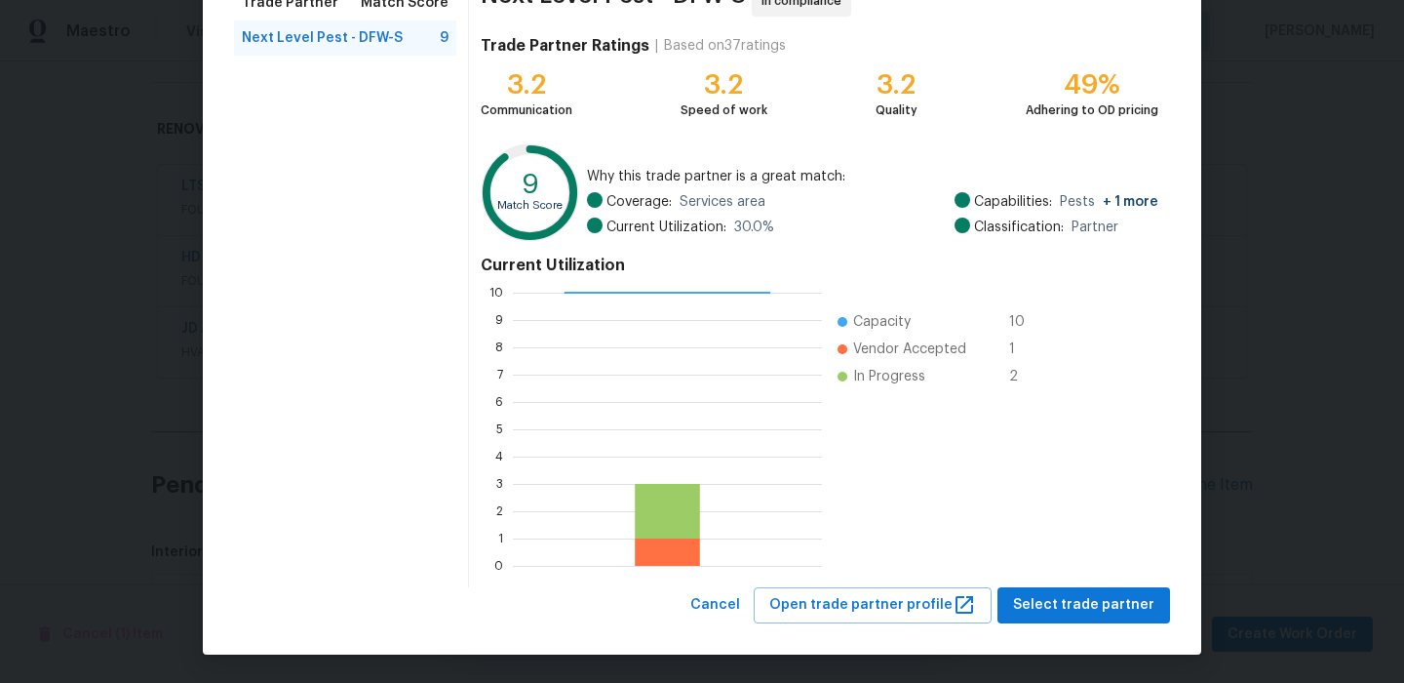
click at [1060, 582] on div "Next Level Pest - DFW-S In compliance Trade Partner Ratings | Based on 37 ratin…" at bounding box center [819, 280] width 701 height 613
click at [1086, 599] on span "Select trade partner" at bounding box center [1083, 605] width 141 height 24
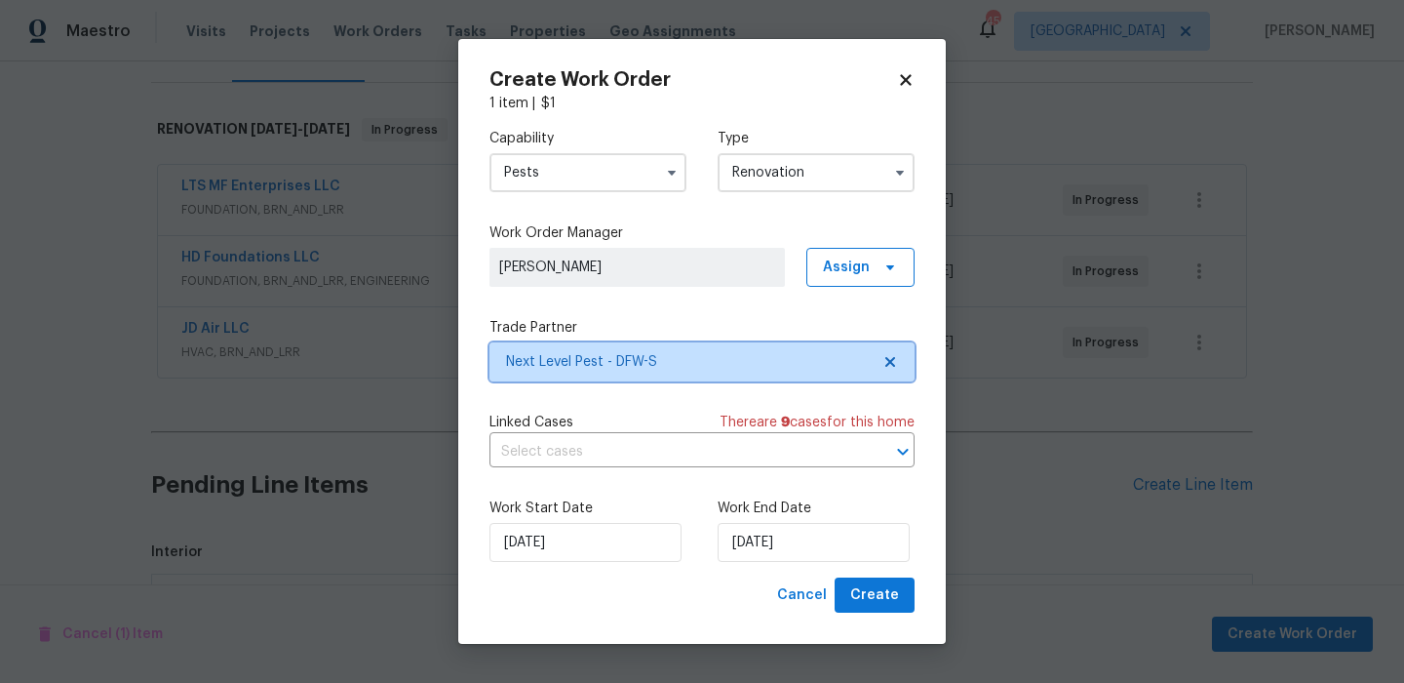
scroll to position [0, 0]
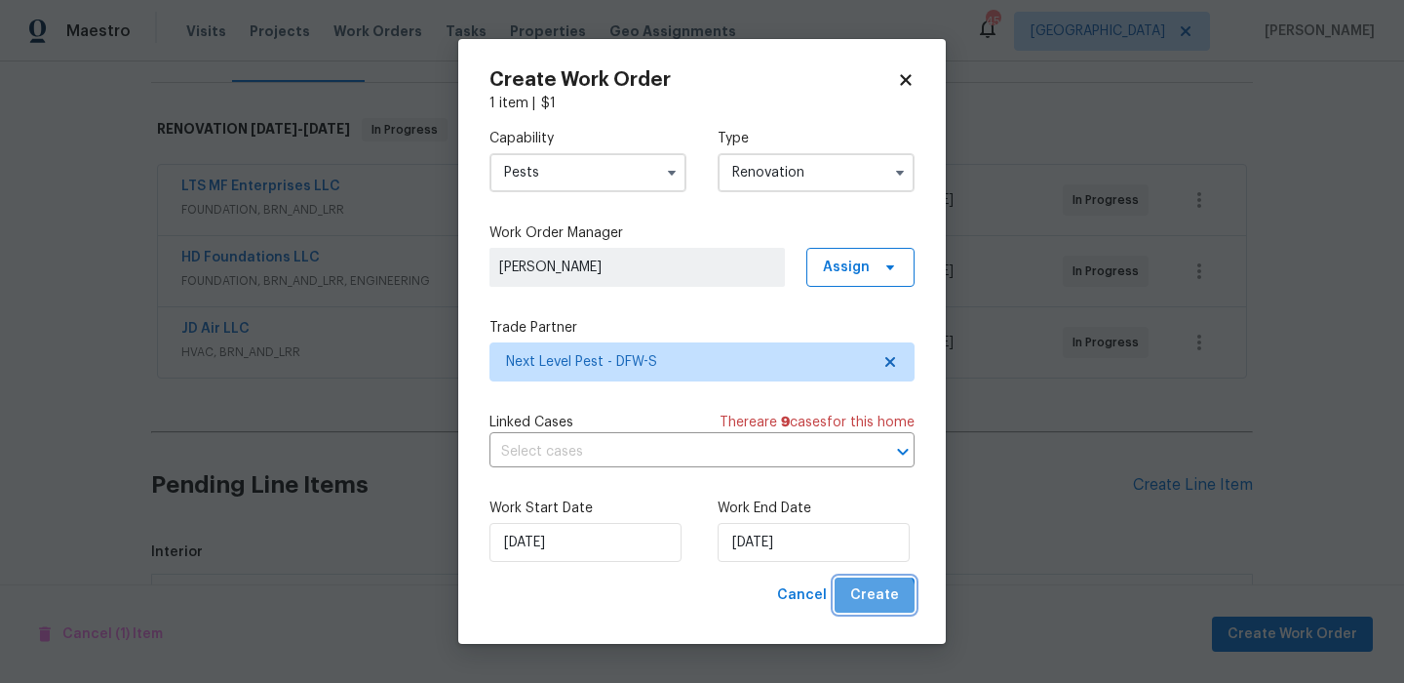
click at [871, 602] on span "Create" at bounding box center [874, 595] width 49 height 24
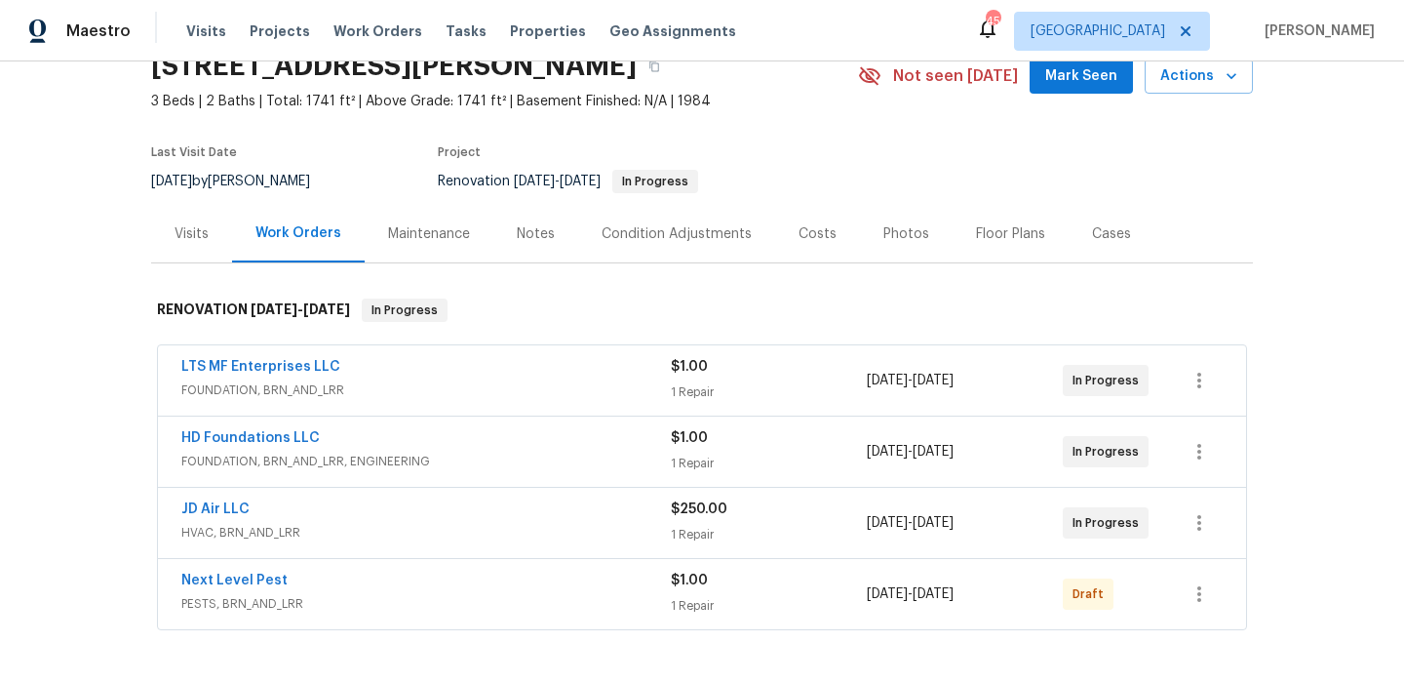
scroll to position [288, 0]
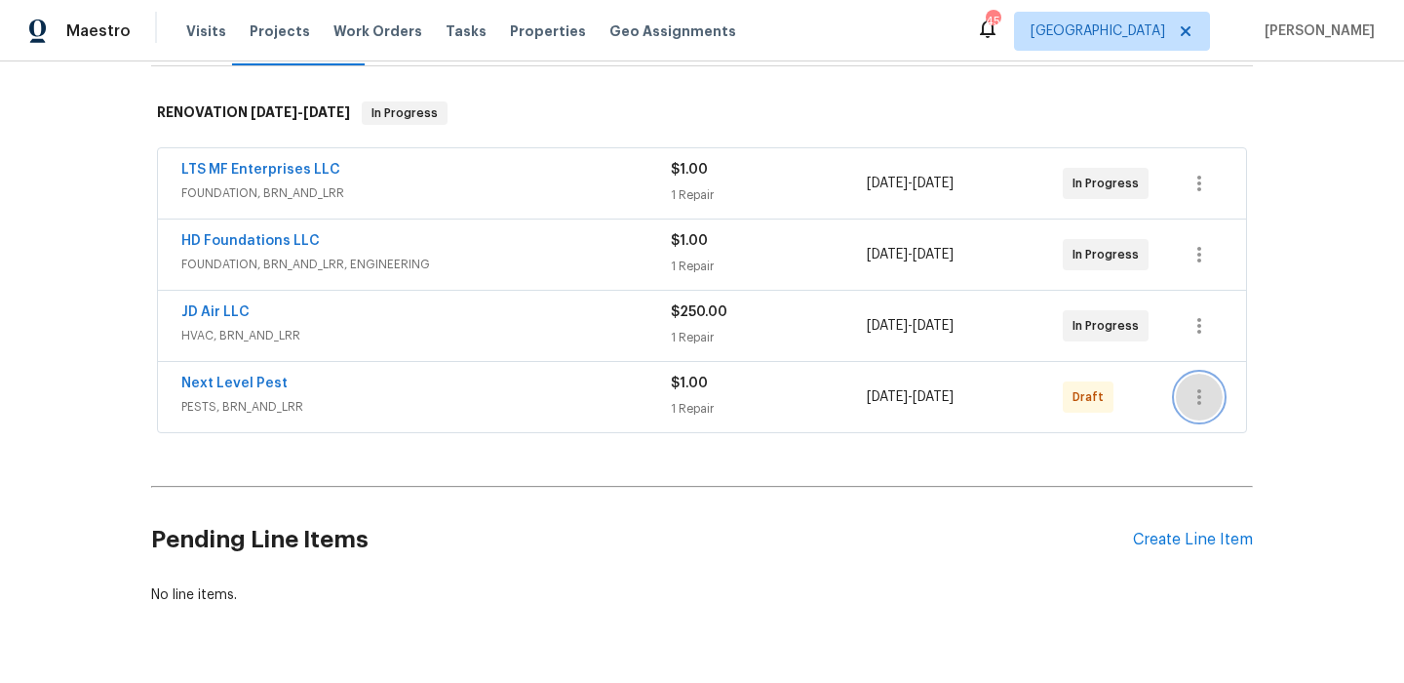
click at [1202, 406] on icon "button" at bounding box center [1199, 396] width 23 height 23
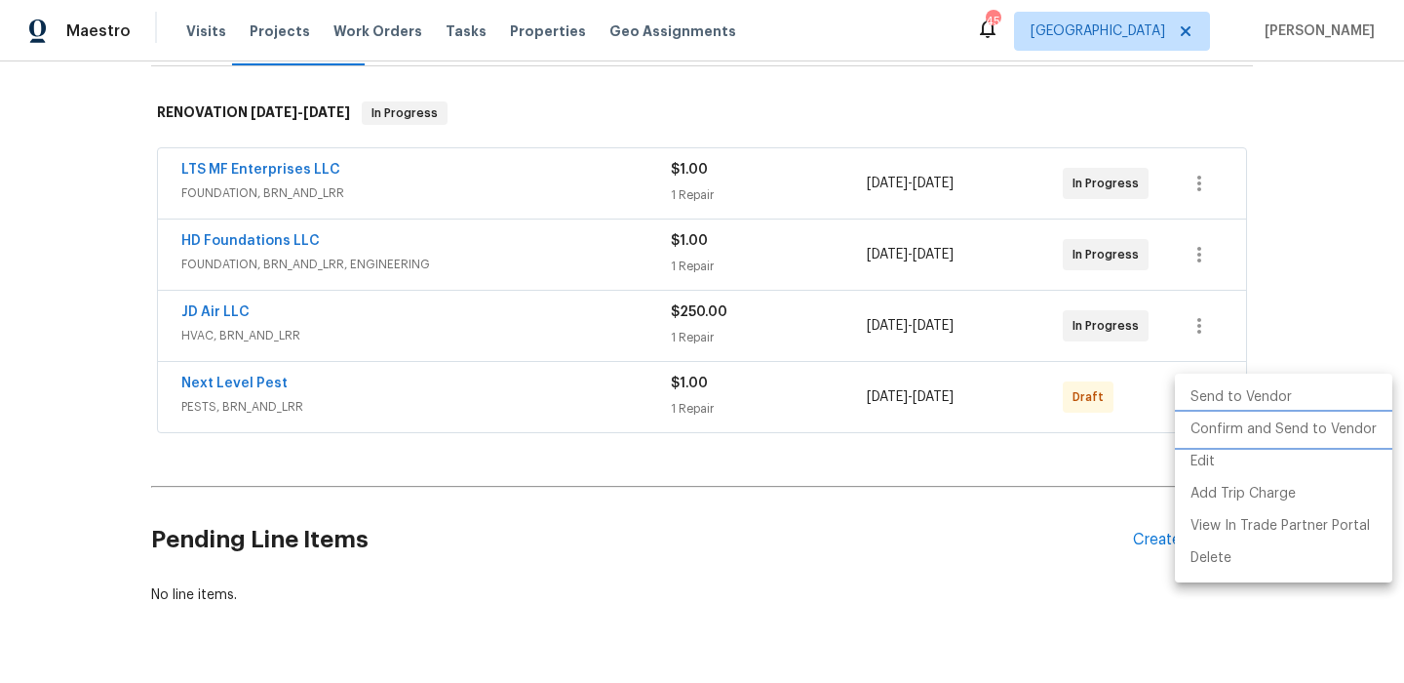
click at [1231, 427] on li "Confirm and Send to Vendor" at bounding box center [1283, 429] width 217 height 32
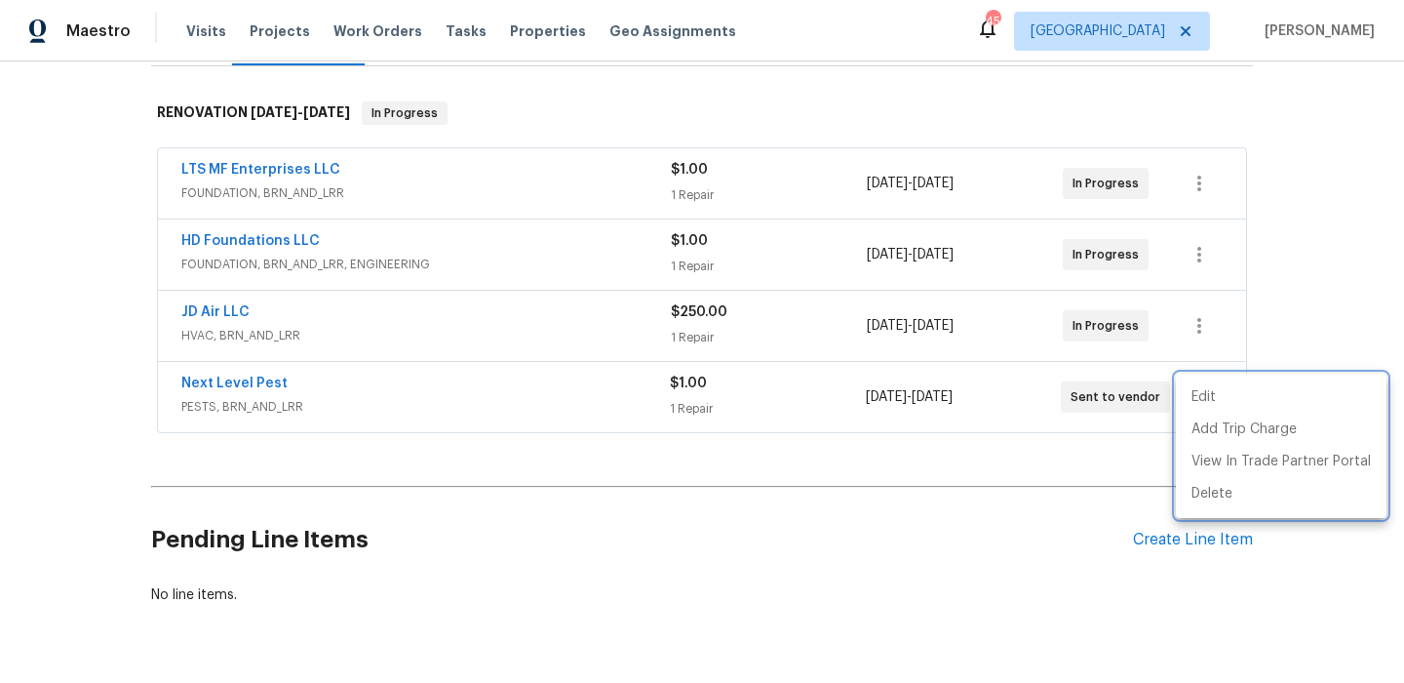
click at [274, 293] on div at bounding box center [702, 341] width 1404 height 683
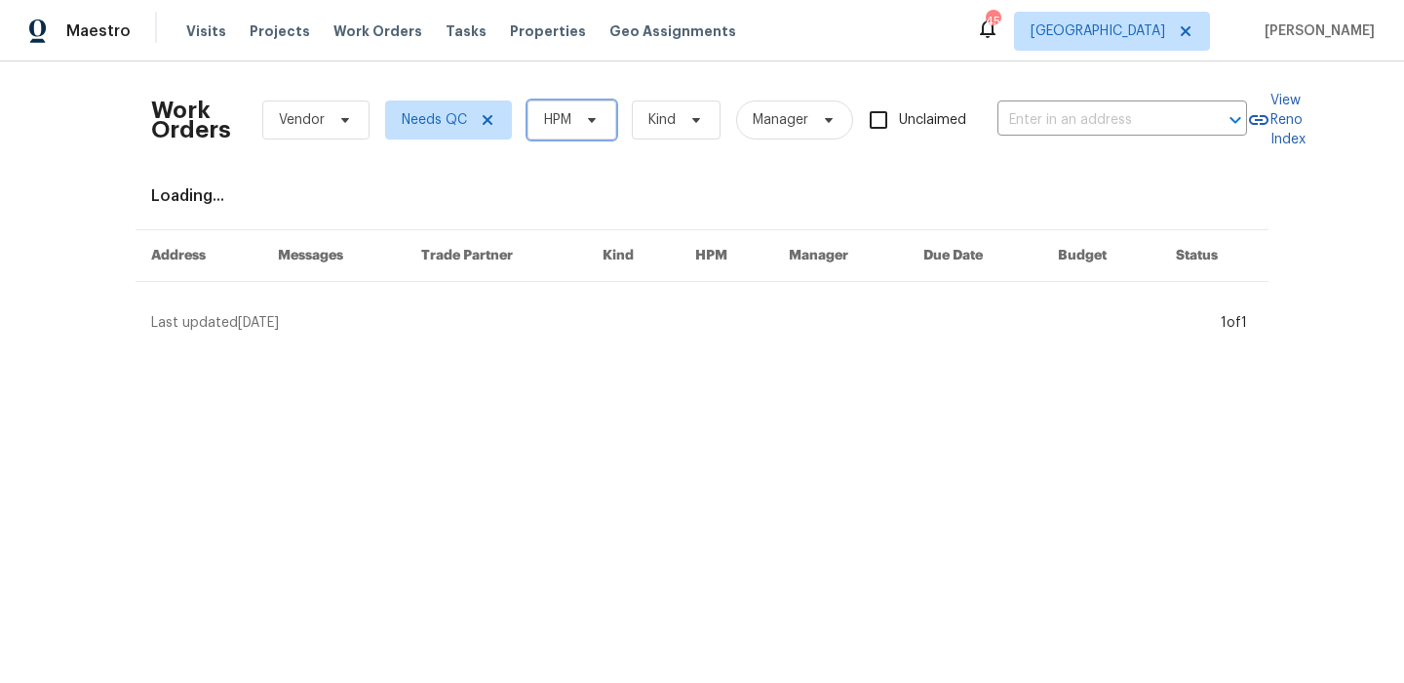
click at [592, 100] on span "HPM" at bounding box center [572, 119] width 89 height 39
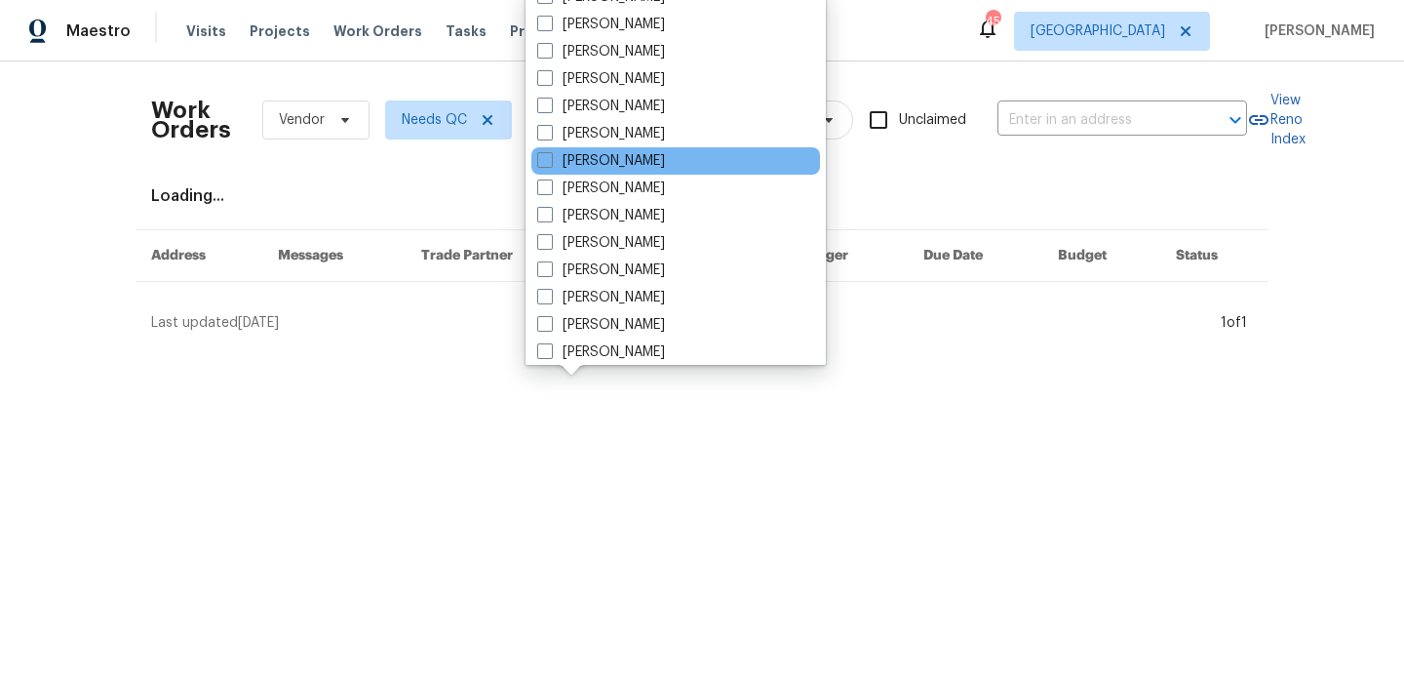
scroll to position [129, 0]
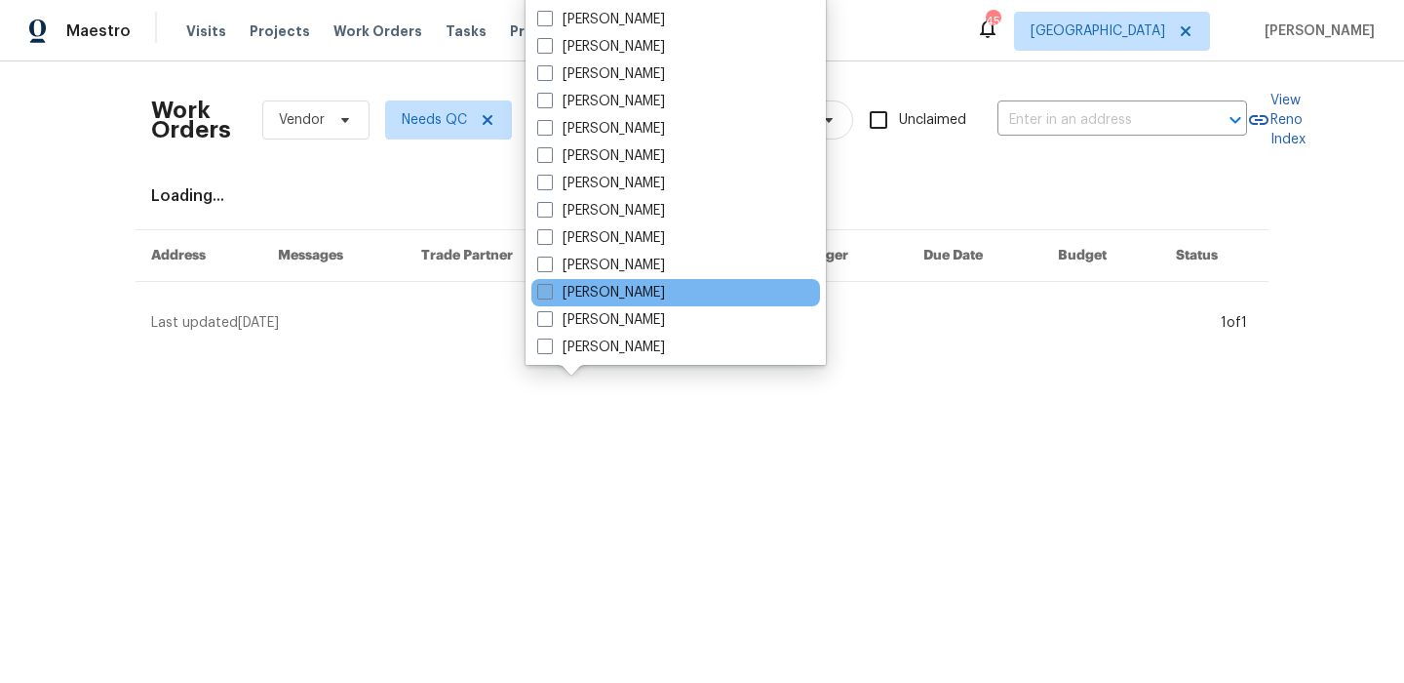
click at [665, 286] on label "[PERSON_NAME]" at bounding box center [601, 293] width 128 height 20
click at [550, 286] on input "[PERSON_NAME]" at bounding box center [543, 289] width 13 height 13
checkbox input "true"
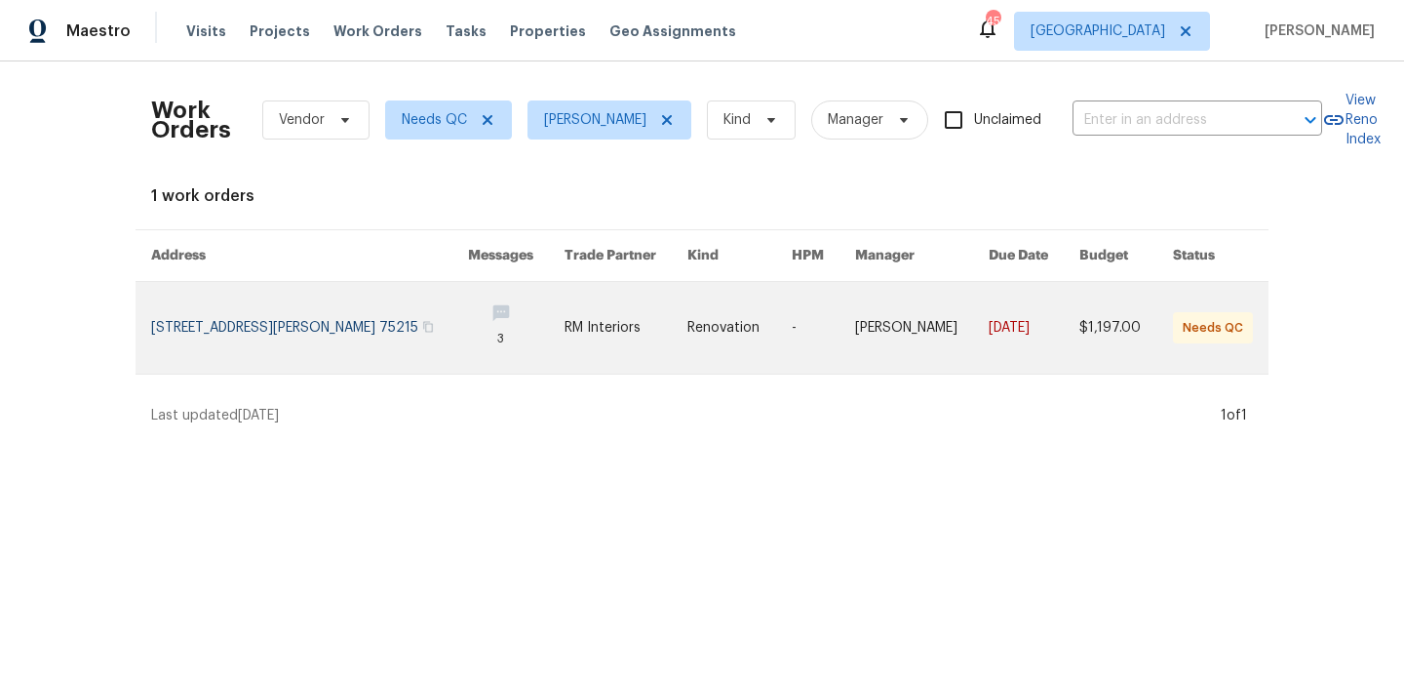
click at [255, 335] on link at bounding box center [309, 328] width 317 height 92
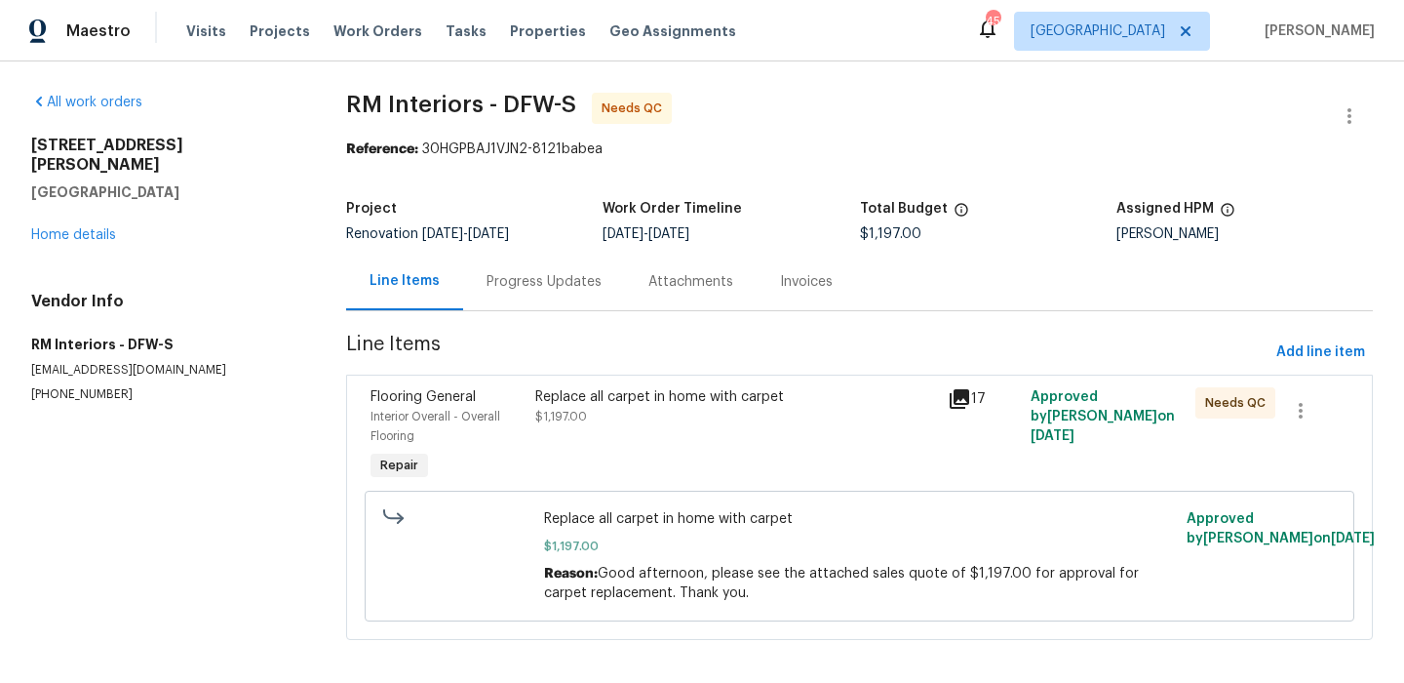
click at [709, 402] on div "Replace all carpet in home with carpet" at bounding box center [735, 397] width 401 height 20
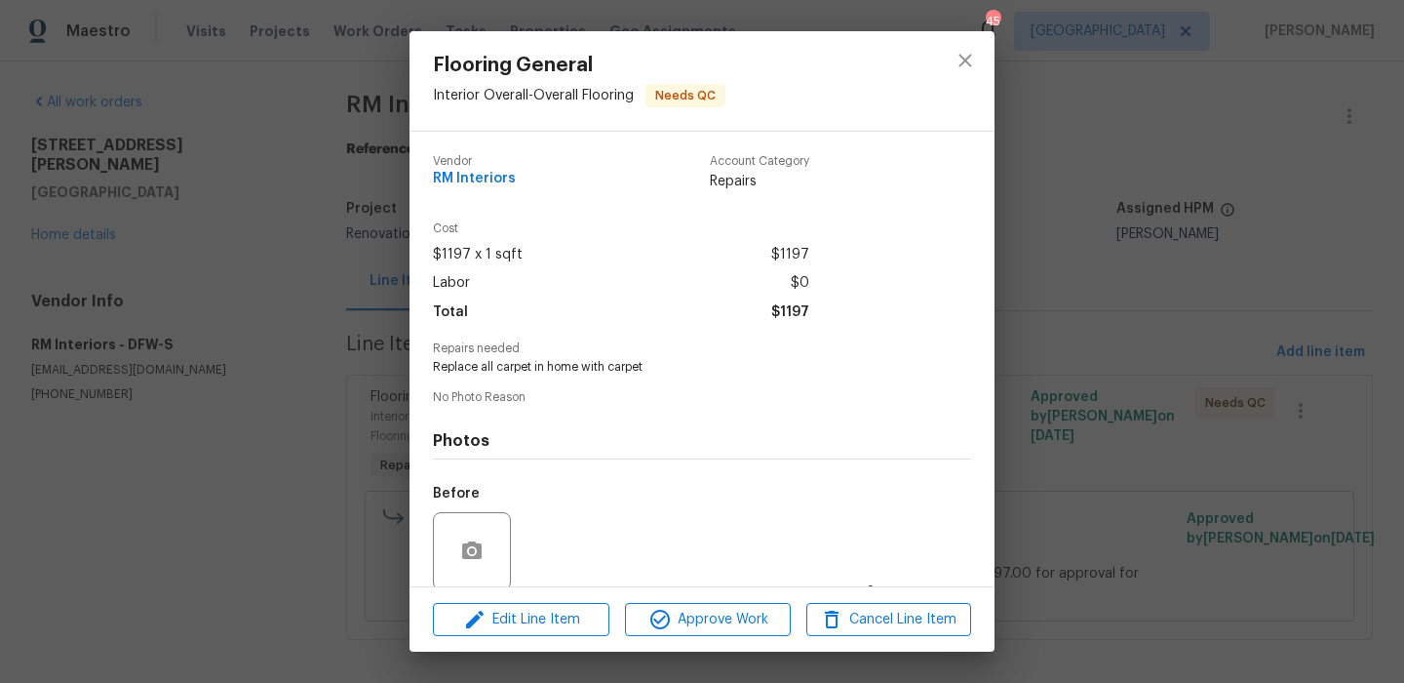
scroll to position [149, 0]
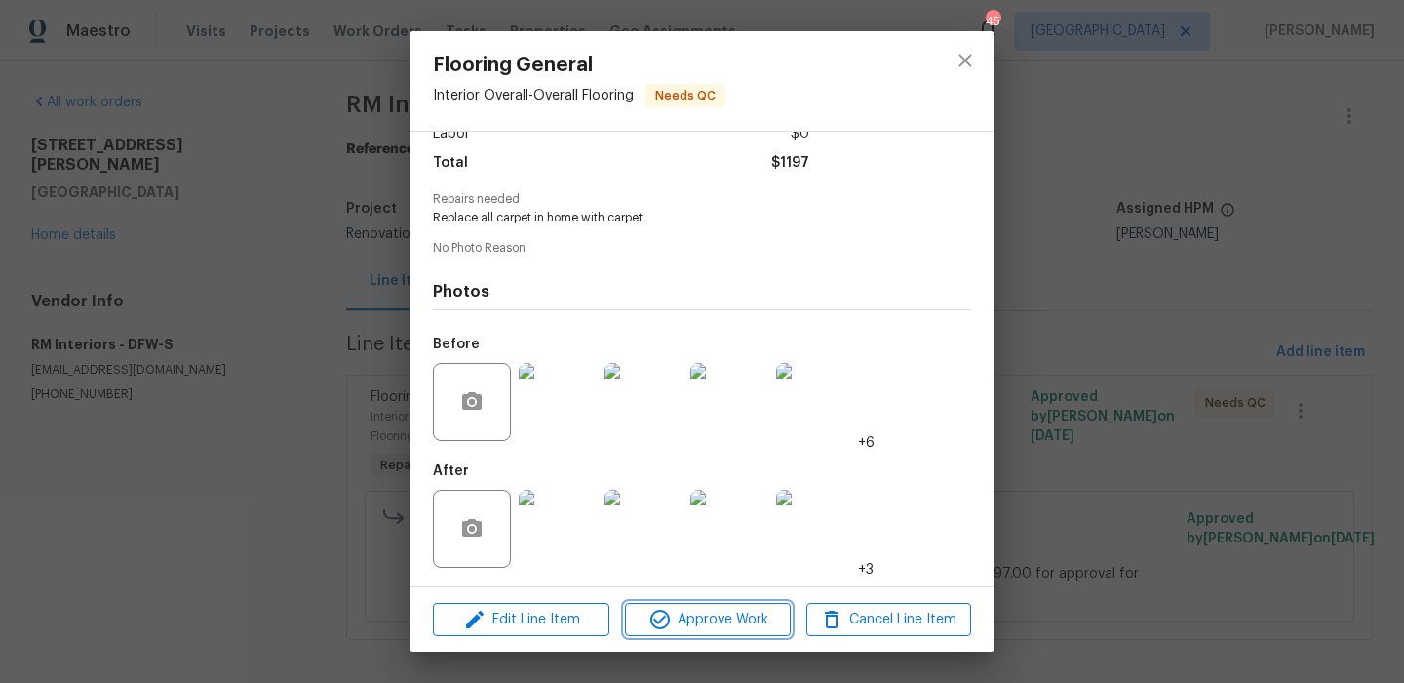
click at [714, 623] on span "Approve Work" at bounding box center [707, 620] width 153 height 24
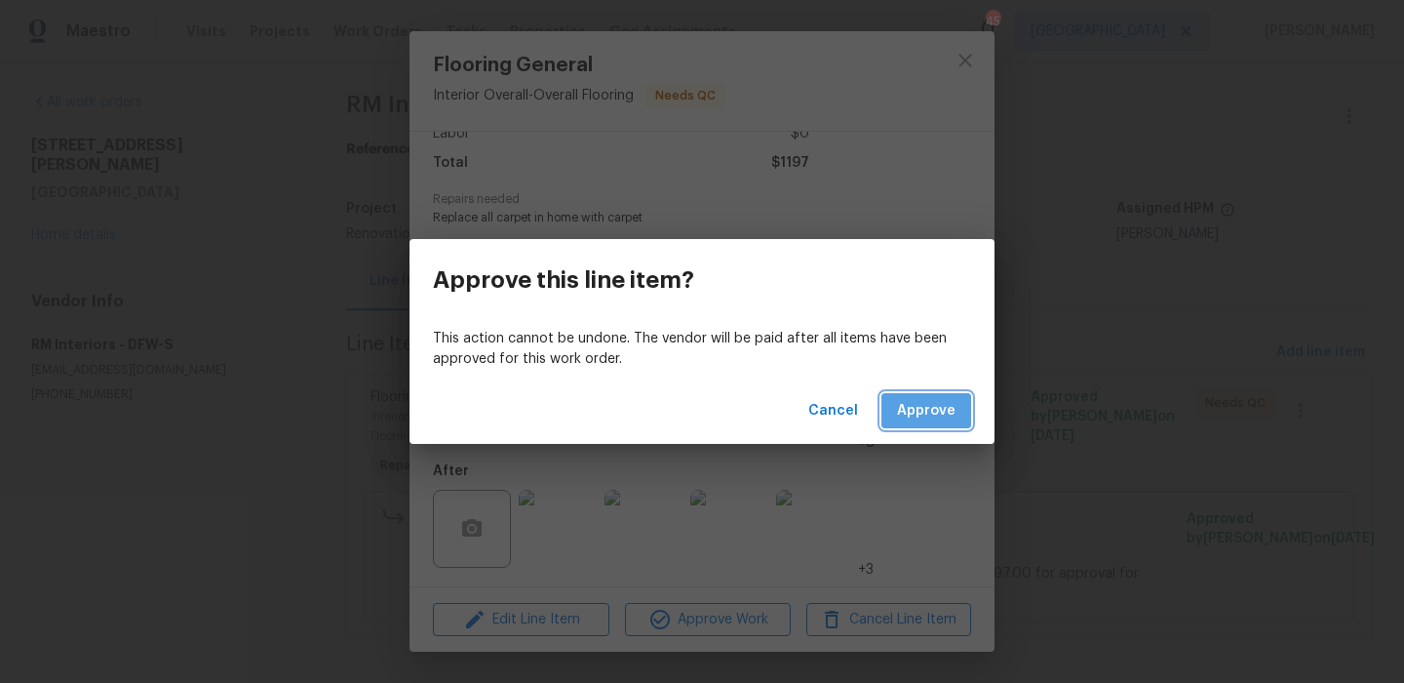
click at [903, 427] on button "Approve" at bounding box center [927, 411] width 90 height 36
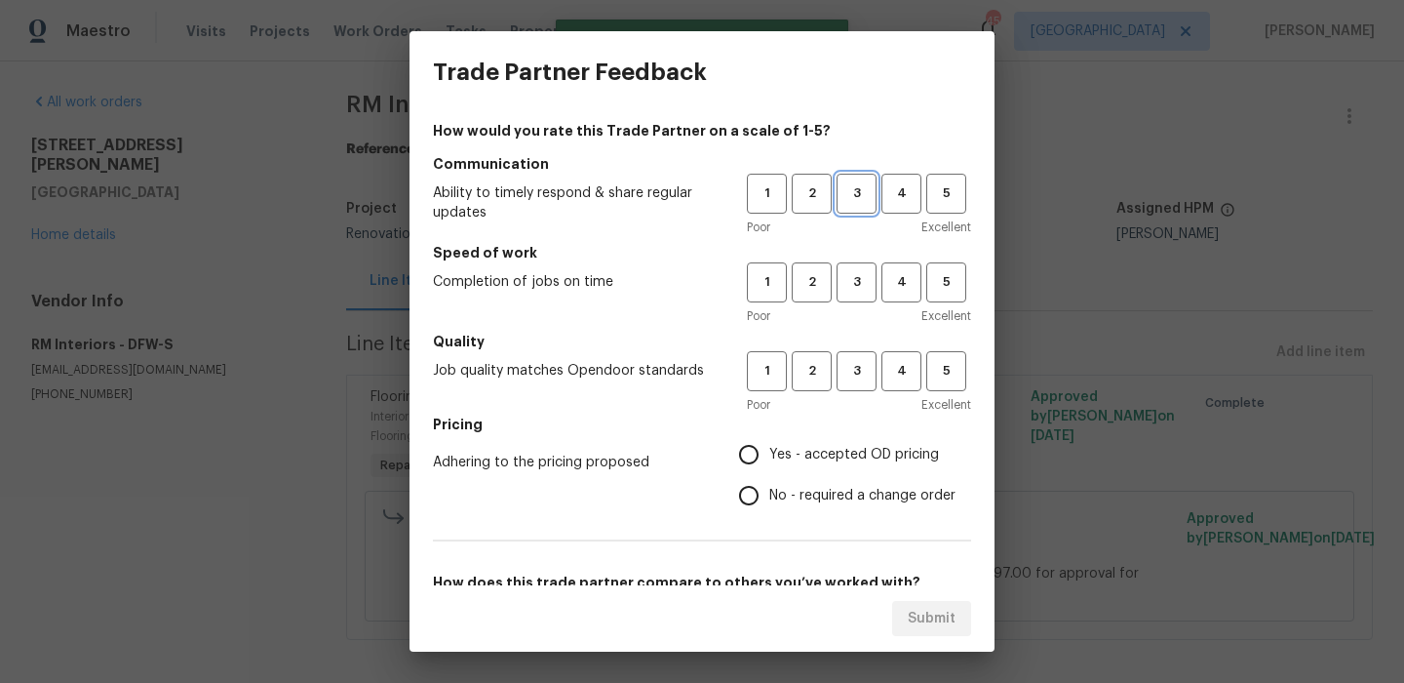
click at [864, 195] on span "3" at bounding box center [857, 193] width 36 height 22
click at [859, 282] on span "3" at bounding box center [857, 282] width 36 height 22
click at [859, 359] on button "3" at bounding box center [857, 371] width 40 height 40
click at [838, 431] on h5 "Pricing" at bounding box center [702, 424] width 538 height 20
click at [830, 455] on span "Yes - accepted OD pricing" at bounding box center [854, 455] width 170 height 20
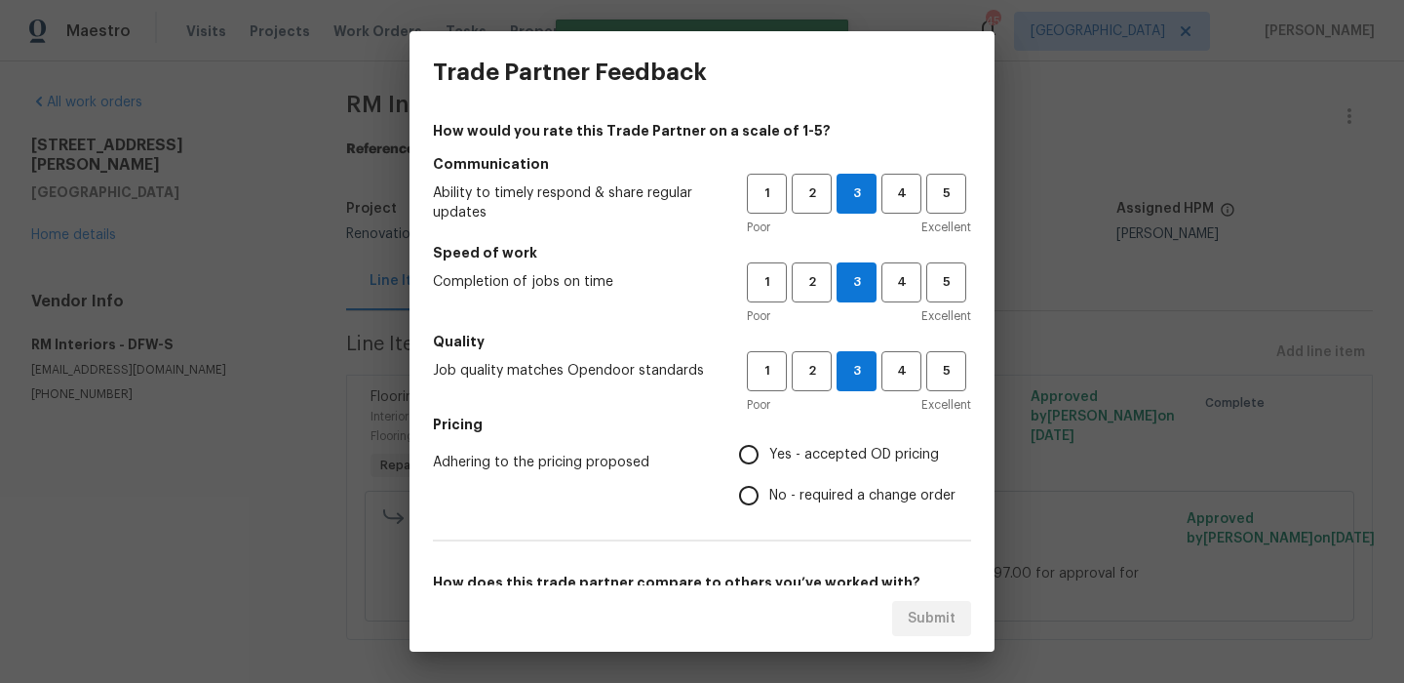
click at [769, 455] on input "Yes - accepted OD pricing" at bounding box center [748, 454] width 41 height 41
radio input "true"
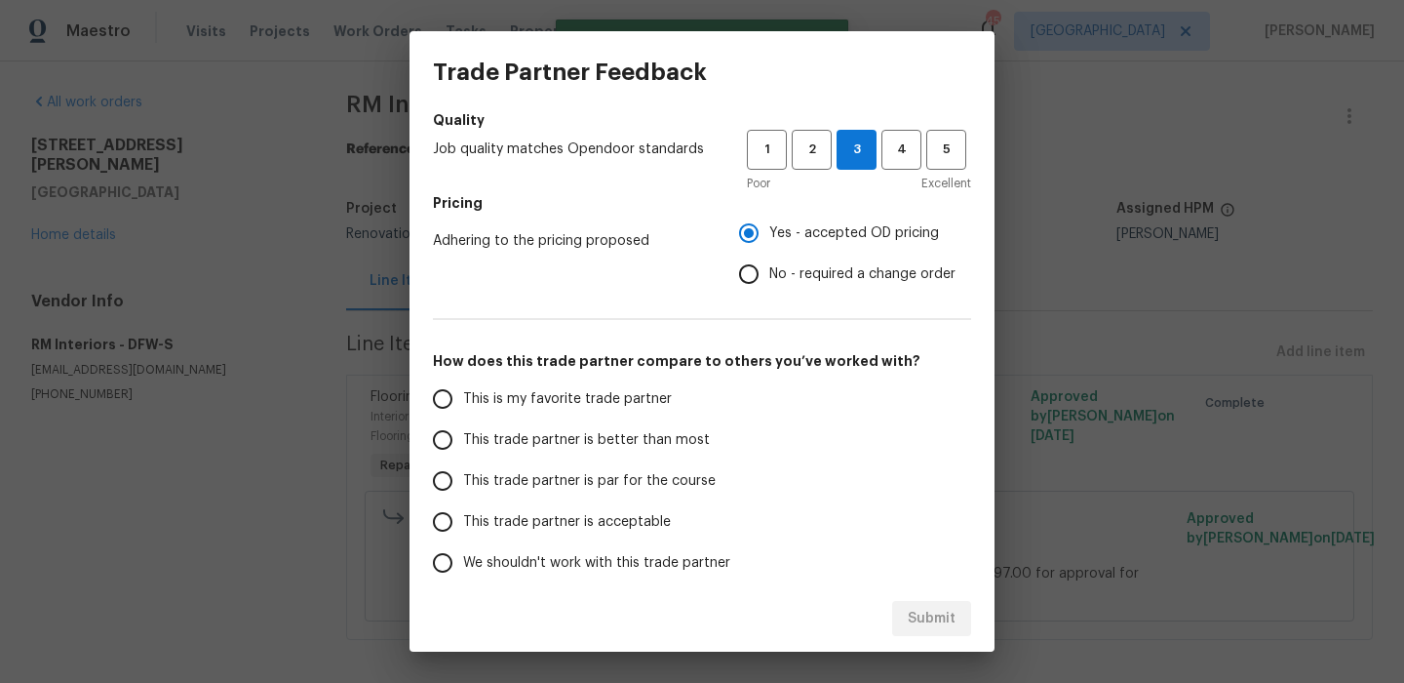
click at [594, 406] on span "This is my favorite trade partner" at bounding box center [567, 399] width 209 height 20
click at [463, 406] on input "This is my favorite trade partner" at bounding box center [442, 398] width 41 height 41
click at [908, 603] on button "Submit" at bounding box center [931, 619] width 79 height 36
radio input "true"
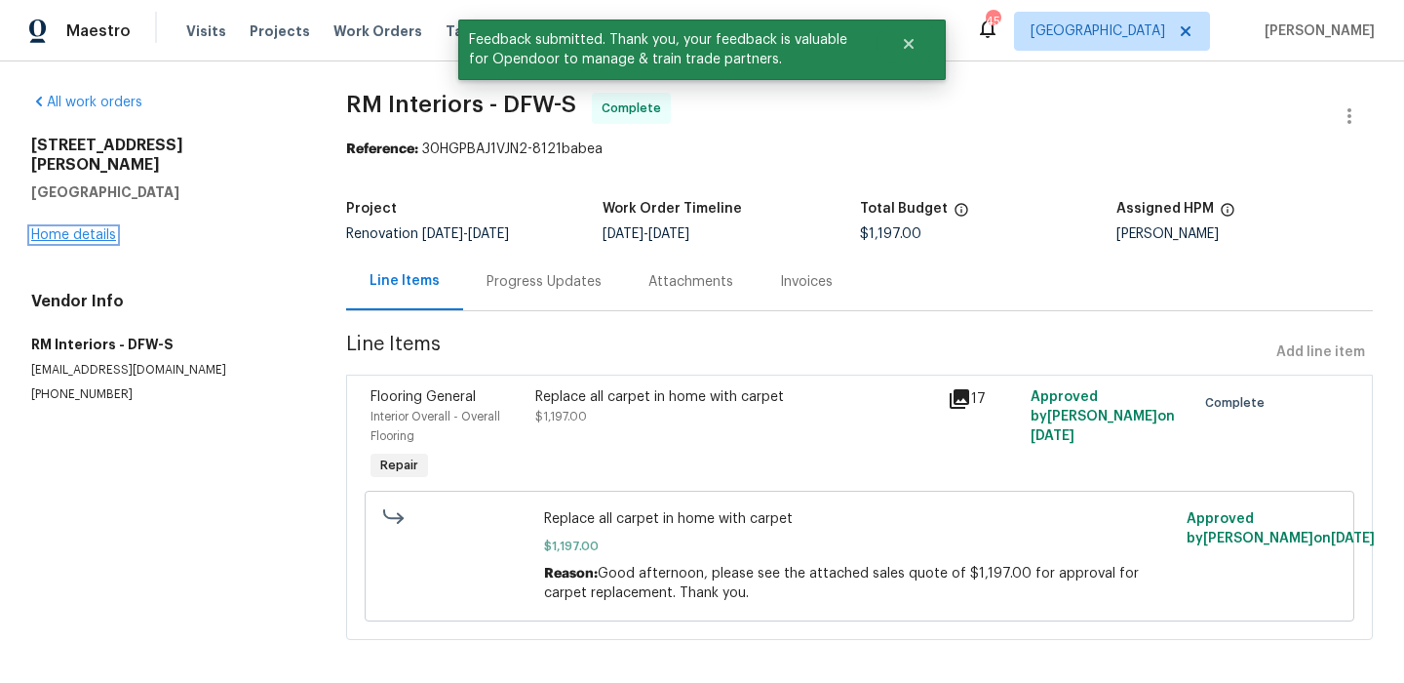
click at [52, 228] on link "Home details" at bounding box center [73, 235] width 85 height 14
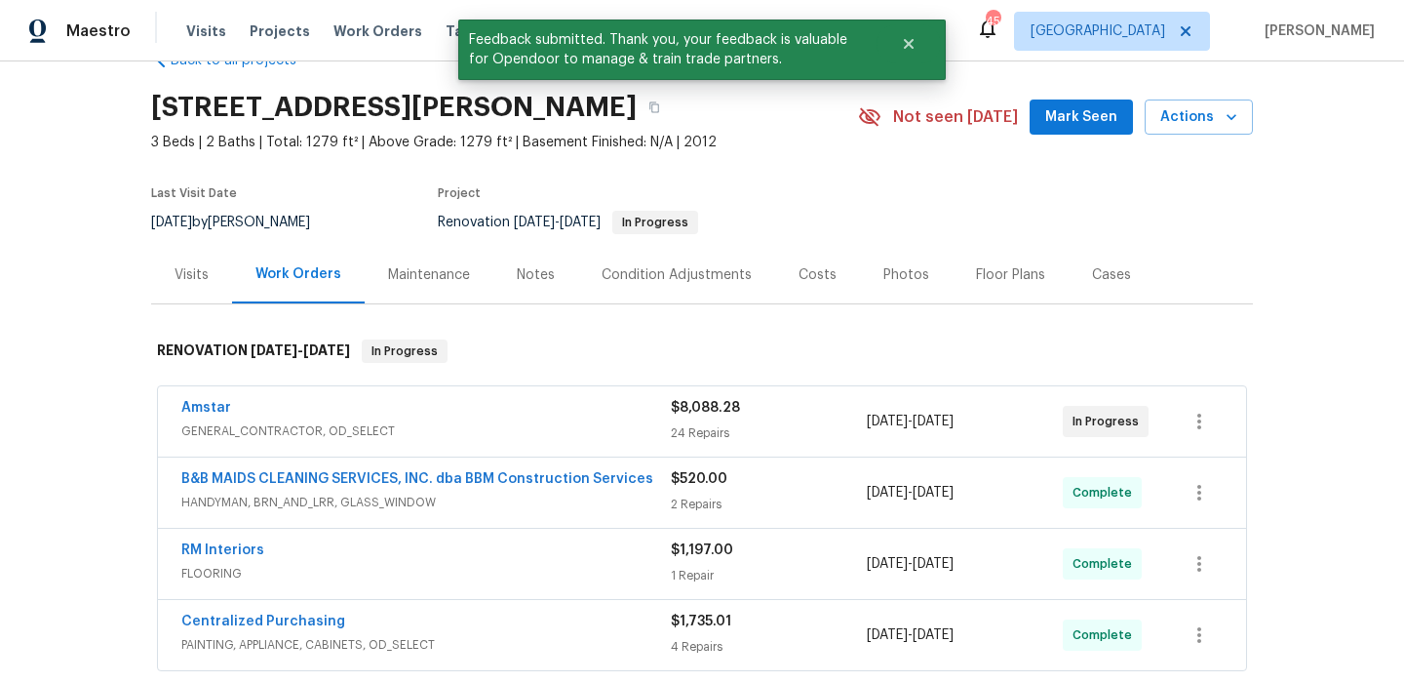
scroll to position [89, 0]
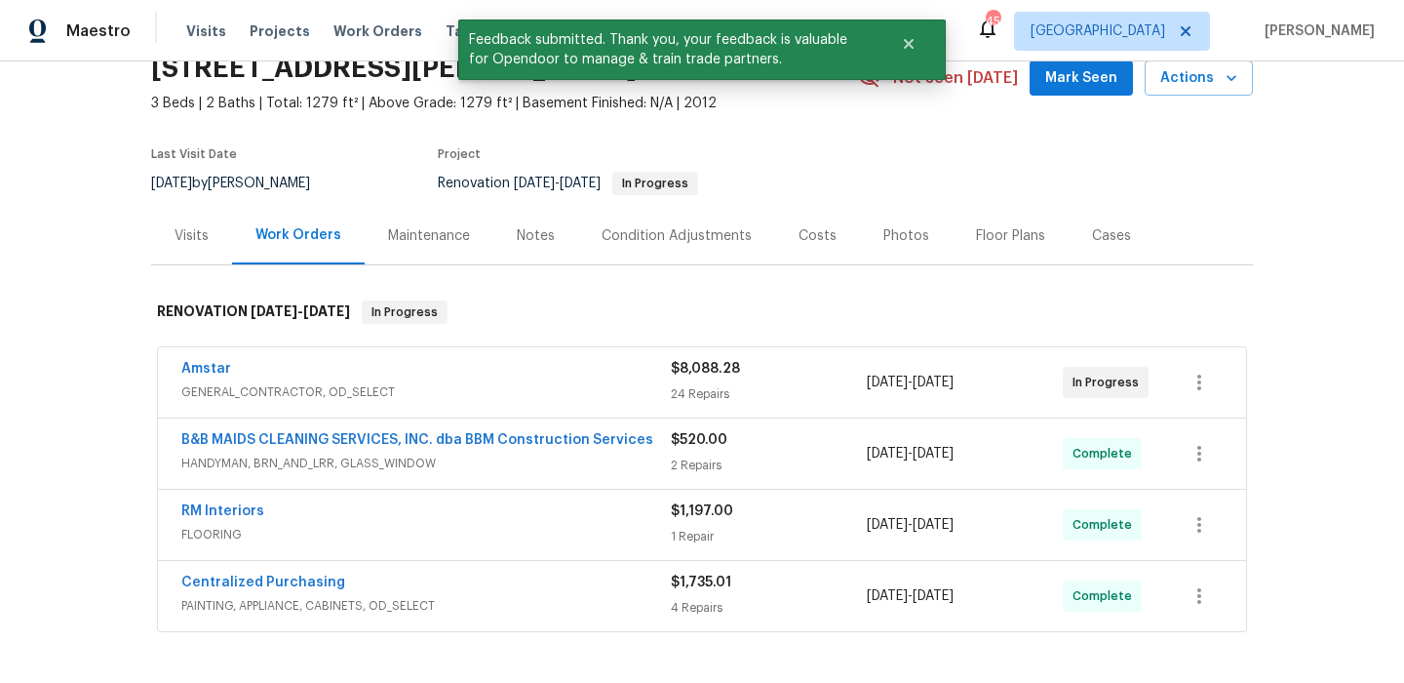
click at [559, 242] on div "Notes" at bounding box center [535, 236] width 85 height 58
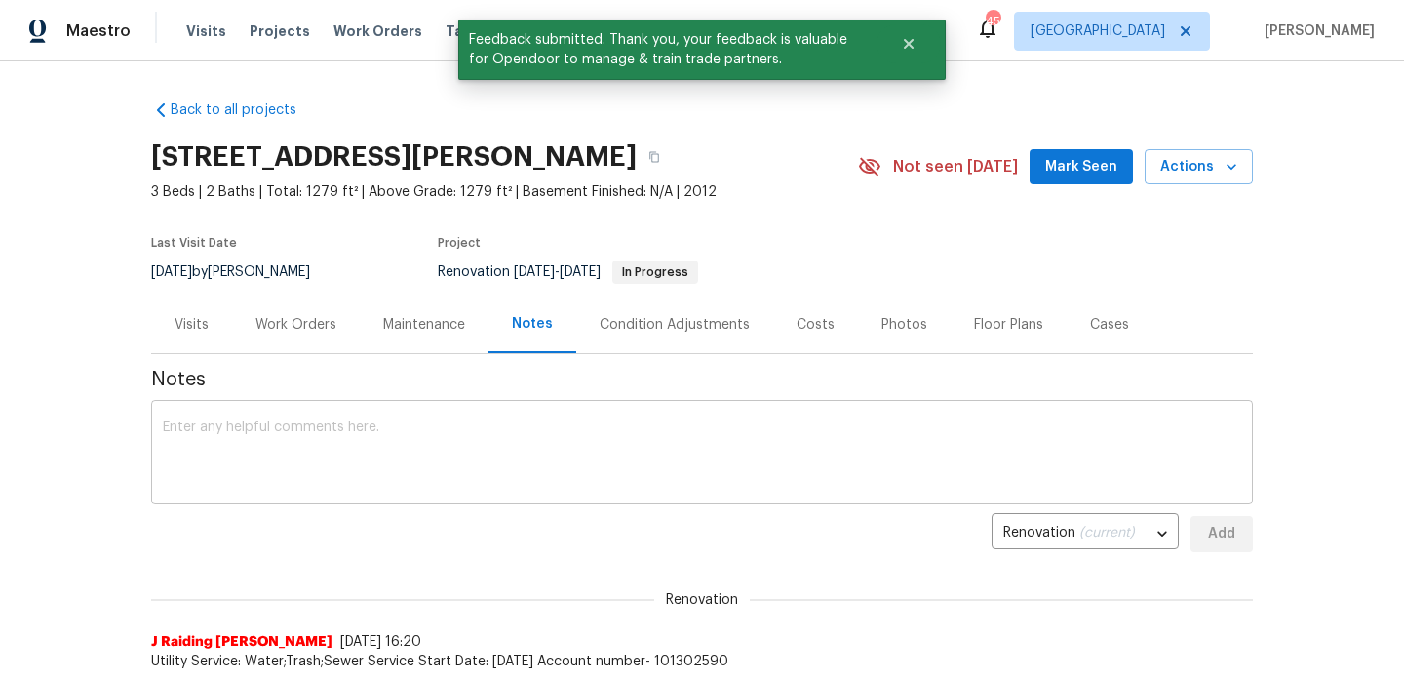
click at [477, 417] on div "x ​" at bounding box center [702, 454] width 1102 height 99
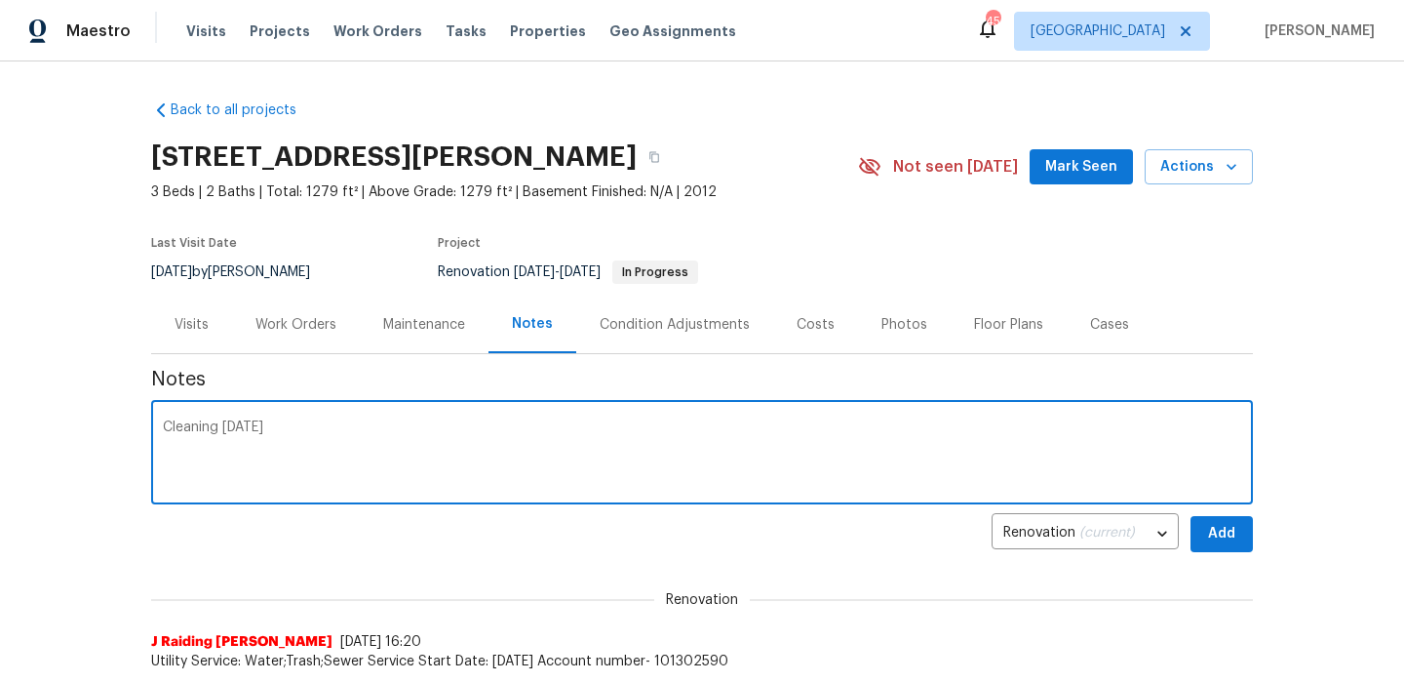
type textarea "Cleaning today"
click at [1223, 522] on span "Add" at bounding box center [1221, 534] width 31 height 24
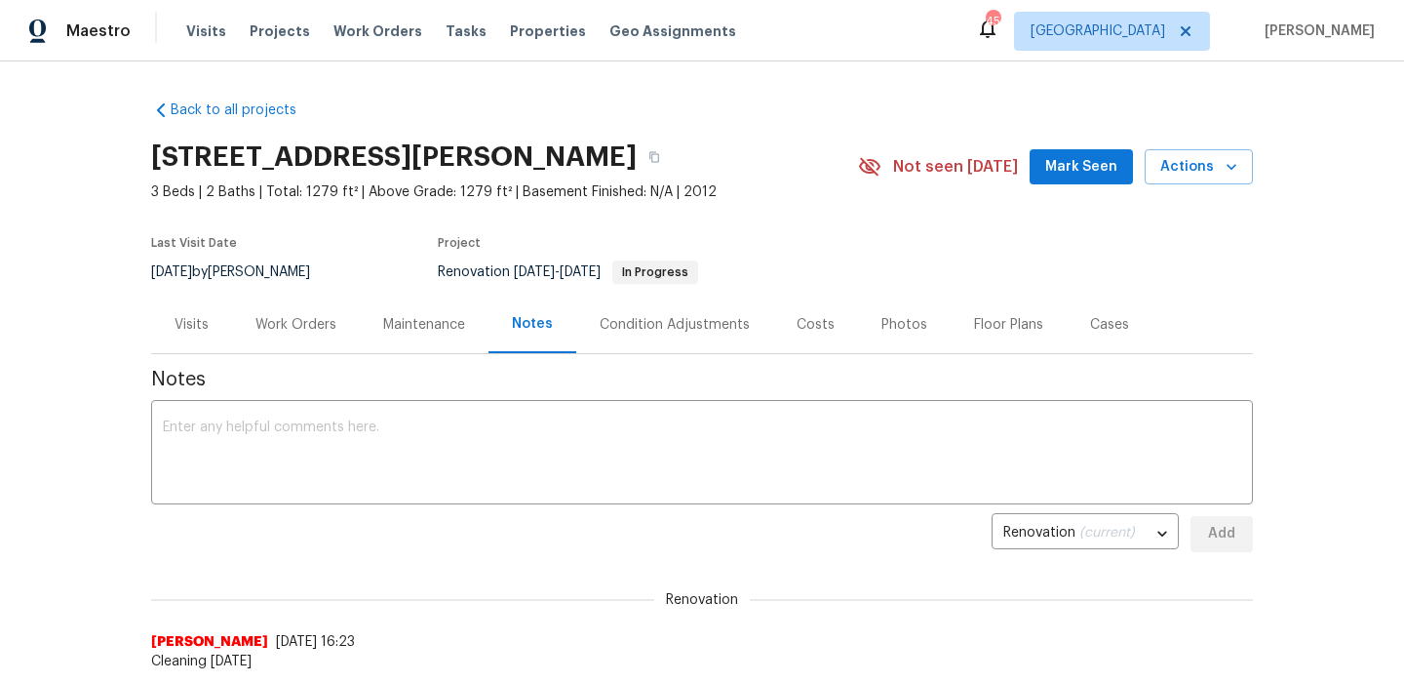
click at [295, 312] on div "Work Orders" at bounding box center [296, 324] width 128 height 58
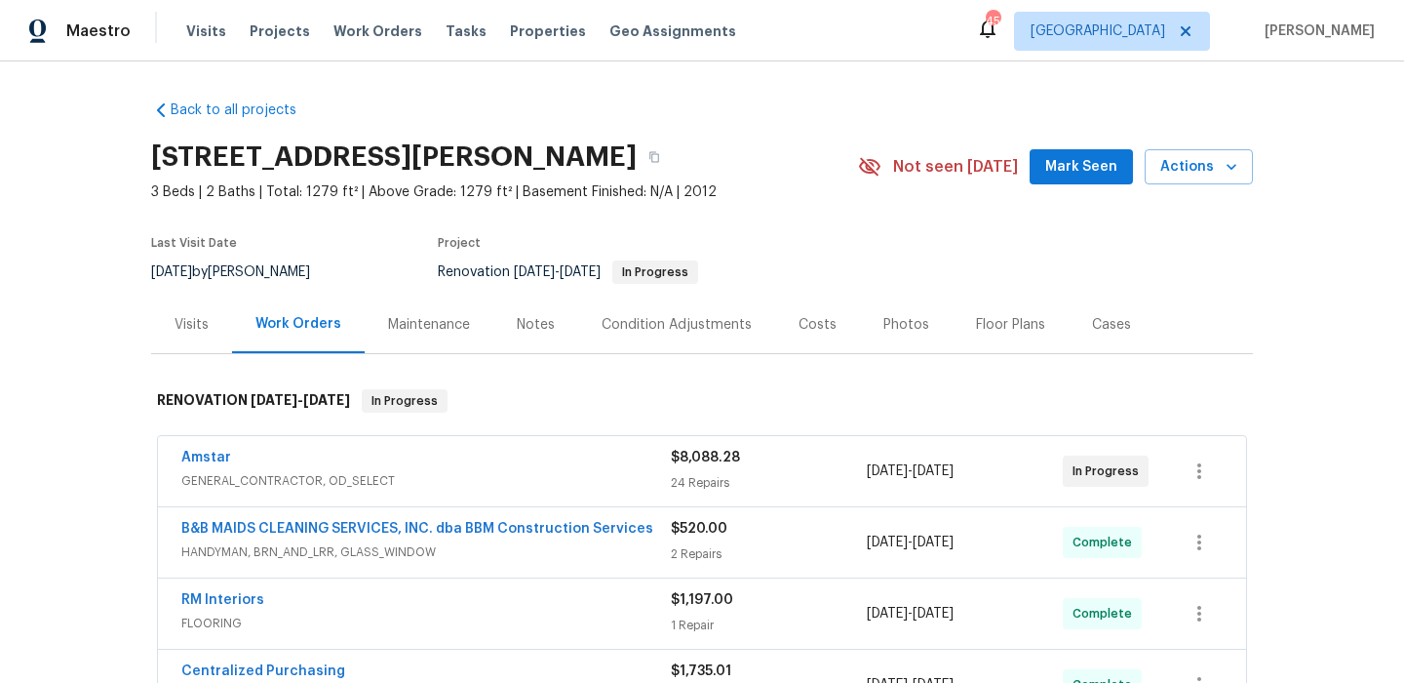
click at [1061, 150] on button "Mark Seen" at bounding box center [1081, 167] width 103 height 36
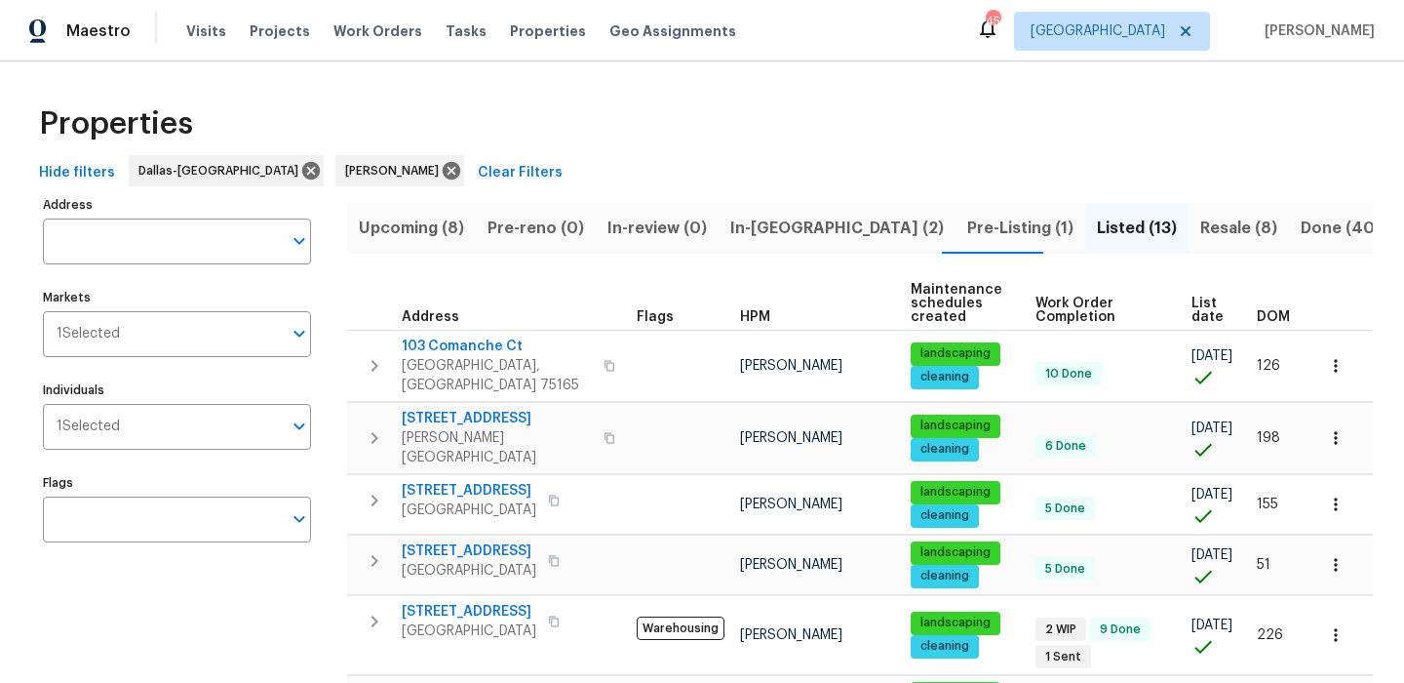
click at [1189, 212] on button "Resale (8)" at bounding box center [1239, 228] width 100 height 51
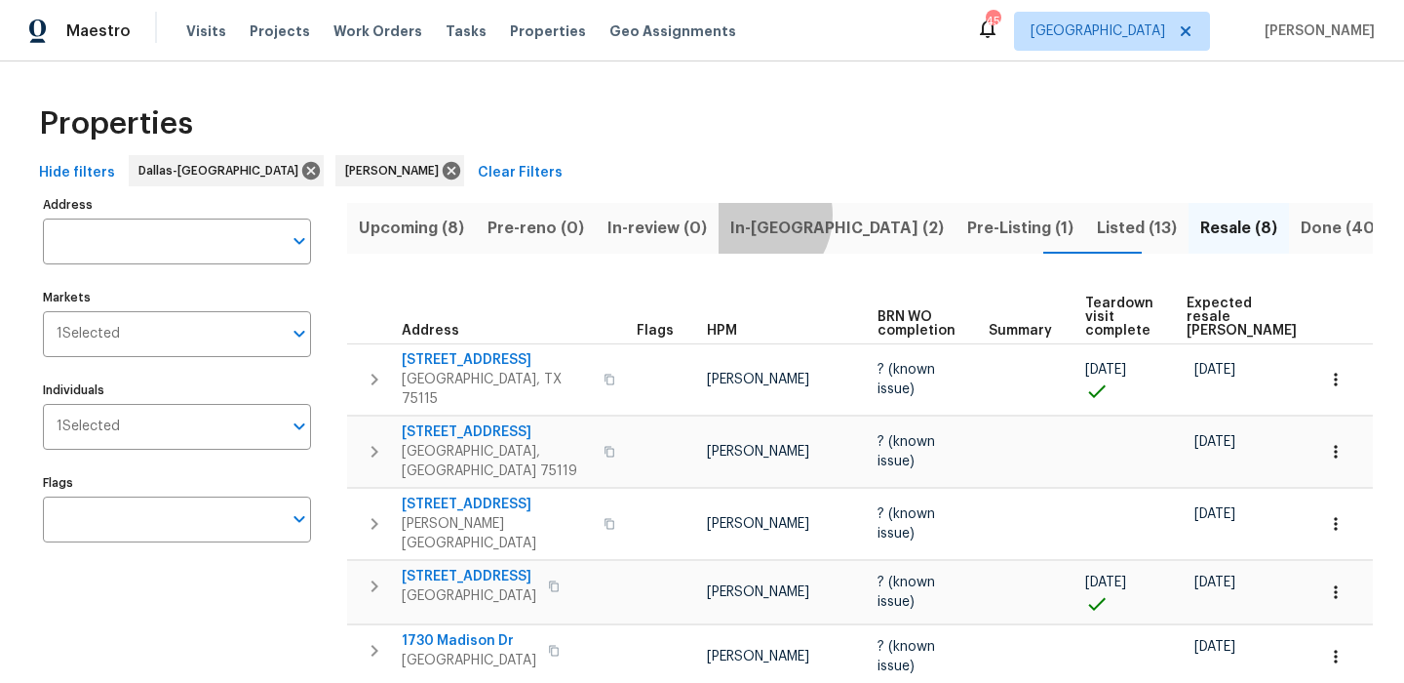
click at [743, 215] on span "In-[GEOGRAPHIC_DATA] (2)" at bounding box center [837, 228] width 214 height 27
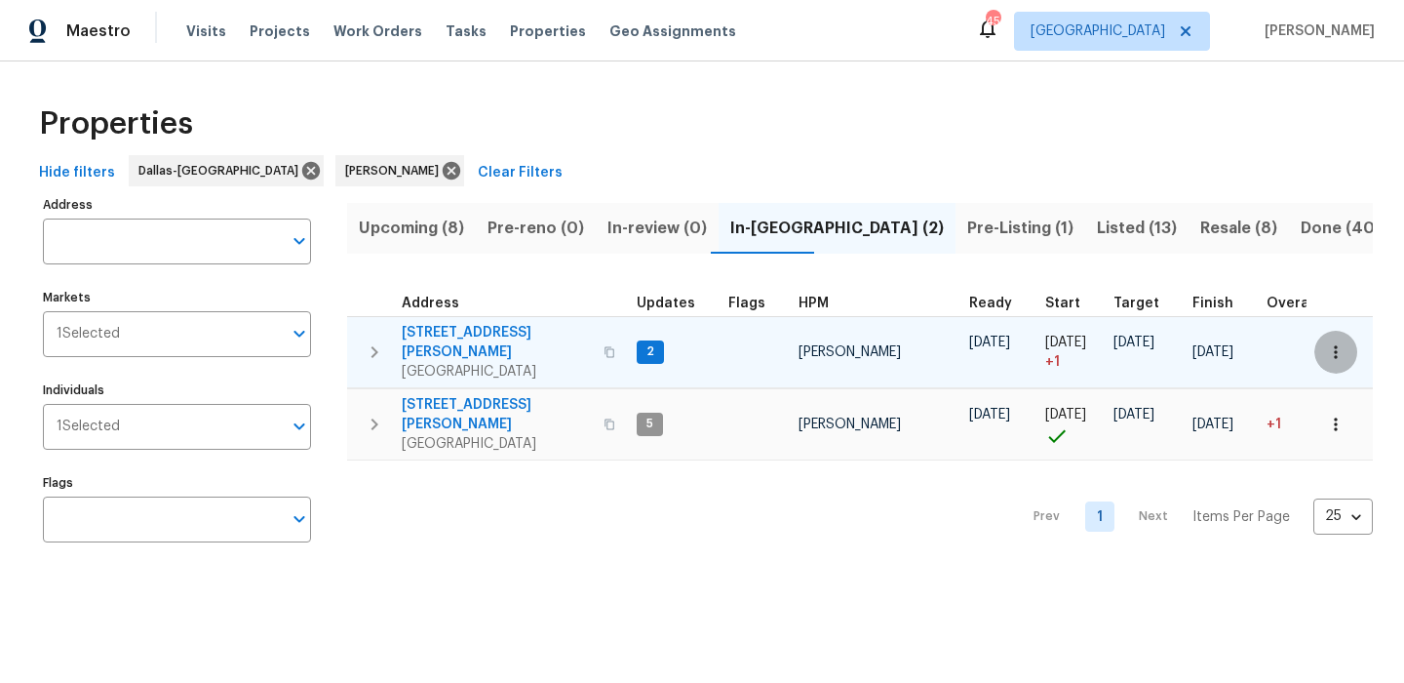
click at [1343, 347] on icon "button" at bounding box center [1336, 352] width 20 height 20
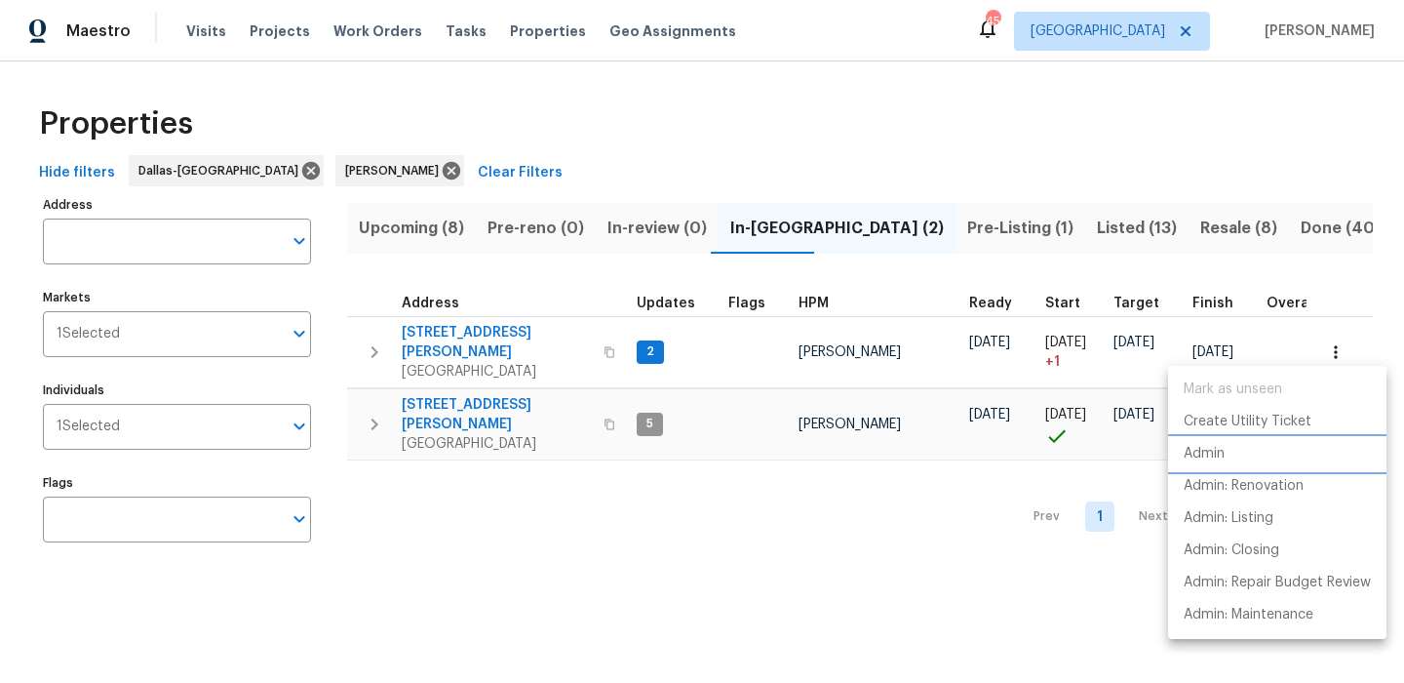
click at [1226, 453] on li "Admin" at bounding box center [1277, 454] width 218 height 32
